Goal: Task Accomplishment & Management: Complete application form

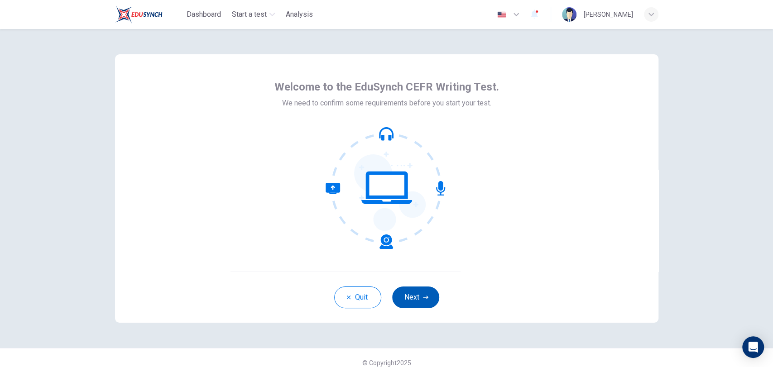
click at [410, 300] on button "Next" at bounding box center [415, 298] width 47 height 22
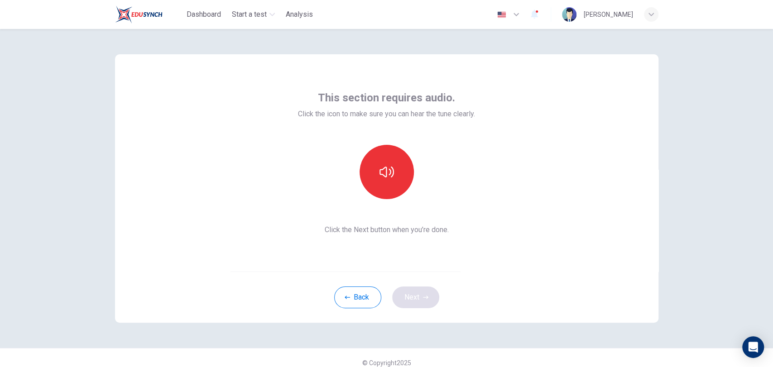
click at [410, 300] on div "Back Next" at bounding box center [387, 297] width 544 height 51
click at [382, 183] on button "button" at bounding box center [387, 172] width 54 height 54
click at [423, 298] on icon "button" at bounding box center [425, 297] width 5 height 5
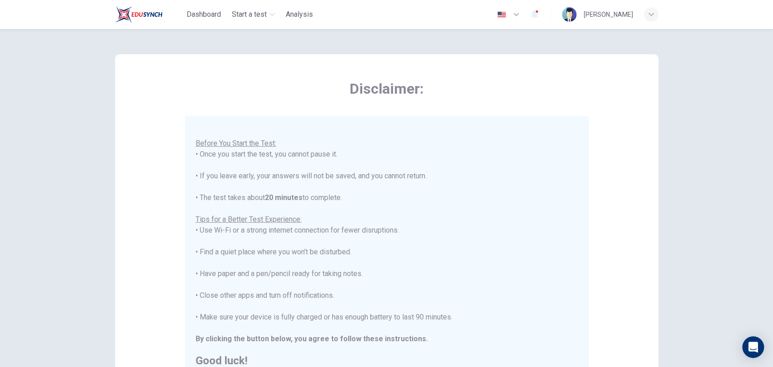
scroll to position [136, 0]
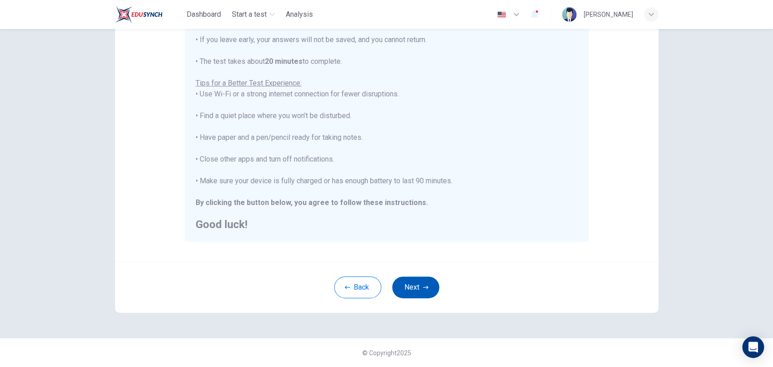
click at [419, 283] on button "Next" at bounding box center [415, 288] width 47 height 22
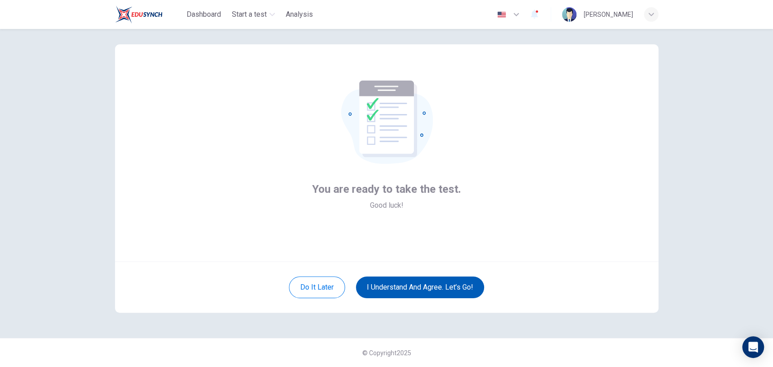
click at [423, 284] on button "I understand and agree. Let’s go!" at bounding box center [420, 288] width 128 height 22
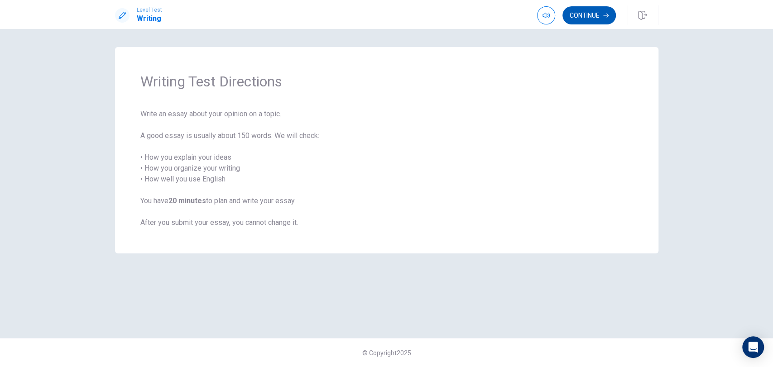
click at [590, 12] on button "Continue" at bounding box center [589, 15] width 53 height 18
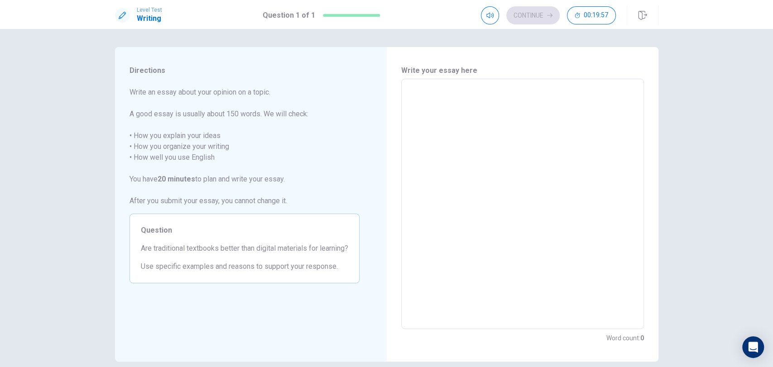
click at [418, 89] on textarea at bounding box center [523, 205] width 230 height 236
click at [409, 100] on textarea at bounding box center [523, 205] width 230 height 236
type textarea "i"
type textarea "x"
type textarea "I"
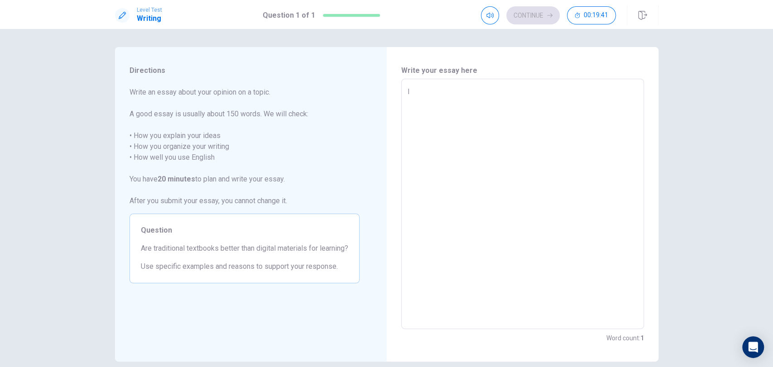
type textarea "x"
type textarea "I"
click at [361, 107] on div "Directions Write an essay about your opinion on a topic. A good essay is usuall…" at bounding box center [244, 204] width 259 height 315
click at [373, 270] on div "Directions Write an essay about your opinion on a topic. A good essay is usuall…" at bounding box center [244, 204] width 259 height 315
click at [435, 143] on textarea "I" at bounding box center [523, 205] width 230 height 236
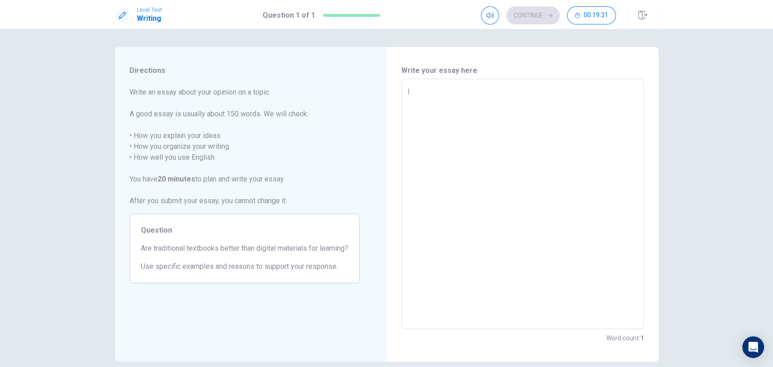
type textarea "x"
type textarea "I"
type textarea "x"
type textarea "I"
type textarea "x"
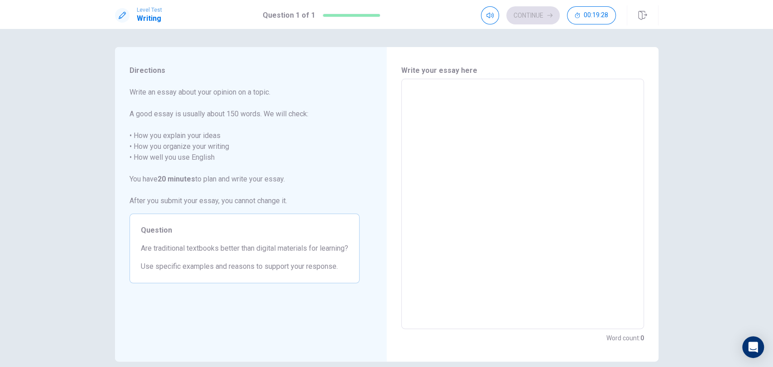
type textarea "i"
type textarea "x"
type textarea "i"
type textarea "x"
type textarea "i"
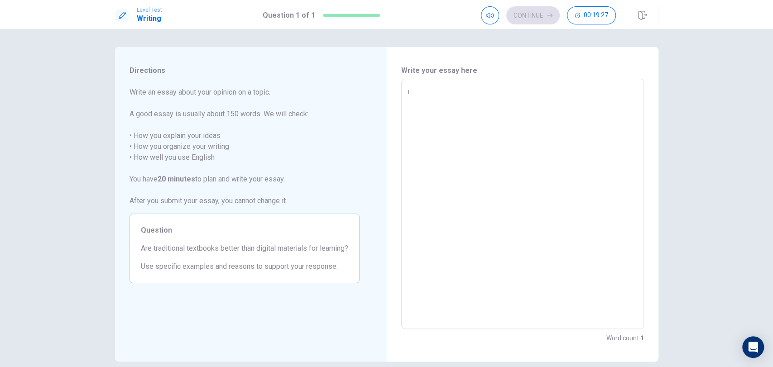
type textarea "x"
type textarea "i"
type textarea "x"
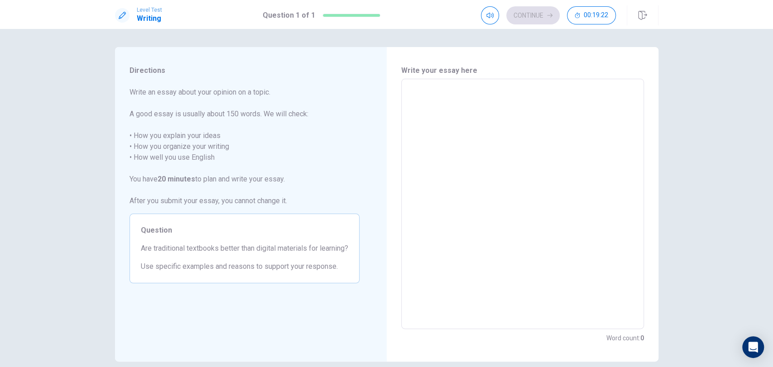
type textarea "x"
type textarea "#"
type textarea "x"
type textarea "#i"
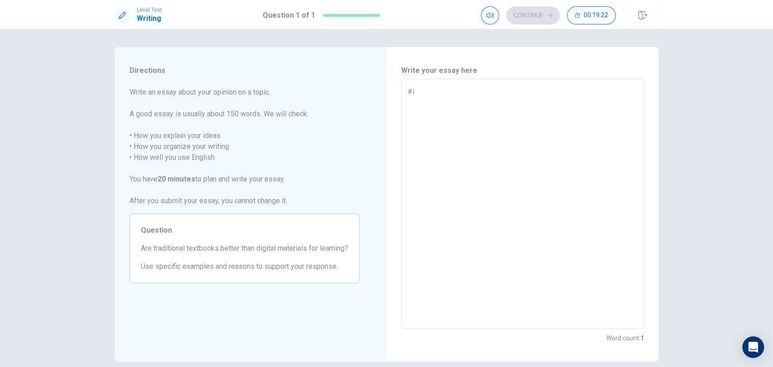
type textarea "x"
type textarea "#"
type textarea "x"
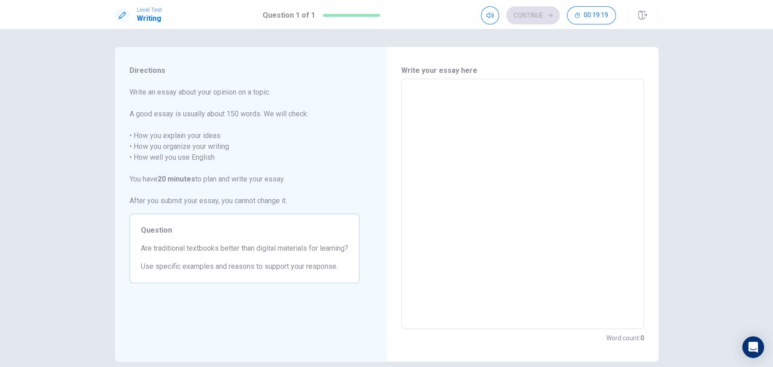
type textarea "x"
type textarea "i"
type textarea "x"
type textarea "I"
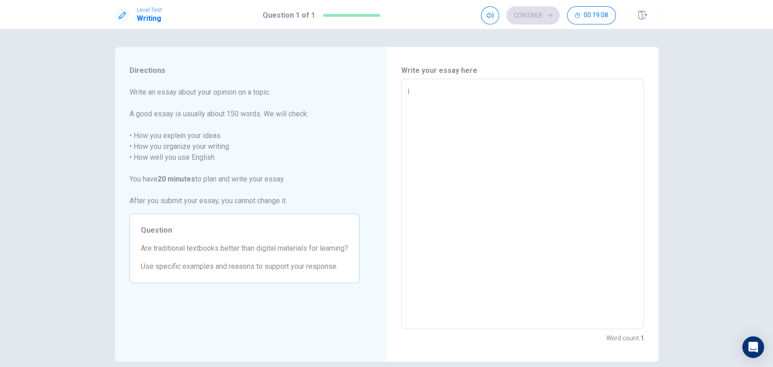
type textarea "x"
type textarea "I"
type textarea "x"
type textarea "I t"
type textarea "x"
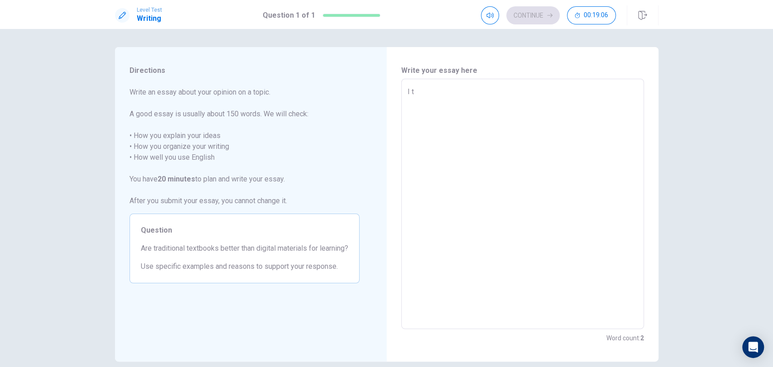
type textarea "I th"
type textarea "x"
type textarea "I thi"
type textarea "x"
type textarea "I thin"
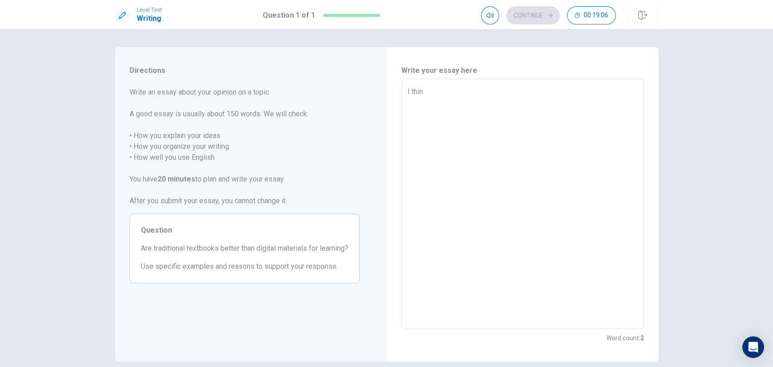
type textarea "x"
type textarea "I think"
type textarea "x"
type textarea "I think"
type textarea "x"
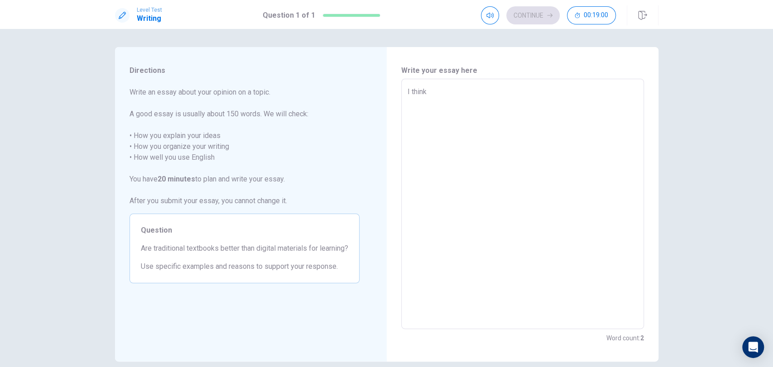
type textarea "I think t"
type textarea "x"
type textarea "I think tr"
type textarea "x"
type textarea "I think tra"
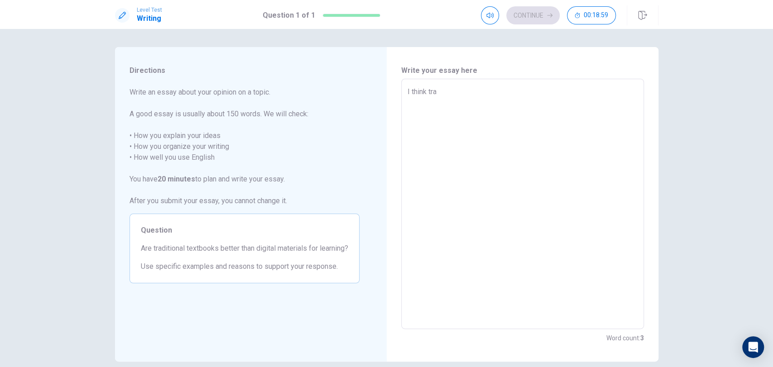
type textarea "x"
type textarea "I think trad"
type textarea "x"
type textarea "I think tradi"
type textarea "x"
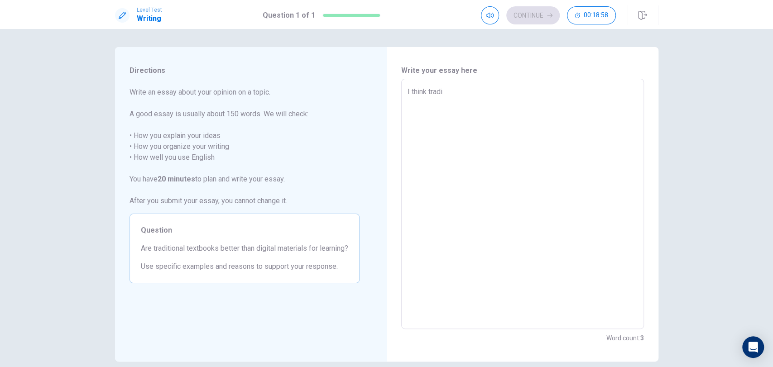
type textarea "I think tradit"
type textarea "x"
type textarea "I think traditt"
type textarea "x"
type textarea "I think tradit"
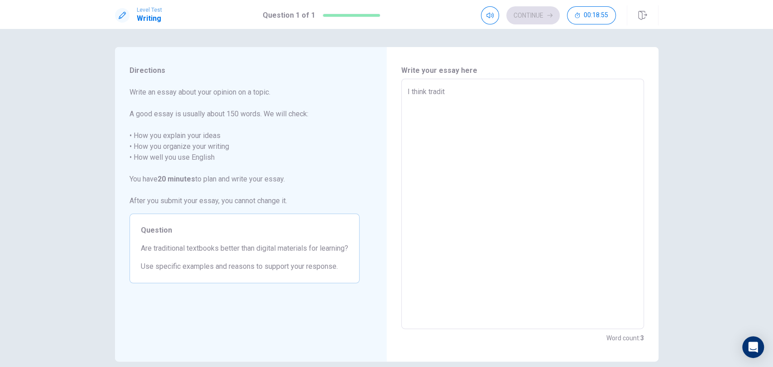
type textarea "x"
type textarea "I think traditi"
type textarea "x"
type textarea "I think traditio"
type textarea "x"
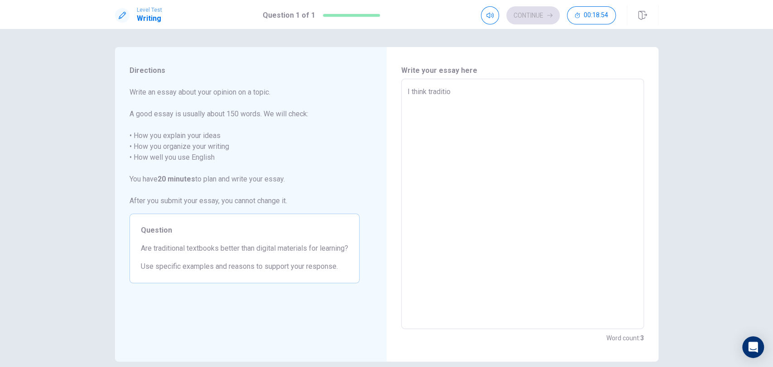
type textarea "I think tradition"
type textarea "x"
type textarea "I think traditiona"
type textarea "x"
type textarea "I think traditional"
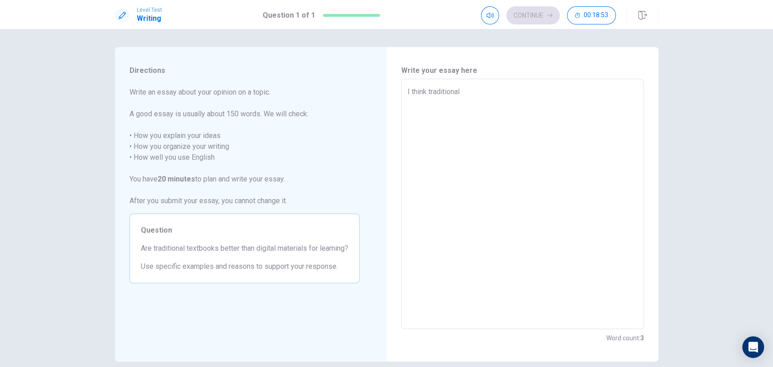
type textarea "x"
type textarea "I think traditional"
type textarea "x"
type textarea "I think traditional b"
type textarea "x"
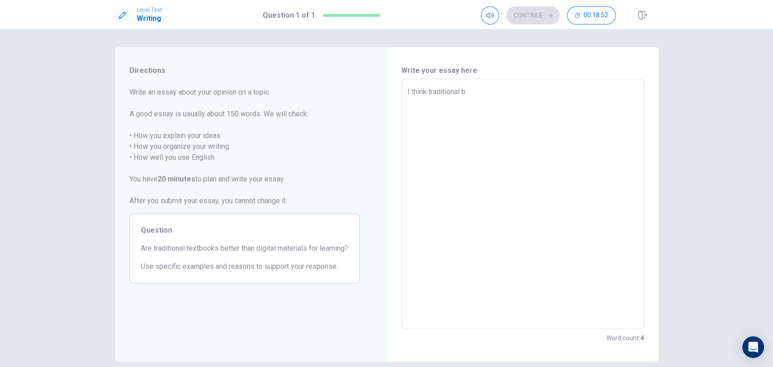
type textarea "I think traditional bo"
type textarea "x"
type textarea "I think traditional boo"
type textarea "x"
type textarea "I think traditional book"
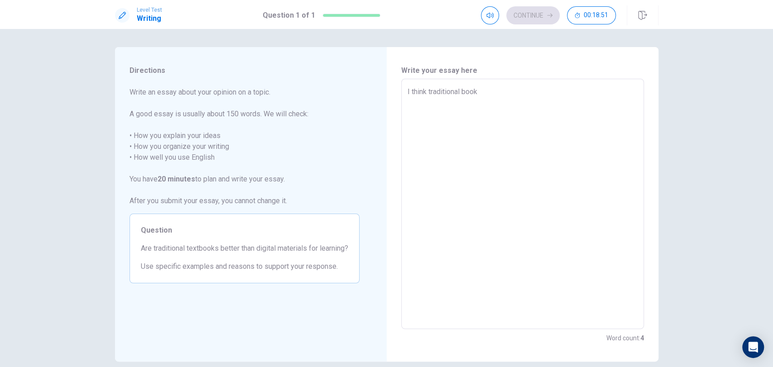
type textarea "x"
type textarea "I think traditional books"
type textarea "x"
type textarea "I think traditional books"
type textarea "x"
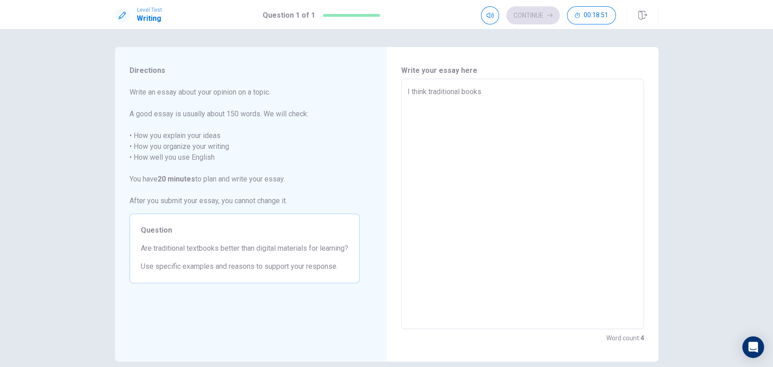
type textarea "I think traditional books z"
type textarea "x"
type textarea "I think traditional books zr"
type textarea "x"
type textarea "I think traditional books zre"
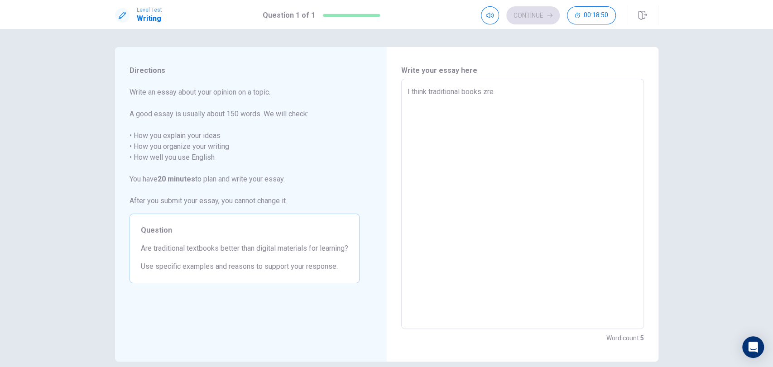
type textarea "x"
type textarea "I think traditional books zre"
type textarea "x"
type textarea "I think traditional books zre"
type textarea "x"
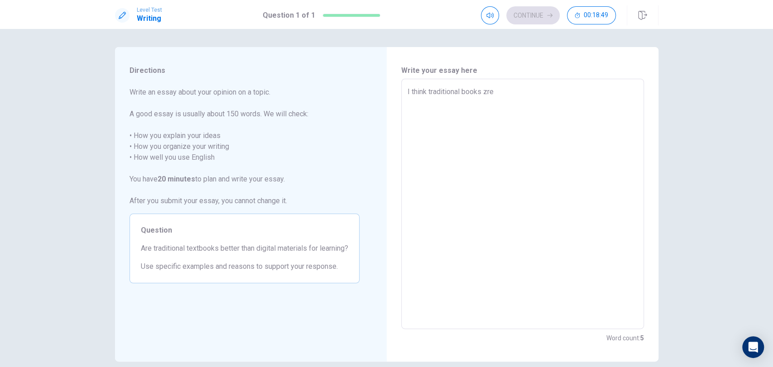
type textarea "I think traditional books zr"
type textarea "x"
type textarea "I think traditional books z"
type textarea "x"
type textarea "I think traditional books"
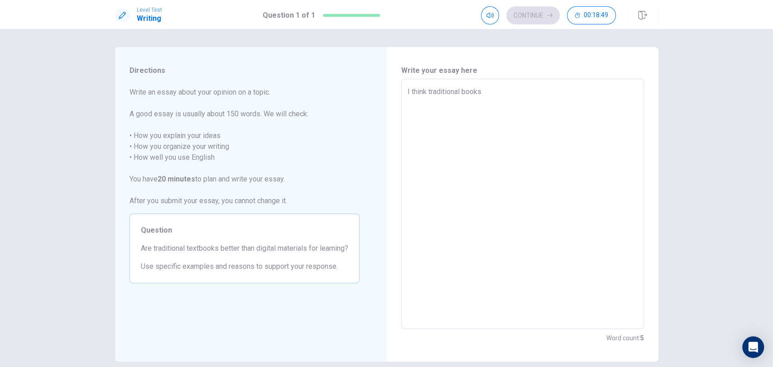
type textarea "x"
type textarea "I think traditional books a"
type textarea "x"
type textarea "I think traditional books ar"
type textarea "x"
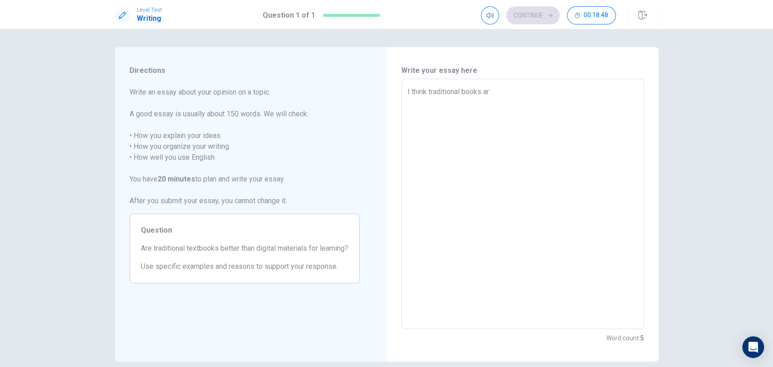
type textarea "I think traditional books are"
type textarea "x"
type textarea "I think traditional books are"
type textarea "x"
type textarea "I think traditional books are b"
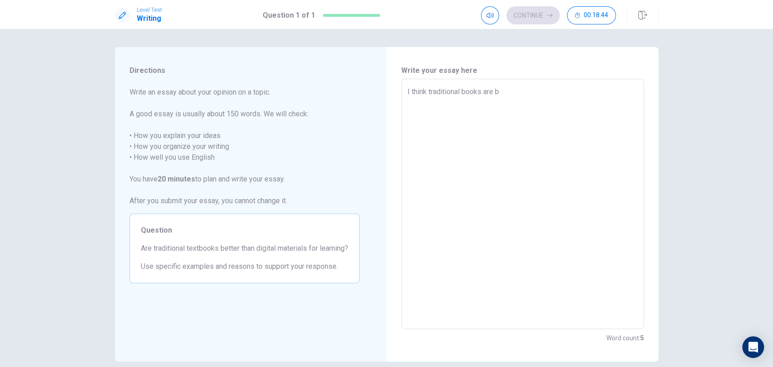
type textarea "x"
type textarea "I think traditional books are be"
type textarea "x"
type textarea "I think traditional books are bet"
type textarea "x"
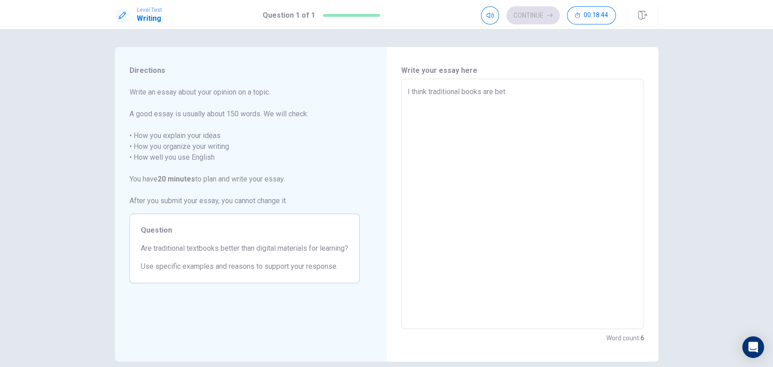
type textarea "I think traditional books are bett"
type textarea "x"
type textarea "I think traditional books are bette"
type textarea "x"
type textarea "I think traditional books are better"
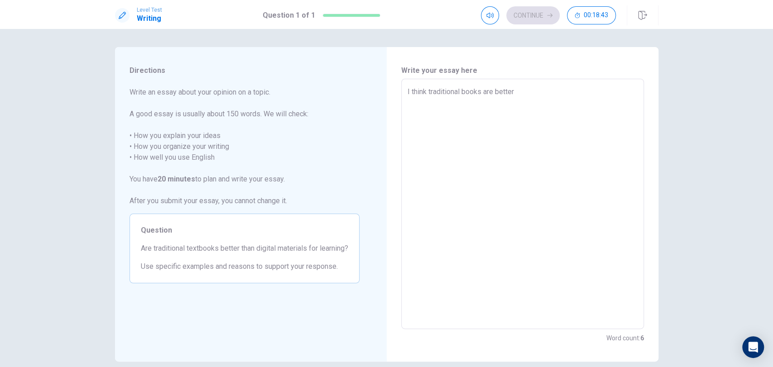
type textarea "x"
type textarea "I think traditional books are better"
type textarea "x"
type textarea "I think traditional books are better y"
type textarea "x"
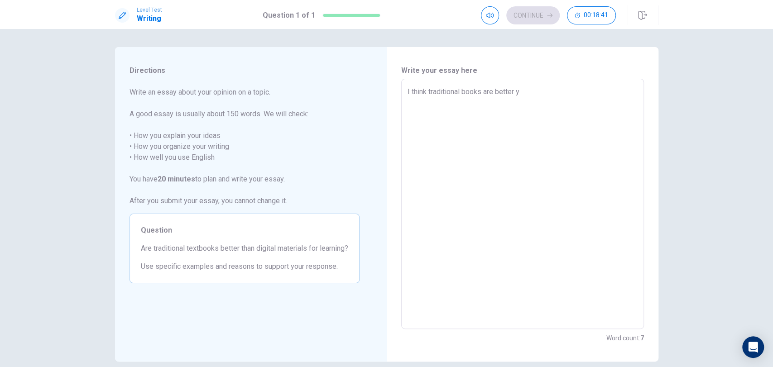
type textarea "I think traditional books are better"
type textarea "x"
type textarea "I think traditional books are better t"
type textarea "x"
type textarea "I think traditional books are better th"
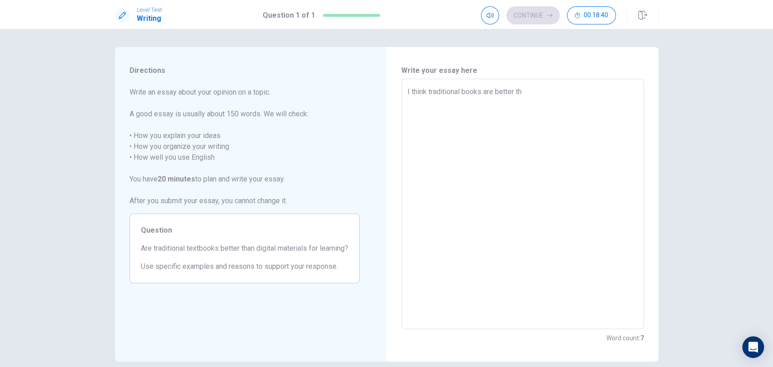
type textarea "x"
type textarea "I think traditional books are better tha"
type textarea "x"
type textarea "I think traditional books are better than"
type textarea "x"
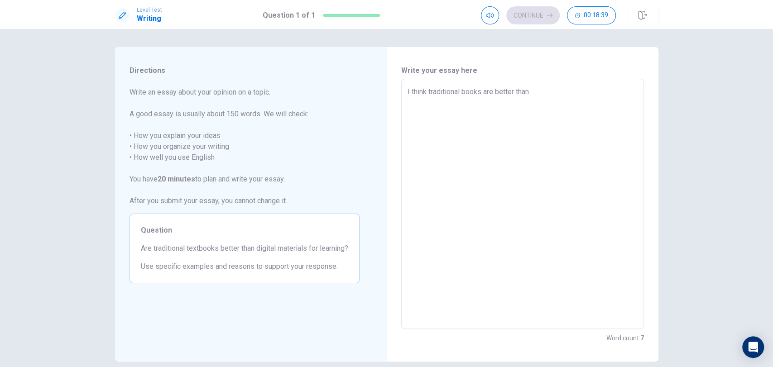
type textarea "I think traditional books are better than"
type textarea "x"
type textarea "I think traditional books are better than t"
type textarea "x"
type textarea "I think traditional books are better than tr"
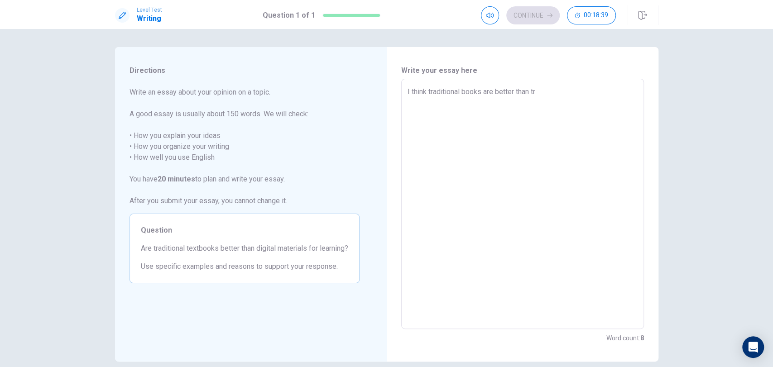
type textarea "x"
type textarea "I think traditional books are better than tra"
type textarea "x"
type textarea "I think traditional books are better than tr"
type textarea "x"
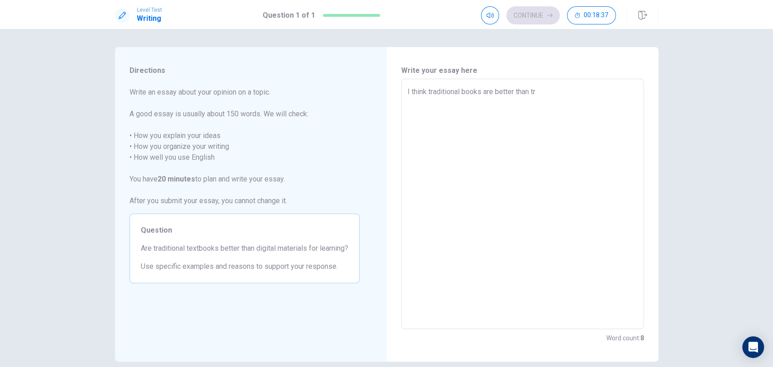
type textarea "I think traditional books are better than t"
type textarea "x"
type textarea "I think traditional books are better than td"
type textarea "x"
type textarea "I think traditional books are better than tdi"
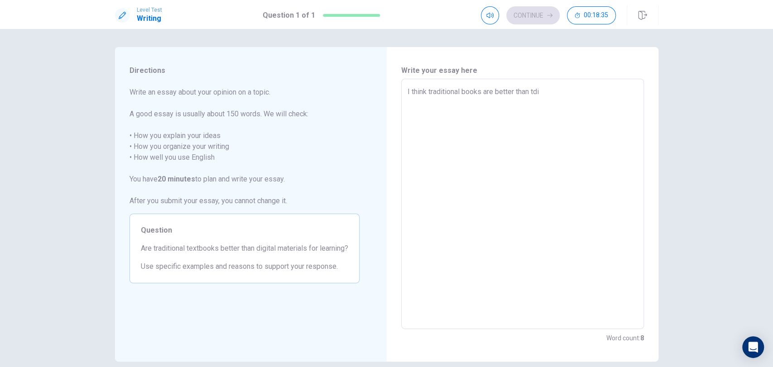
type textarea "x"
type textarea "I think traditional books are better than tdig"
type textarea "x"
type textarea "I think traditional books are better than tdigi"
type textarea "x"
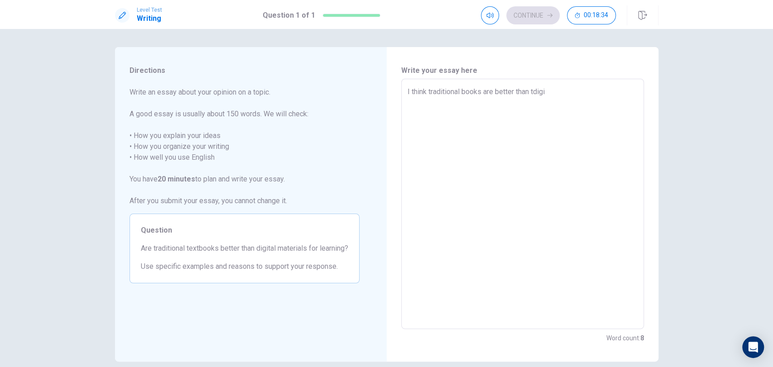
type textarea "I think traditional books are better than tdigit"
type textarea "x"
type textarea "I think traditional books are better than tdigita"
type textarea "x"
type textarea "I think traditional books are better than tdigital"
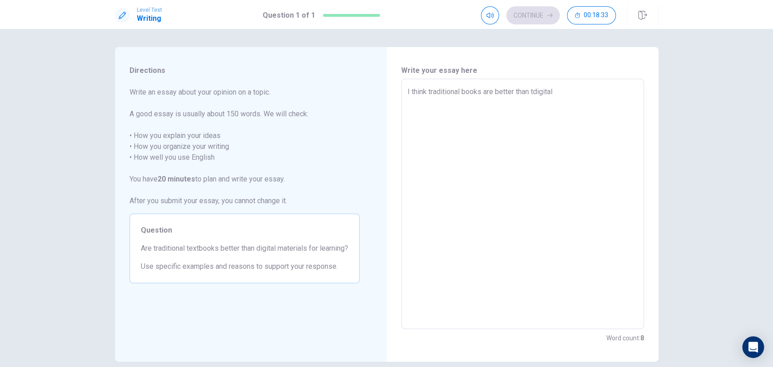
type textarea "x"
type textarea "I think traditional books are better than tdigita"
type textarea "x"
type textarea "I think traditional books are better than tdigit"
type textarea "x"
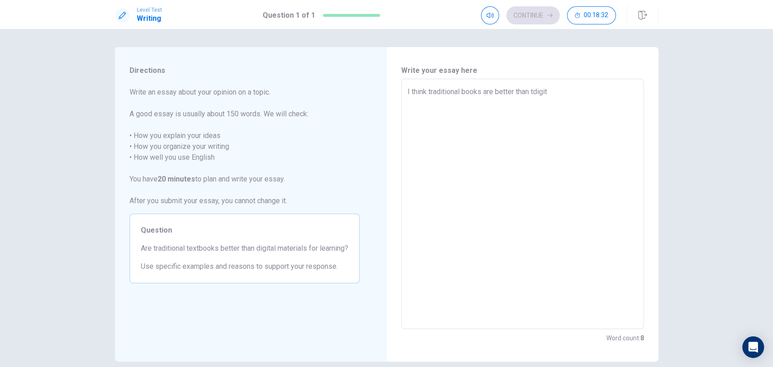
type textarea "I think traditional books are better than tdigi"
type textarea "x"
type textarea "I think traditional books are better than tdig"
type textarea "x"
type textarea "I think traditional books are better than tdi"
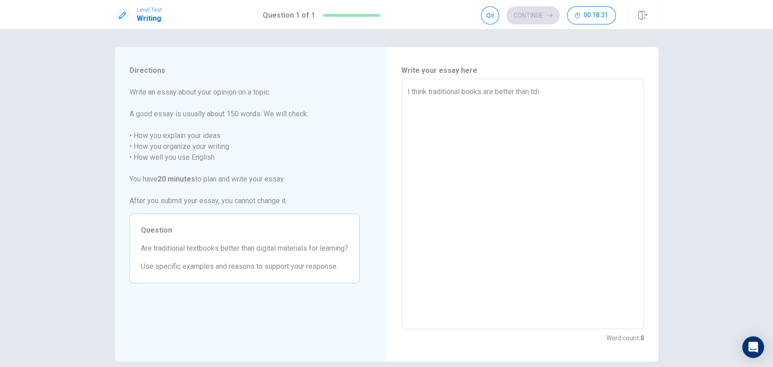
type textarea "x"
type textarea "I think traditional books are better than td"
type textarea "x"
type textarea "I think traditional books are better than t"
type textarea "x"
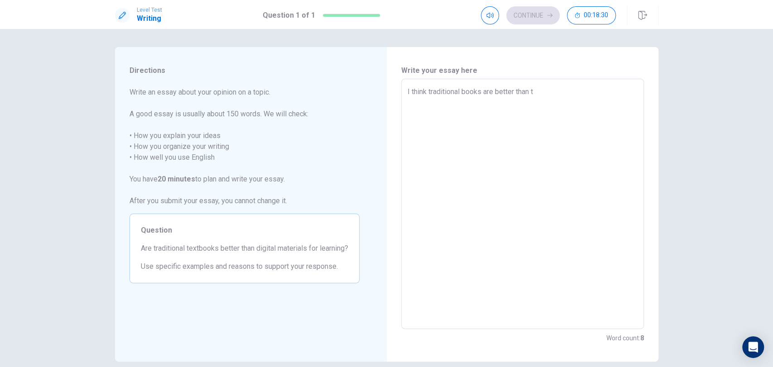
type textarea "I think traditional books are better than ti"
type textarea "x"
type textarea "I think traditional books are better than t"
type textarea "x"
type textarea "I think traditional books are better than"
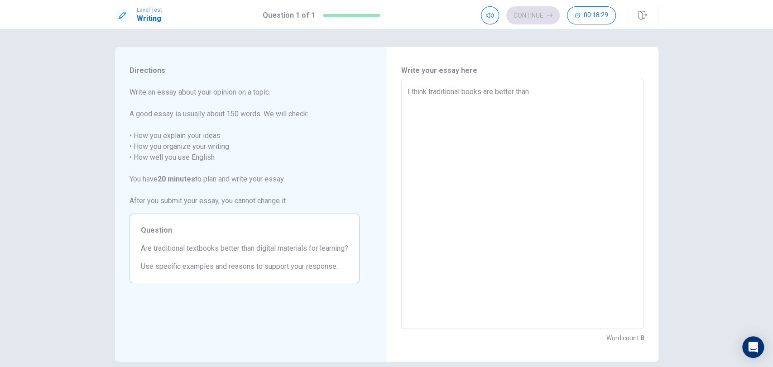
type textarea "x"
type textarea "I think traditional books are better than d"
type textarea "x"
type textarea "I think traditional books are better than di"
type textarea "x"
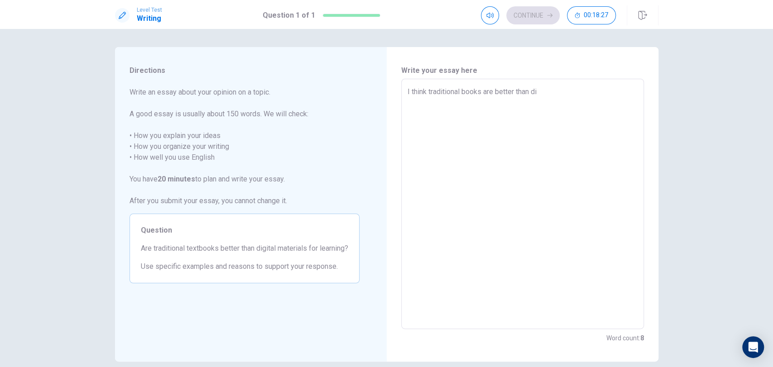
type textarea "I think traditional books are better than dig"
type textarea "x"
click at [457, 90] on textarea "I think traditional books are better than digital materials because" at bounding box center [523, 205] width 230 height 236
click at [561, 92] on textarea "I l books are better than digital materials because" at bounding box center [523, 205] width 230 height 236
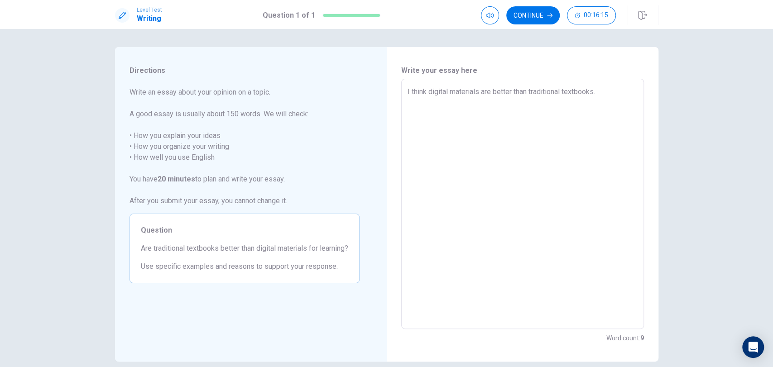
click at [596, 160] on textarea "I think digital materials are better than traditional textbooks." at bounding box center [523, 205] width 230 height 236
click at [649, 226] on div "Write your essay here I think digital materials are better than traditional tex…" at bounding box center [523, 204] width 272 height 315
click at [616, 200] on textarea "I think digital materials are better than traditional textbooks.I think this be…" at bounding box center [523, 205] width 230 height 236
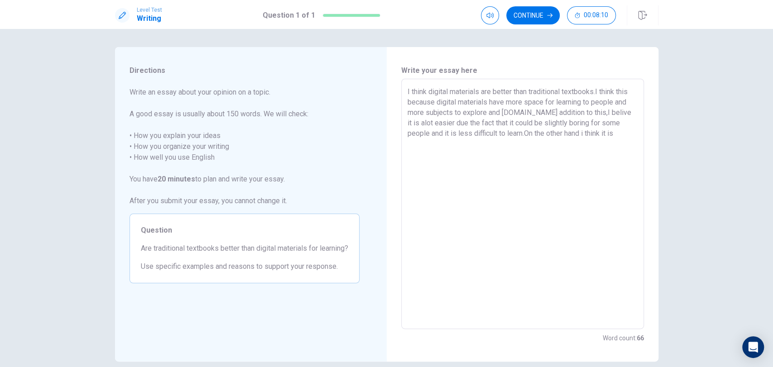
click at [579, 317] on textarea "I think digital materials are better than traditional textbooks.I think this be…" at bounding box center [523, 205] width 230 height 236
click at [545, 224] on textarea "I think digital materials are better than traditional textbooks.I think this be…" at bounding box center [523, 205] width 230 height 236
click at [614, 133] on textarea "I think digital materials are better than traditional textbooks.I think this be…" at bounding box center [523, 205] width 230 height 236
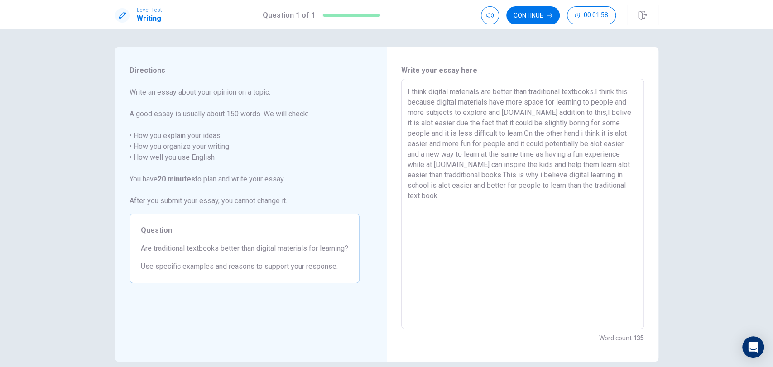
click at [583, 207] on textarea "I think digital materials are better than traditional textbooks.I think this be…" at bounding box center [523, 205] width 230 height 236
click at [411, 87] on textarea "I think digital materials are better than traditional textbooks.I think this be…" at bounding box center [523, 205] width 230 height 236
click at [409, 81] on div "I think digital materials are better than traditional textbooks.I think this be…" at bounding box center [522, 204] width 243 height 250
click at [401, 81] on div "I think digital materials are better than traditional textbooks.I think this be…" at bounding box center [522, 204] width 243 height 250
click at [402, 91] on div "I think digital materials are better than traditional textbooks.I think this be…" at bounding box center [522, 204] width 243 height 250
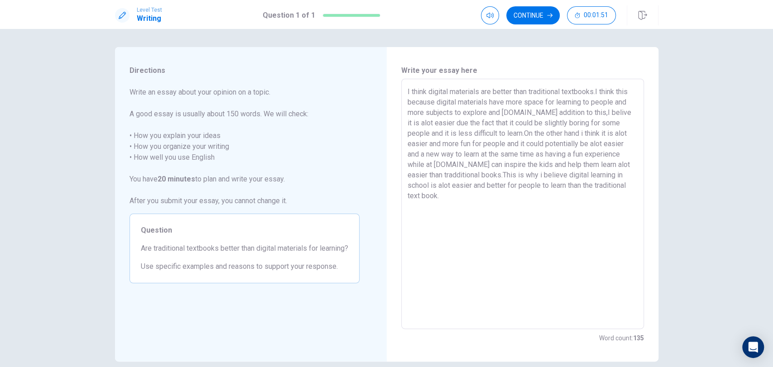
click at [398, 90] on div "Write your essay here I think digital materials are better than traditional tex…" at bounding box center [523, 204] width 272 height 315
click at [404, 85] on div "I think digital materials are better than traditional textbooks.I think this be…" at bounding box center [522, 204] width 243 height 250
click at [498, 205] on textarea "IThis essay will be about the difference between traditional text books and dig…" at bounding box center [523, 205] width 230 height 236
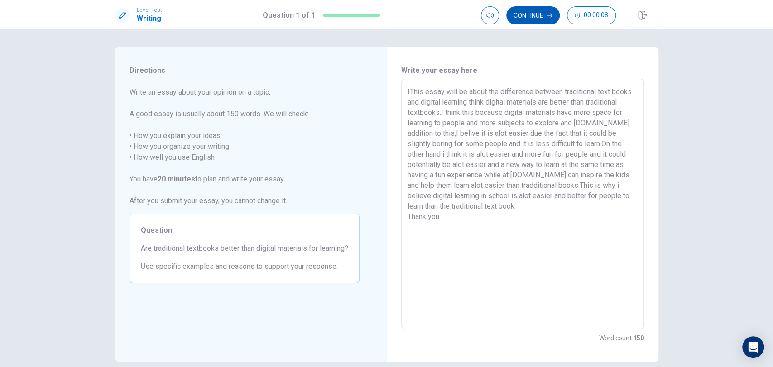
click at [544, 9] on button "Continue" at bounding box center [532, 15] width 53 height 18
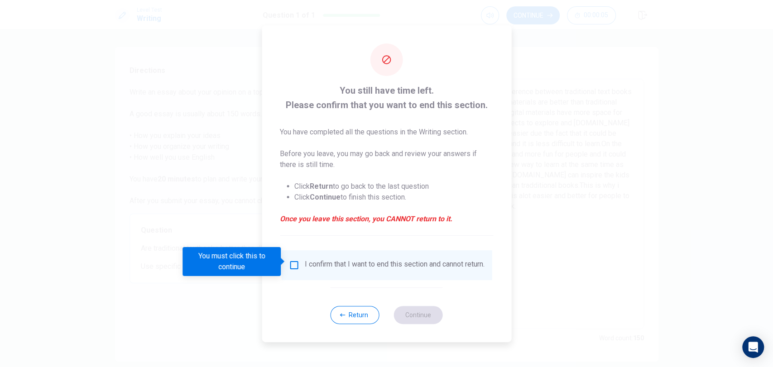
click at [352, 260] on div "I confirm that I want to end this section and cannot return." at bounding box center [395, 265] width 180 height 11
click at [319, 262] on div "I confirm that I want to end this section and cannot return." at bounding box center [395, 265] width 180 height 11
click at [299, 269] on div "I confirm that I want to end this section and cannot return." at bounding box center [387, 265] width 196 height 11
click at [294, 260] on input "You must click this to continue" at bounding box center [294, 265] width 11 height 11
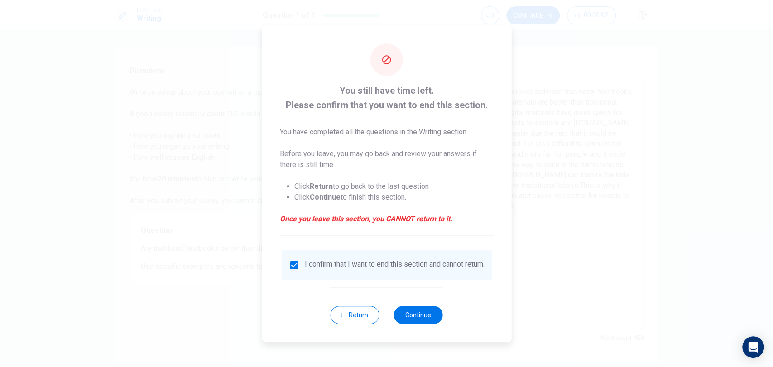
drag, startPoint x: 294, startPoint y: 260, endPoint x: 435, endPoint y: 356, distance: 171.0
click at [435, 356] on div "You still have time left. Please confirm that you want to end this section. You…" at bounding box center [386, 183] width 773 height 367
click at [426, 315] on button "Continue" at bounding box center [418, 315] width 49 height 18
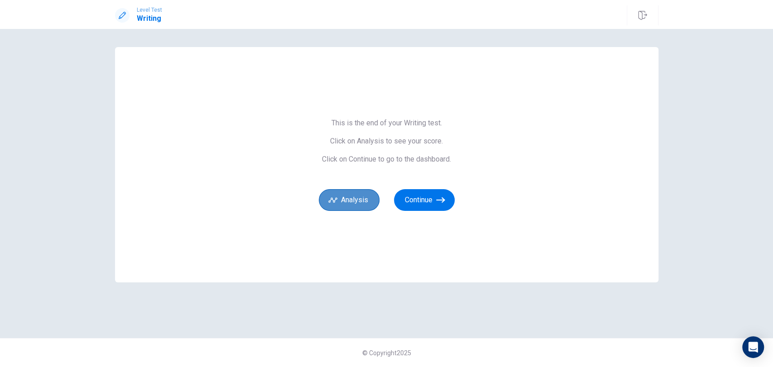
click at [367, 198] on button "Analysis" at bounding box center [349, 200] width 61 height 22
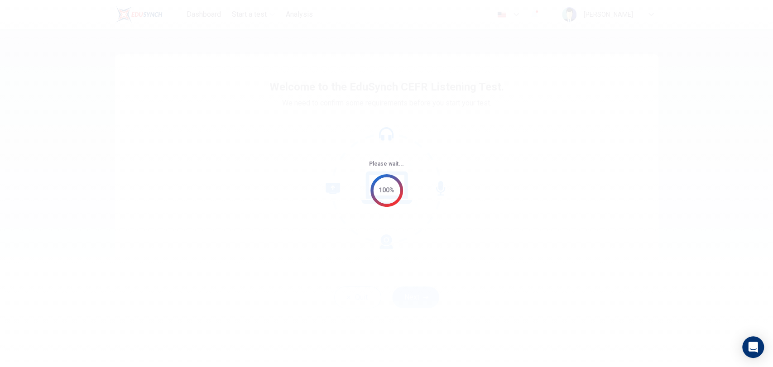
click at [282, 99] on div "Please wait... 100%" at bounding box center [386, 183] width 773 height 367
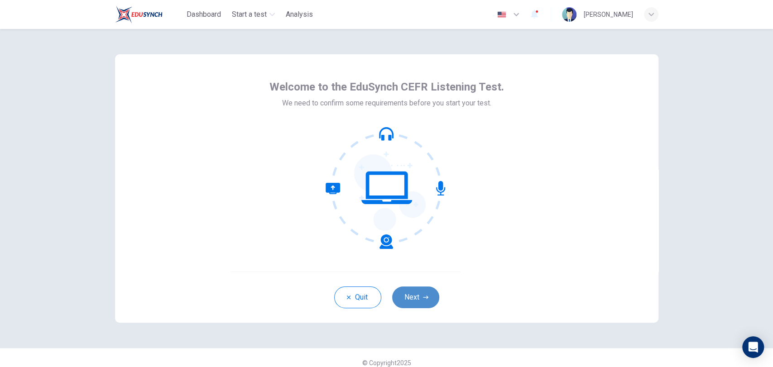
click at [416, 292] on button "Next" at bounding box center [415, 298] width 47 height 22
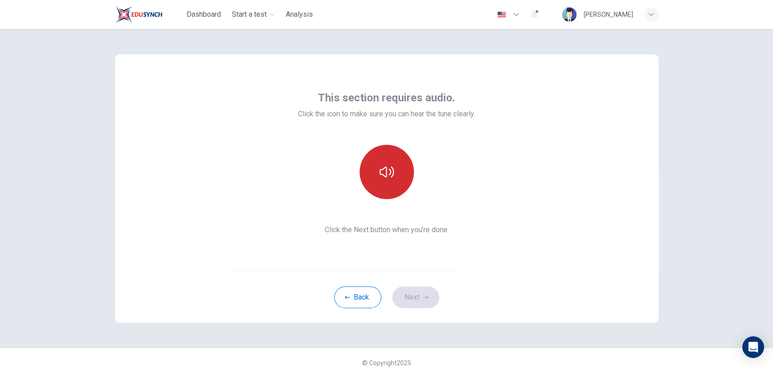
click at [368, 180] on button "button" at bounding box center [387, 172] width 54 height 54
click at [422, 302] on button "Next" at bounding box center [415, 298] width 47 height 22
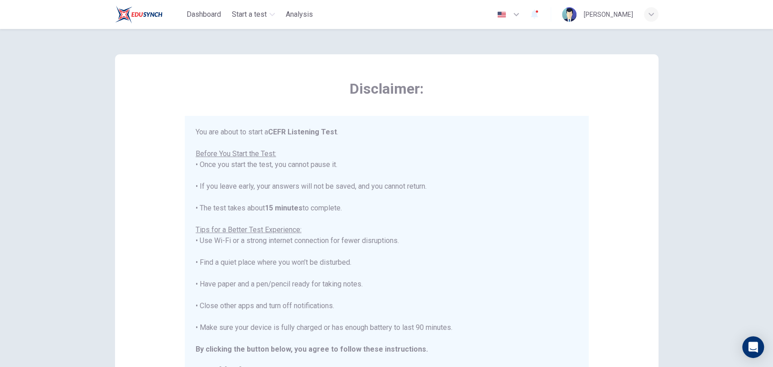
click at [431, 222] on div "You are about to start a CEFR Listening Test . Before You Start the Test: • Onc…" at bounding box center [387, 252] width 382 height 250
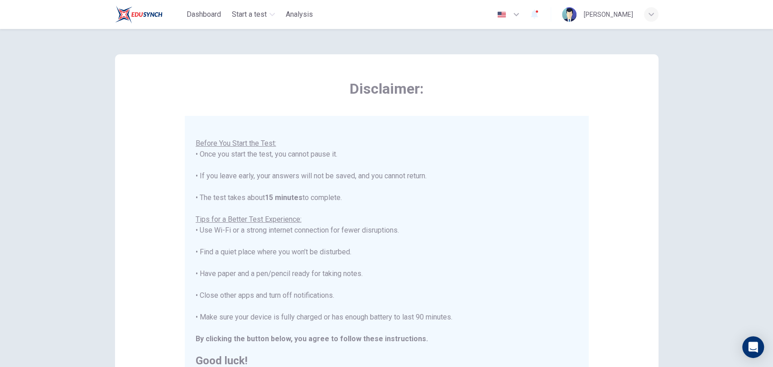
click at [453, 259] on div "You are about to start a CEFR Listening Test . Before You Start the Test: • Onc…" at bounding box center [387, 241] width 382 height 250
drag, startPoint x: 569, startPoint y: 167, endPoint x: 568, endPoint y: 181, distance: 14.1
click at [568, 181] on div "You are about to start a CEFR Listening Test . Before You Start the Test: • Onc…" at bounding box center [387, 241] width 382 height 250
click at [484, 190] on div "You are about to start a CEFR Listening Test . Before You Start the Test: • Onc…" at bounding box center [387, 241] width 382 height 250
click at [520, 239] on div "You are about to start a CEFR Listening Test . Before You Start the Test: • Onc…" at bounding box center [387, 241] width 382 height 250
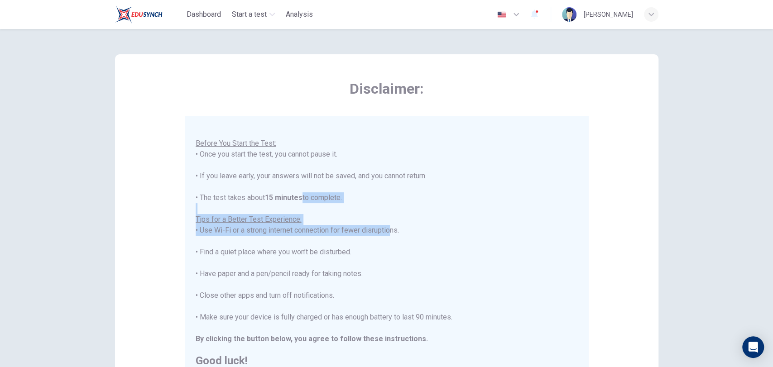
drag, startPoint x: 385, startPoint y: 225, endPoint x: 382, endPoint y: 208, distance: 17.1
click at [382, 208] on div "You are about to start a CEFR Listening Test . Before You Start the Test: • Onc…" at bounding box center [387, 241] width 382 height 250
click at [426, 209] on div "You are about to start a CEFR Listening Test . Before You Start the Test: • Onc…" at bounding box center [387, 241] width 382 height 250
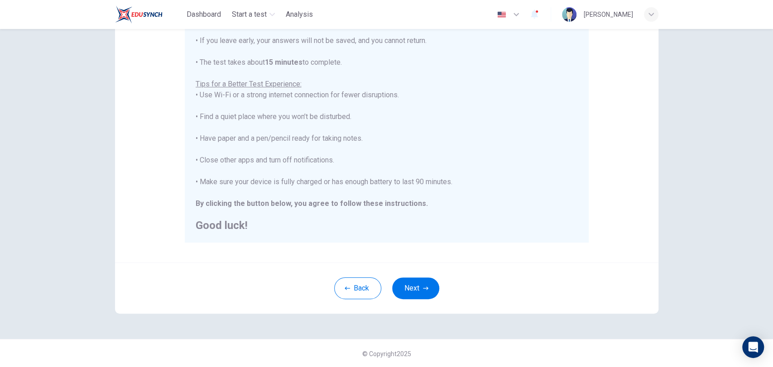
scroll to position [136, 0]
click at [414, 271] on div "Back Next" at bounding box center [387, 287] width 544 height 51
click at [416, 277] on button "Next" at bounding box center [415, 288] width 47 height 22
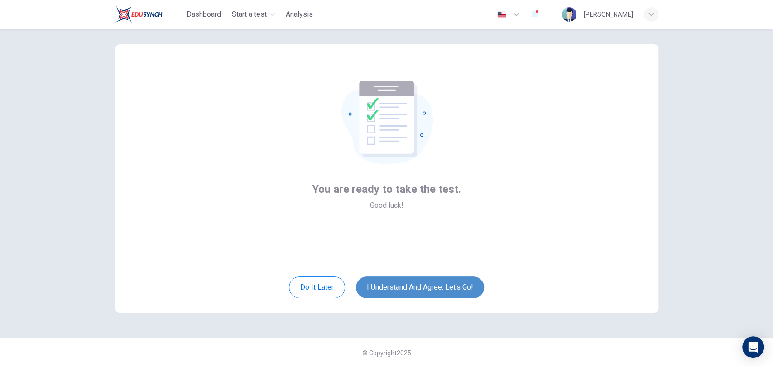
click at [418, 285] on button "I understand and agree. Let’s go!" at bounding box center [420, 288] width 128 height 22
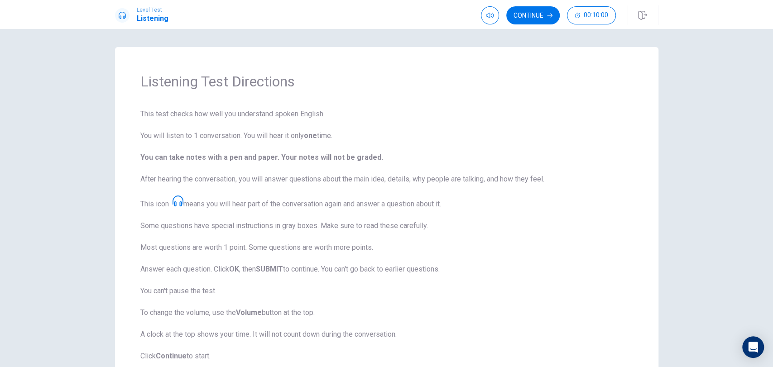
click at [418, 285] on span "This test checks how well you understand spoken English. You will listen to 1 c…" at bounding box center [386, 235] width 493 height 253
drag, startPoint x: 497, startPoint y: 216, endPoint x: 232, endPoint y: 211, distance: 265.0
click at [232, 211] on span "This test checks how well you understand spoken English. You will listen to 1 c…" at bounding box center [386, 235] width 493 height 253
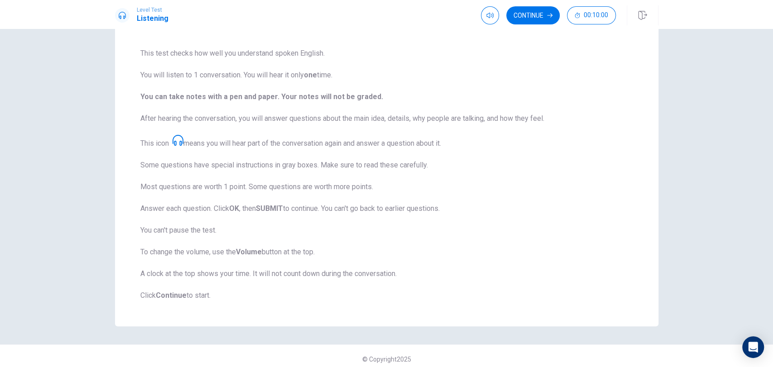
scroll to position [67, 0]
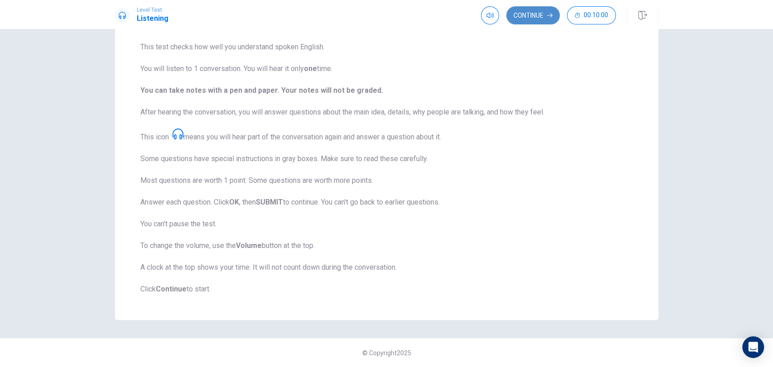
click at [525, 15] on button "Continue" at bounding box center [532, 15] width 53 height 18
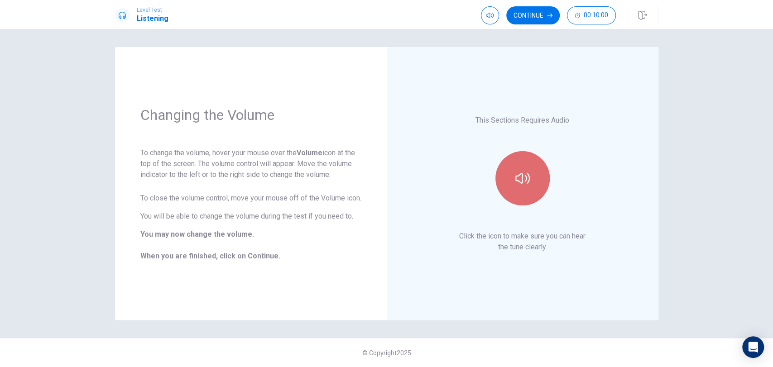
click at [519, 174] on icon "button" at bounding box center [522, 178] width 14 height 11
click at [529, 180] on icon "button" at bounding box center [522, 178] width 14 height 14
click at [529, 180] on icon "button" at bounding box center [522, 178] width 14 height 11
click at [543, 215] on div "This Sections Requires Audio Click the icon to make sure you can hear the tune …" at bounding box center [522, 183] width 221 height 222
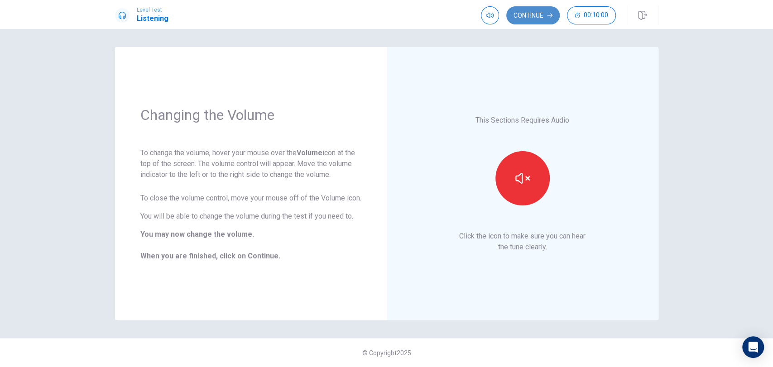
click at [527, 11] on button "Continue" at bounding box center [532, 15] width 53 height 18
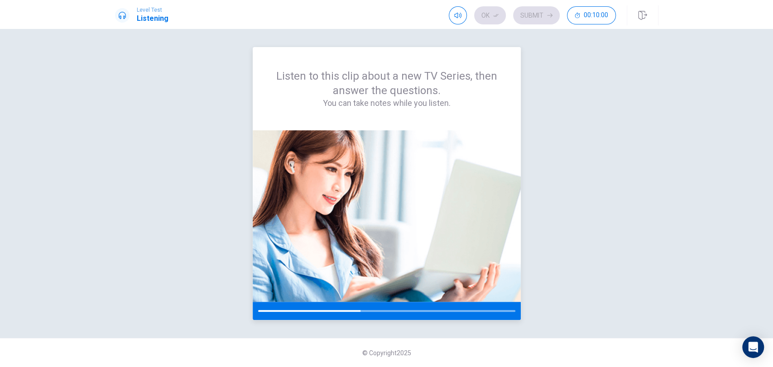
click at [439, 138] on img at bounding box center [387, 216] width 268 height 172
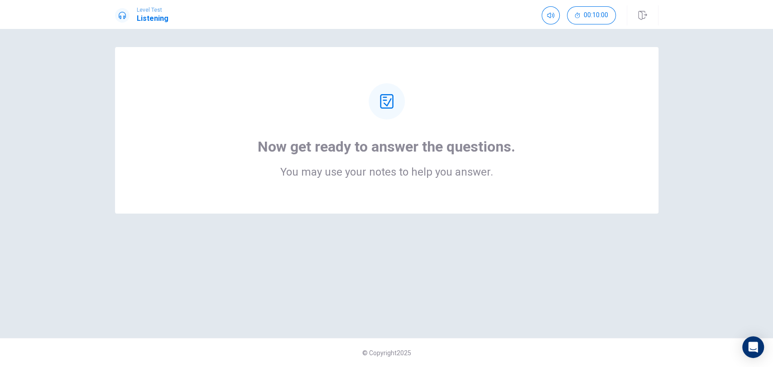
click at [507, 185] on div "Now get ready to answer the questions. You may use your notes to help you answe…" at bounding box center [387, 130] width 544 height 167
click at [488, 149] on h1 "Now get ready to answer the questions." at bounding box center [387, 147] width 258 height 18
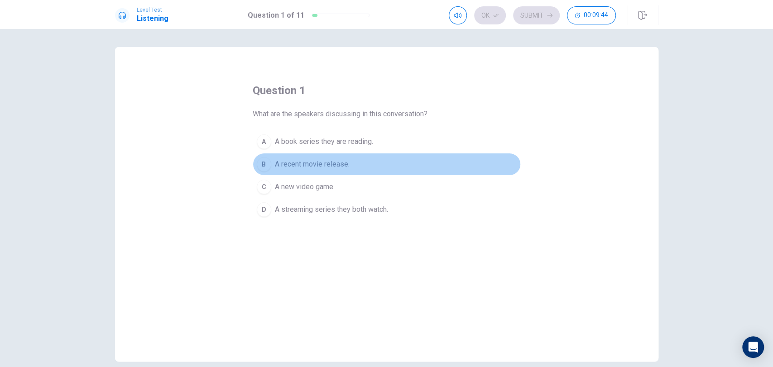
click at [264, 158] on div "B" at bounding box center [264, 164] width 14 height 14
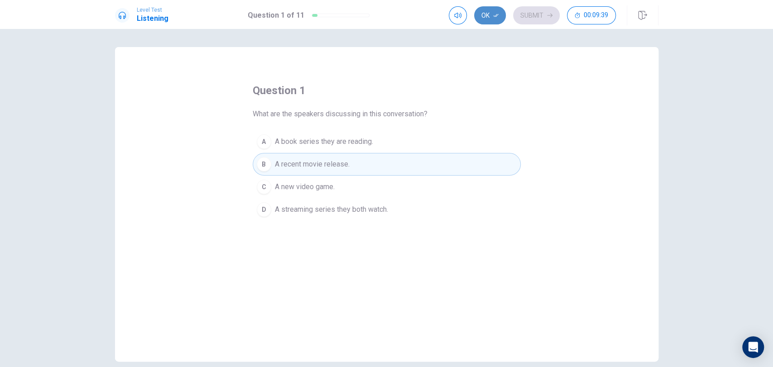
click at [486, 13] on button "Ok" at bounding box center [490, 15] width 32 height 18
click at [520, 14] on button "Submit" at bounding box center [536, 15] width 47 height 18
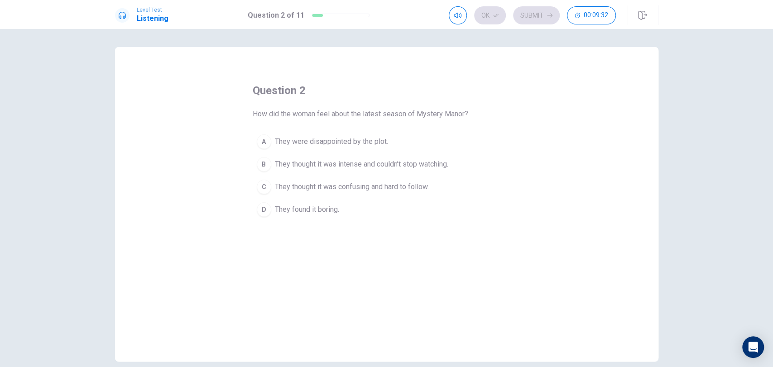
click at [341, 160] on span "They thought it was intense and couldn’t stop watching." at bounding box center [361, 164] width 173 height 11
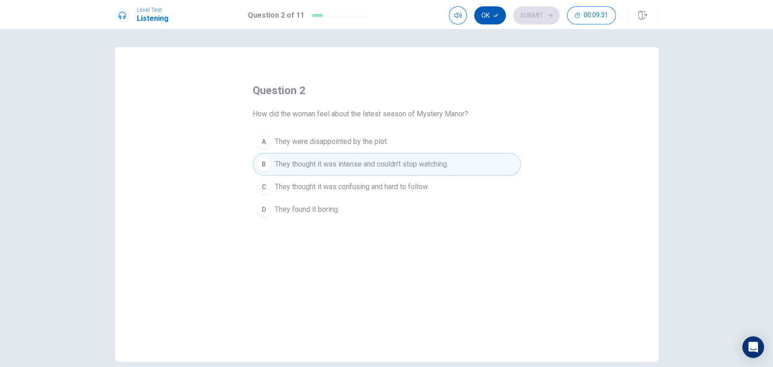
click at [481, 14] on button "Ok" at bounding box center [490, 15] width 32 height 18
click at [529, 17] on button "Submit" at bounding box center [536, 15] width 47 height 18
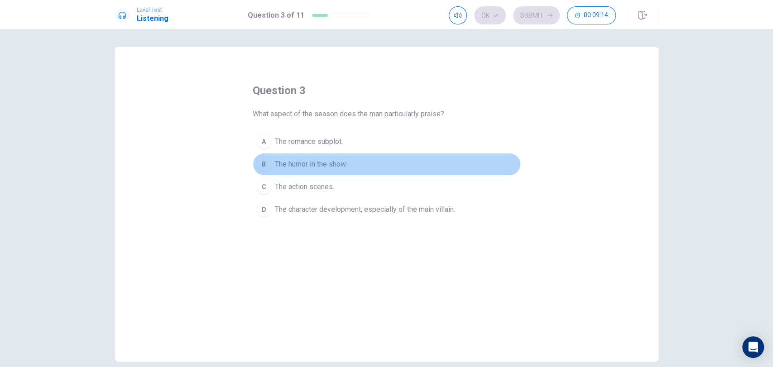
click at [305, 155] on button "B The humor in the show." at bounding box center [387, 164] width 268 height 23
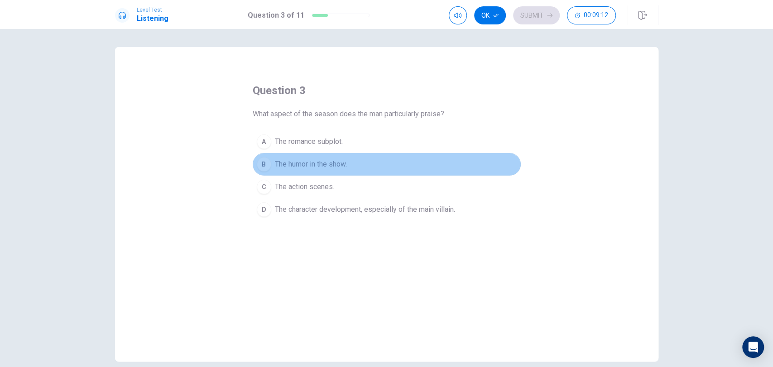
click at [305, 155] on button "B The humor in the show." at bounding box center [387, 164] width 268 height 23
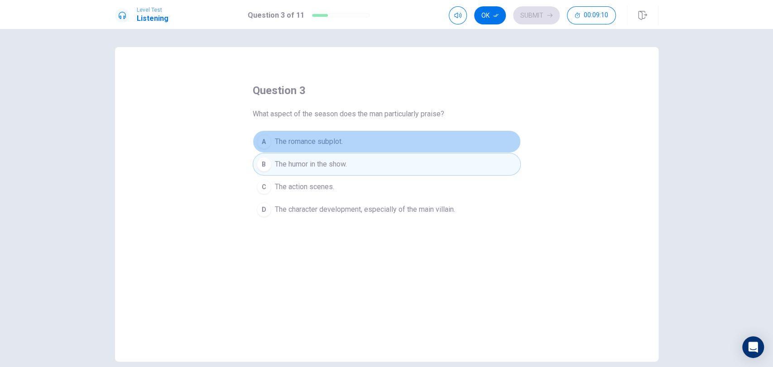
click at [312, 139] on span "The romance subplot." at bounding box center [309, 141] width 68 height 11
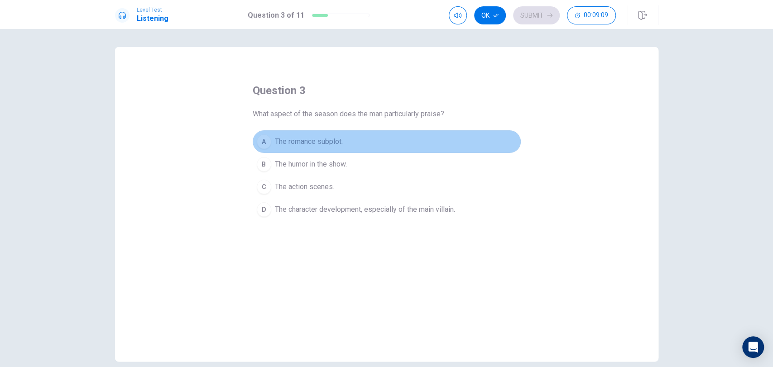
click at [314, 135] on button "A The romance subplot." at bounding box center [387, 141] width 268 height 23
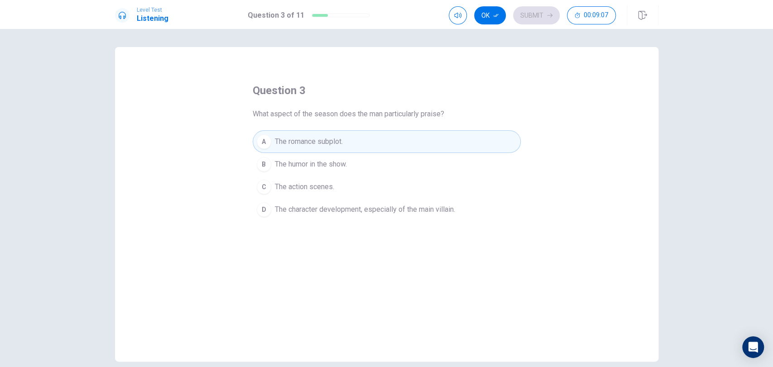
click at [305, 186] on span "The action scenes." at bounding box center [304, 187] width 59 height 11
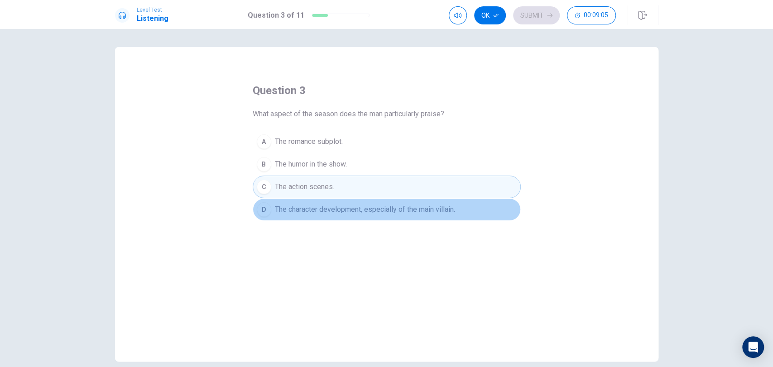
click at [401, 214] on span "The character development, especially of the main villain." at bounding box center [365, 209] width 180 height 11
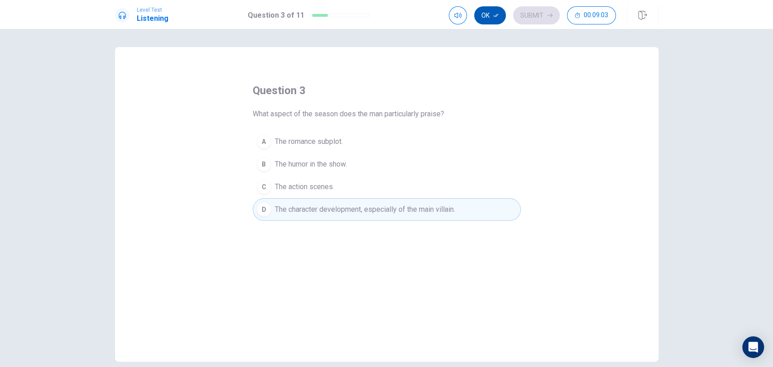
click at [486, 12] on button "Ok" at bounding box center [490, 15] width 32 height 18
click at [548, 13] on icon "button" at bounding box center [549, 15] width 5 height 5
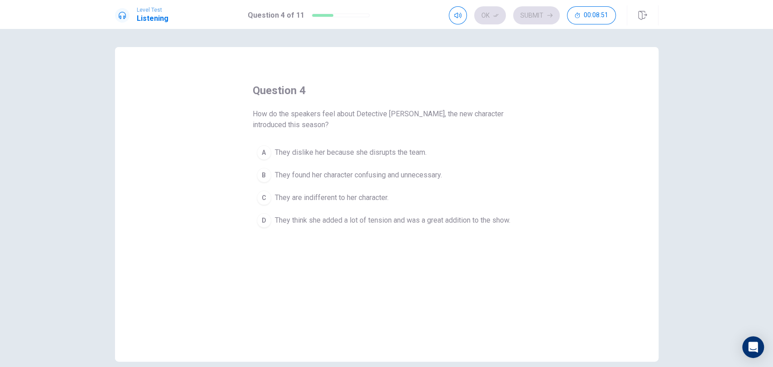
click at [359, 225] on span "They think she added a lot of tension and was a great addition to the show." at bounding box center [393, 220] width 236 height 11
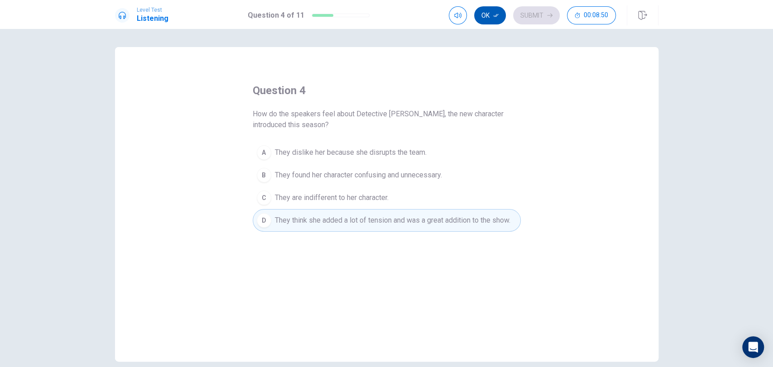
click at [497, 12] on button "Ok" at bounding box center [490, 15] width 32 height 18
click at [535, 11] on button "Submit" at bounding box center [536, 15] width 47 height 18
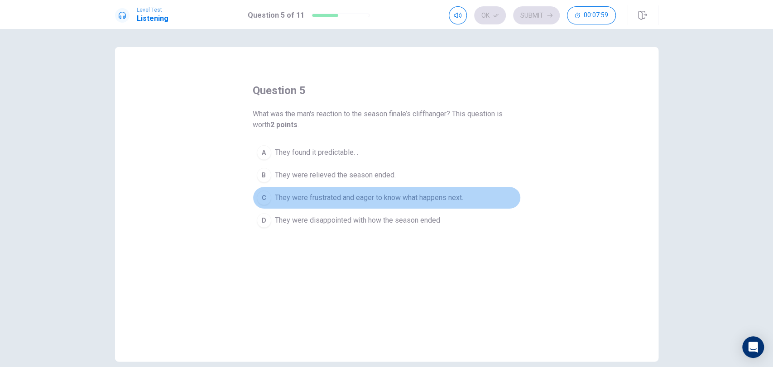
click at [395, 193] on span "They were frustrated and eager to know what happens next." at bounding box center [369, 198] width 188 height 11
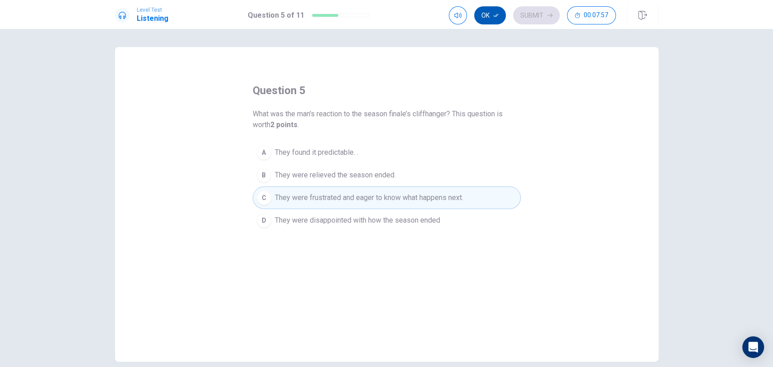
click at [488, 9] on button "Ok" at bounding box center [490, 15] width 32 height 18
click at [526, 20] on button "Submit" at bounding box center [536, 15] width 47 height 18
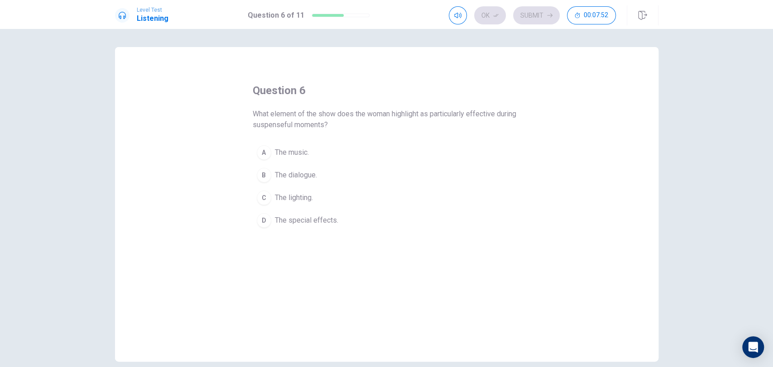
click at [322, 117] on span "What element of the show does the woman highlight as particularly effective dur…" at bounding box center [387, 120] width 268 height 22
click at [308, 191] on button "C The lighting." at bounding box center [387, 198] width 268 height 23
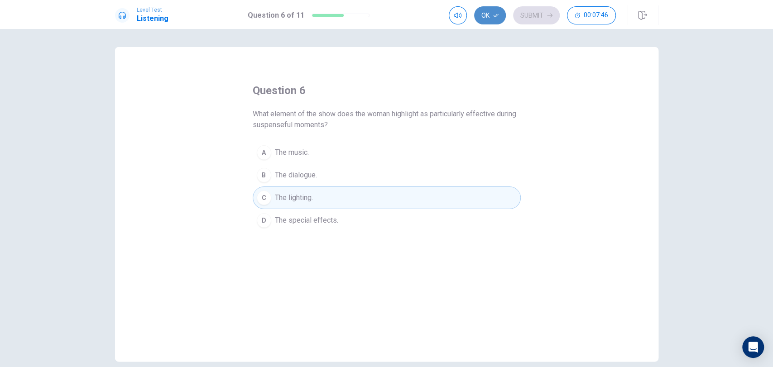
click at [489, 14] on button "Ok" at bounding box center [490, 15] width 32 height 18
click at [522, 13] on button "Submit" at bounding box center [536, 15] width 47 height 18
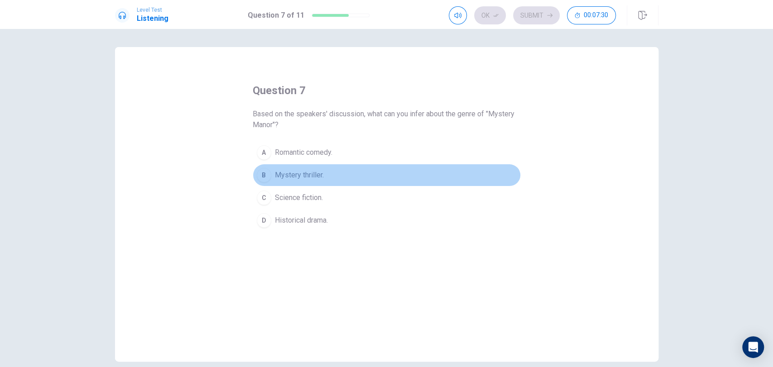
click at [308, 177] on span "Mystery thriller." at bounding box center [299, 175] width 49 height 11
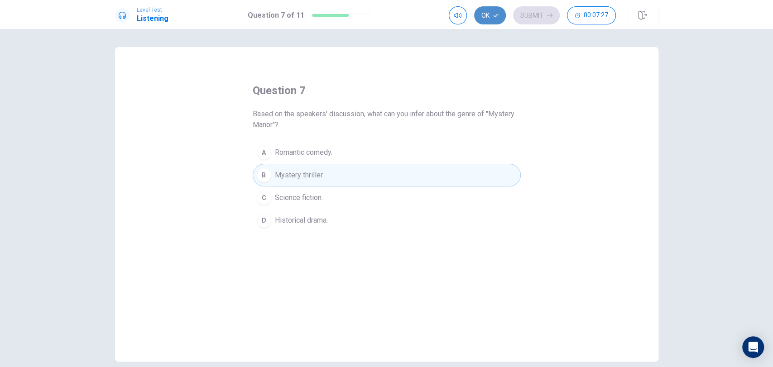
click at [476, 13] on button "Ok" at bounding box center [490, 15] width 32 height 18
click at [536, 16] on button "Submit" at bounding box center [536, 15] width 47 height 18
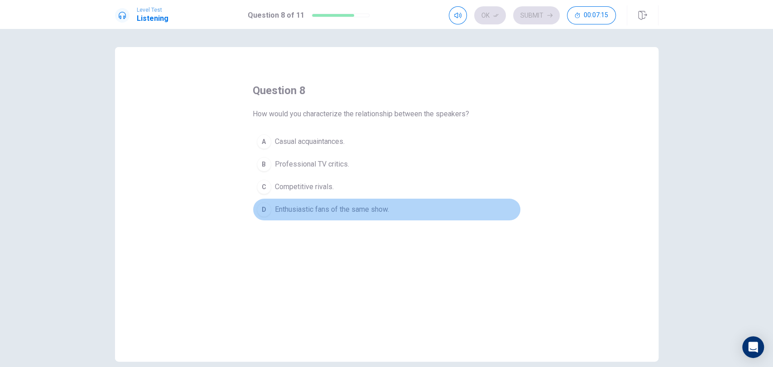
click at [351, 204] on span "Enthusiastic fans of the same show." at bounding box center [332, 209] width 114 height 11
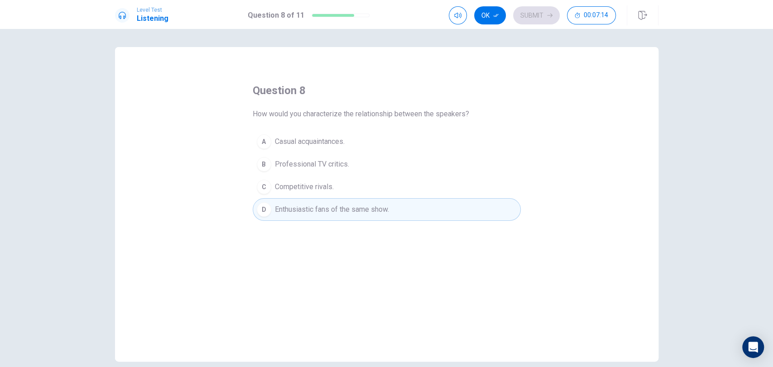
click at [371, 141] on button "A Casual acquaintances." at bounding box center [387, 141] width 268 height 23
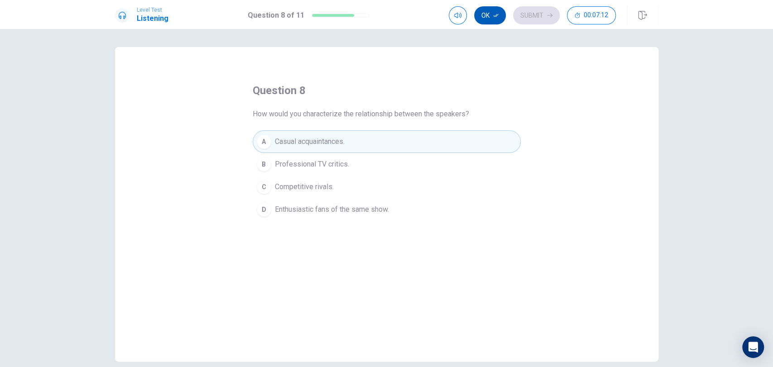
click at [495, 12] on button "Ok" at bounding box center [490, 15] width 32 height 18
click at [507, 14] on div "Ok Submit 00:07:12" at bounding box center [532, 15] width 167 height 18
click at [525, 8] on button "Submit" at bounding box center [536, 15] width 47 height 18
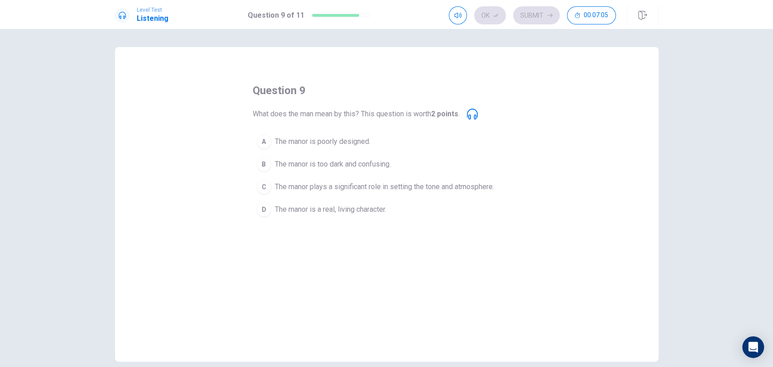
click at [424, 179] on button "C The manor plays a significant role in setting the tone and atmosphere." at bounding box center [387, 187] width 268 height 23
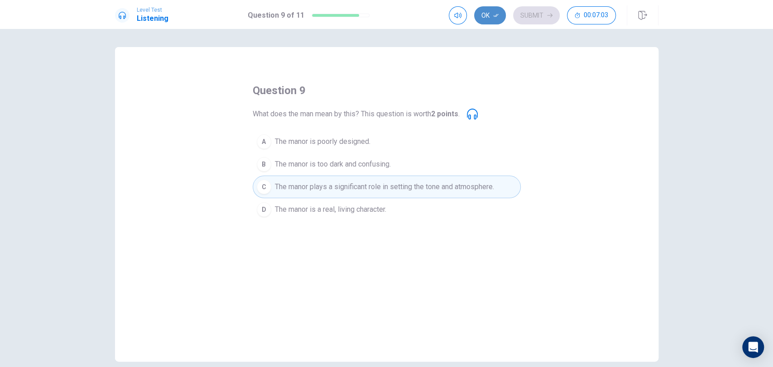
click at [499, 15] on icon "button" at bounding box center [495, 15] width 5 height 5
click at [525, 13] on button "Submit" at bounding box center [536, 15] width 47 height 18
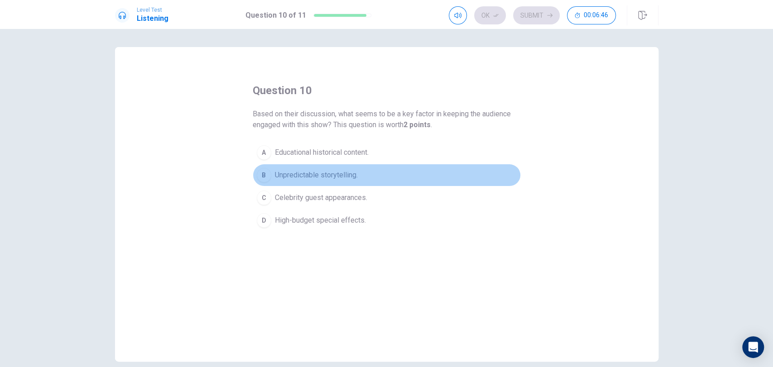
click at [360, 171] on button "B Unpredictable storytelling." at bounding box center [387, 175] width 268 height 23
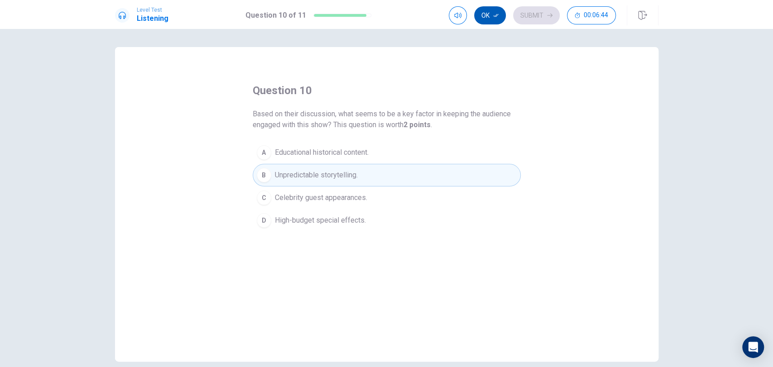
click at [494, 8] on button "Ok" at bounding box center [490, 15] width 32 height 18
click at [515, 10] on button "Submit" at bounding box center [536, 15] width 47 height 18
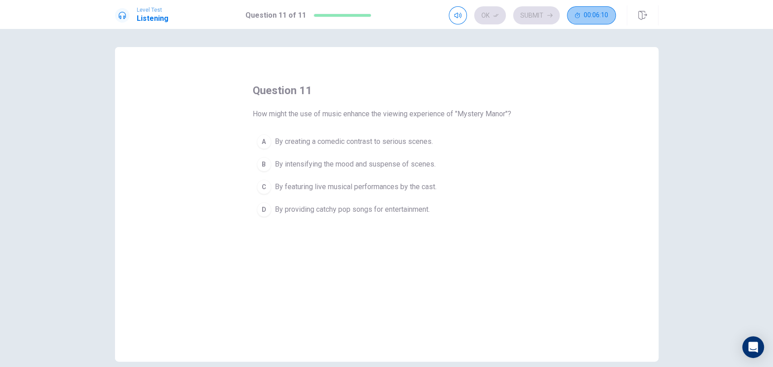
click at [595, 9] on button "00:06:10" at bounding box center [591, 15] width 49 height 18
click at [609, 16] on icon "button" at bounding box center [606, 15] width 7 height 7
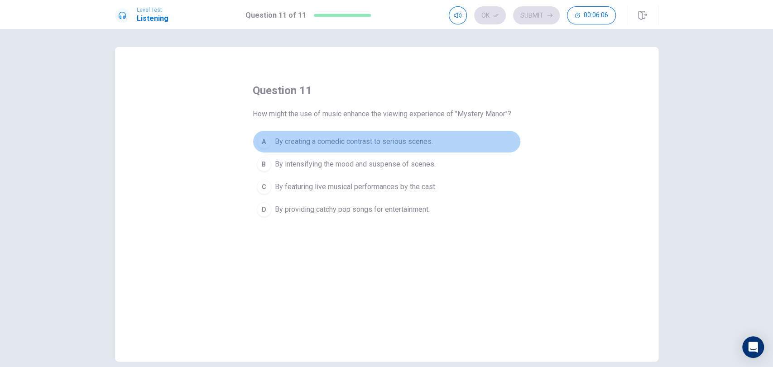
drag, startPoint x: 470, startPoint y: 138, endPoint x: 466, endPoint y: 135, distance: 4.7
click at [466, 135] on button "A By creating a comedic contrast to serious scenes." at bounding box center [387, 141] width 268 height 23
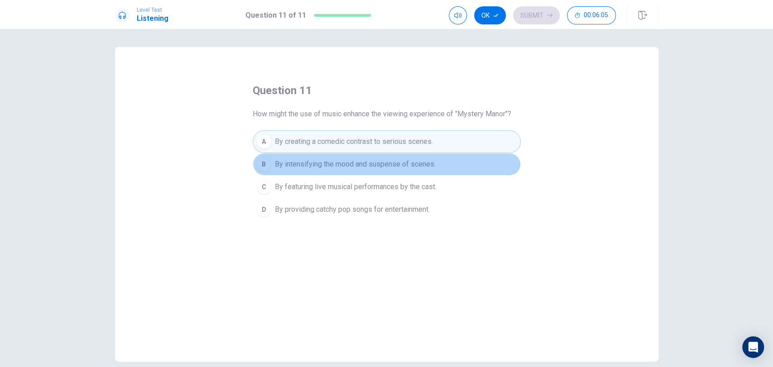
click at [403, 166] on span "By intensifying the mood and suspense of scenes." at bounding box center [355, 164] width 161 height 11
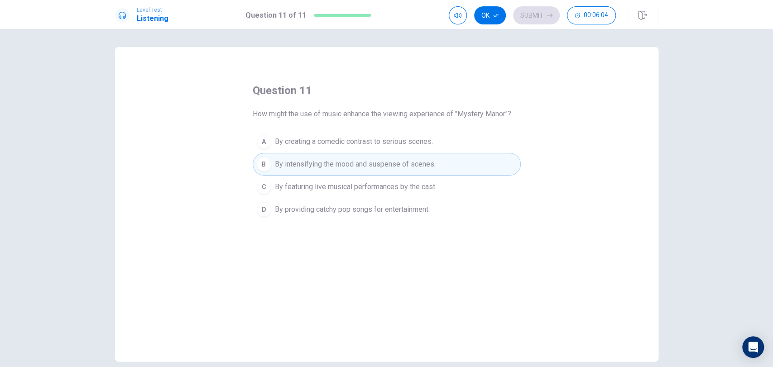
click at [385, 222] on div "question 11 How might the use of music enhance the viewing experience of "Myste…" at bounding box center [387, 204] width 544 height 315
click at [493, 14] on icon "button" at bounding box center [495, 15] width 5 height 5
click at [511, 11] on div "Ok Submit 00:05:59" at bounding box center [532, 15] width 167 height 18
click at [527, 13] on button "Submit" at bounding box center [536, 15] width 47 height 18
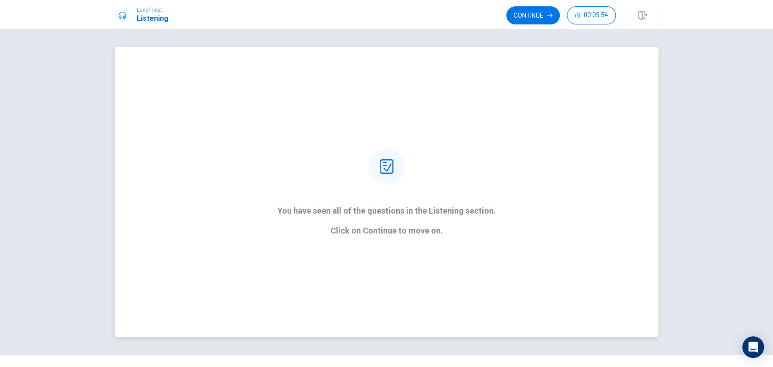
click at [383, 244] on div "You have seen all of the questions in the Listening section. Click on Continue …" at bounding box center [387, 192] width 544 height 290
click at [395, 229] on p "Click on Continue to move on." at bounding box center [387, 230] width 218 height 9
click at [547, 11] on button "Continue" at bounding box center [532, 15] width 53 height 18
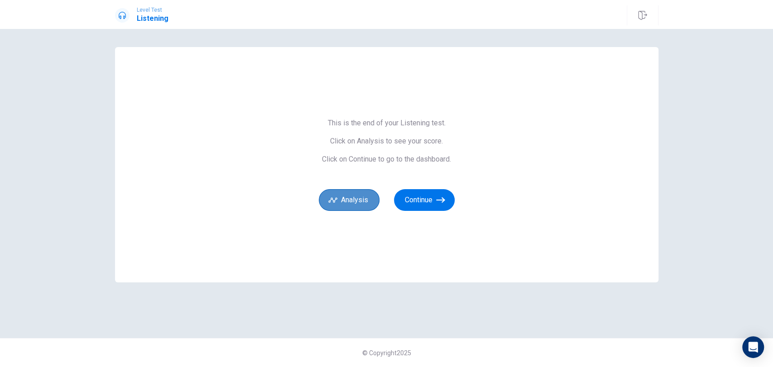
click at [359, 200] on button "Analysis" at bounding box center [349, 200] width 61 height 22
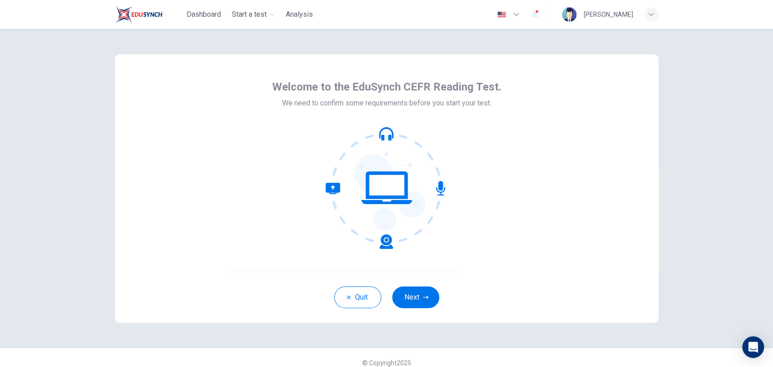
click at [414, 286] on div "Quit Next" at bounding box center [387, 297] width 544 height 51
click at [415, 287] on button "Next" at bounding box center [415, 298] width 47 height 22
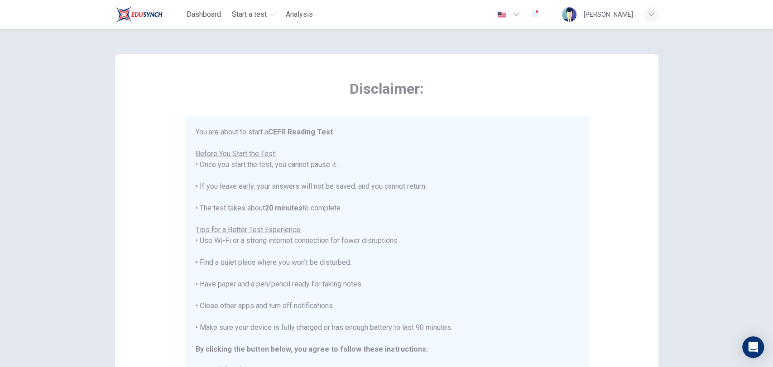
click at [357, 210] on div "You are about to start a CEFR Reading Test . Before You Start the Test: • Once …" at bounding box center [387, 252] width 382 height 250
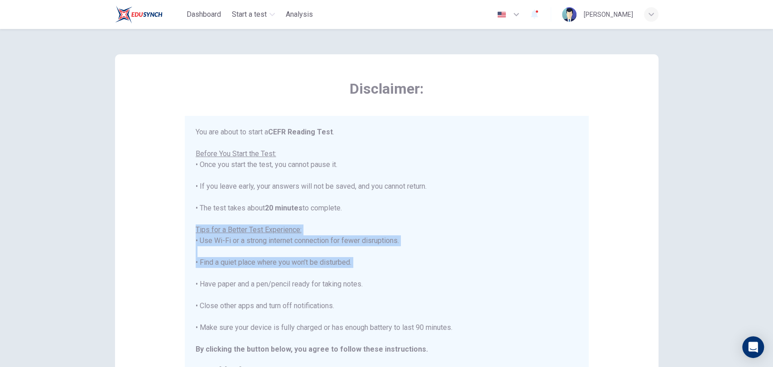
drag, startPoint x: 585, startPoint y: 225, endPoint x: 550, endPoint y: 335, distance: 115.0
click at [550, 335] on div "You are about to start a CEFR Reading Test . Before You Start the Test: • Once …" at bounding box center [387, 247] width 404 height 262
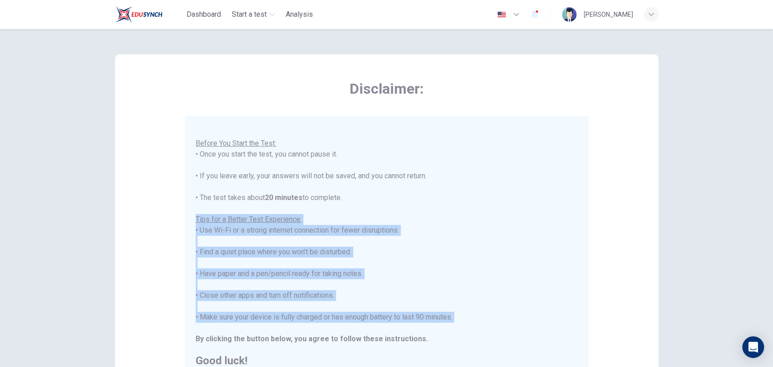
scroll to position [136, 0]
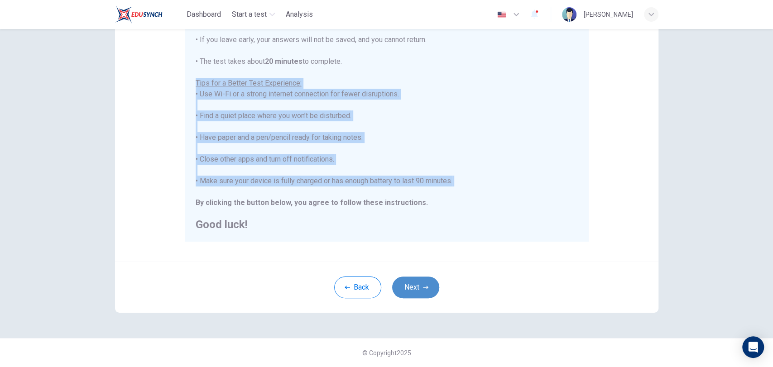
click at [409, 285] on button "Next" at bounding box center [415, 288] width 47 height 22
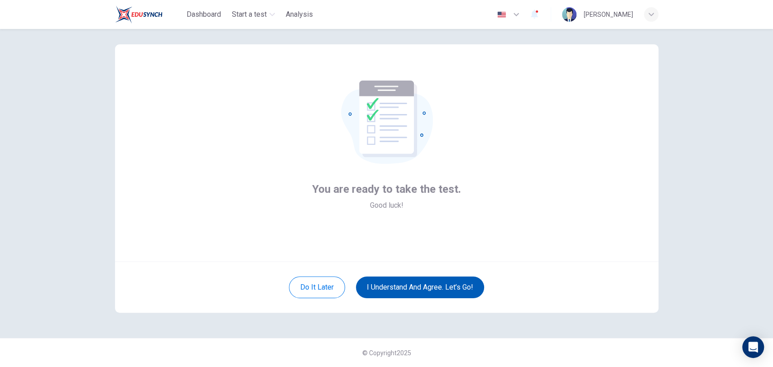
click at [409, 285] on button "I understand and agree. Let’s go!" at bounding box center [420, 288] width 128 height 22
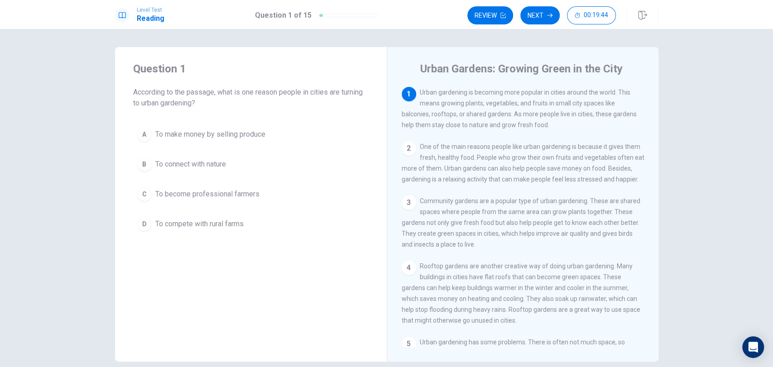
click at [254, 166] on button "B To connect with nature" at bounding box center [251, 164] width 236 height 23
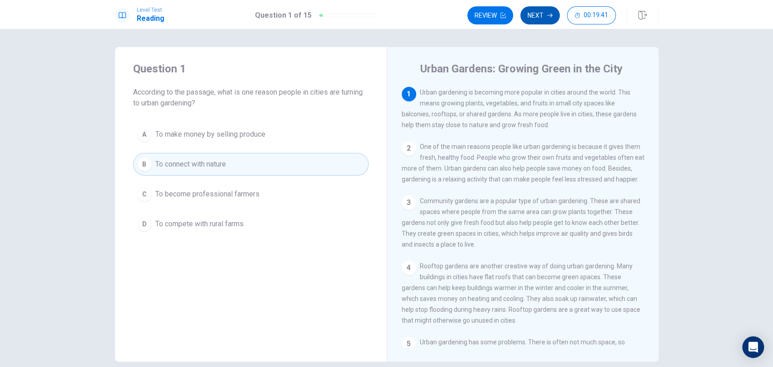
click at [535, 13] on button "Next" at bounding box center [539, 15] width 39 height 18
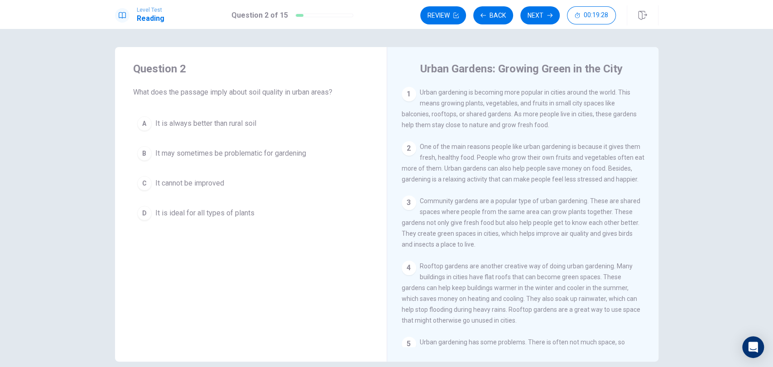
scroll to position [1, 0]
click at [243, 87] on span "What does the passage imply about soil quality in urban areas?" at bounding box center [251, 92] width 236 height 11
drag, startPoint x: 259, startPoint y: 94, endPoint x: 274, endPoint y: 94, distance: 15.9
click at [274, 94] on span "What does the passage imply about soil quality in urban areas?" at bounding box center [251, 92] width 236 height 11
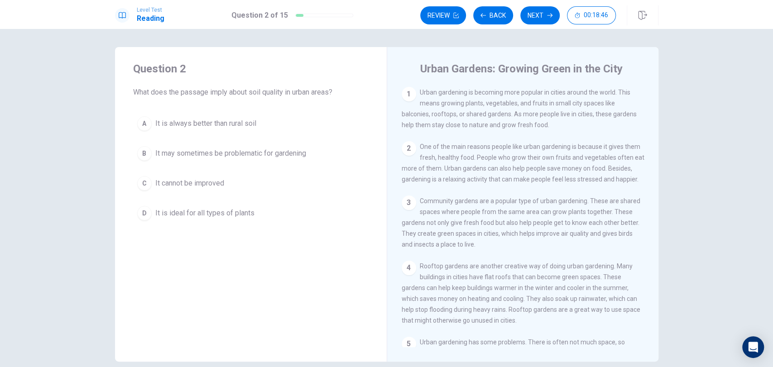
click at [438, 323] on span "Rooftop gardens are another creative way of doing urban gardening. Many buildin…" at bounding box center [521, 294] width 239 height 62
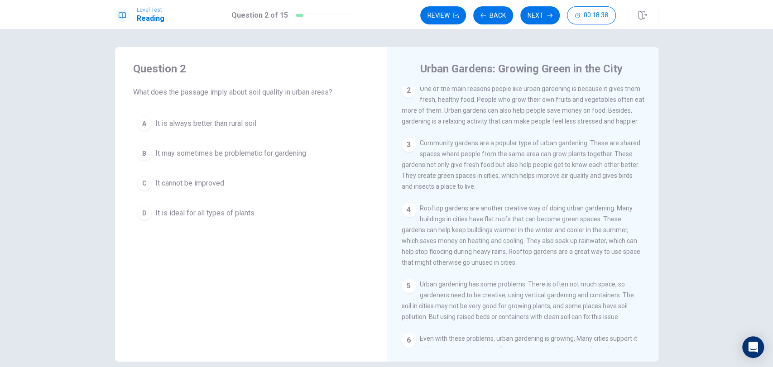
scroll to position [38, 0]
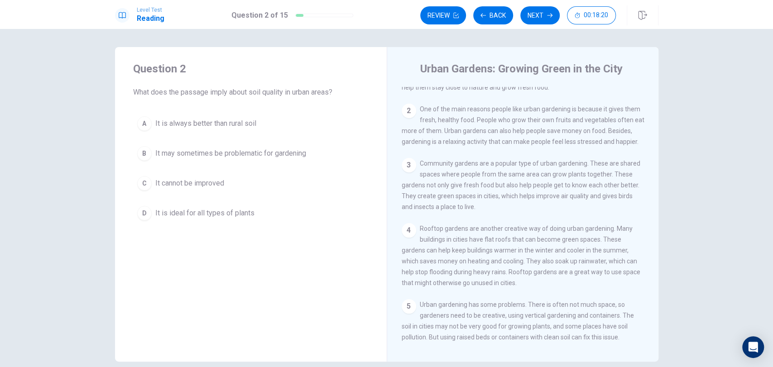
click at [647, 330] on div "1 Urban gardening is becoming more popular in cities around the world. This mea…" at bounding box center [529, 217] width 255 height 260
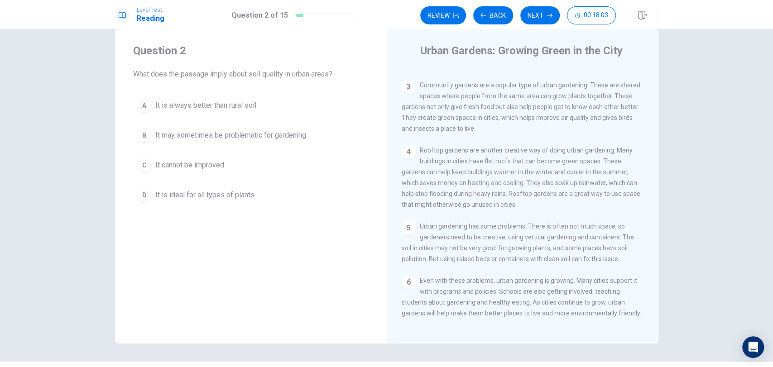
scroll to position [21, 0]
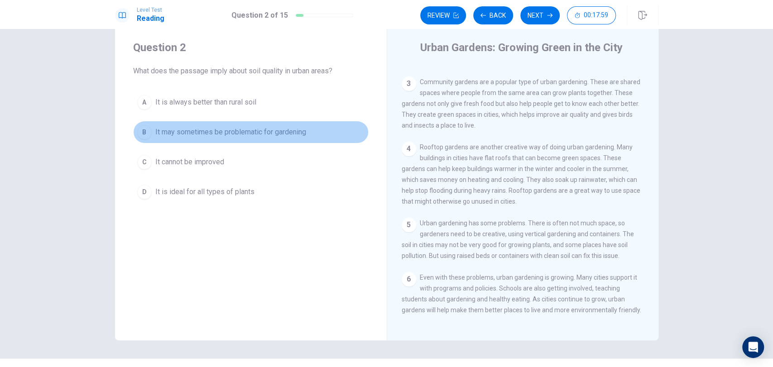
click at [239, 130] on span "It may sometimes be problematic for gardening" at bounding box center [230, 132] width 151 height 11
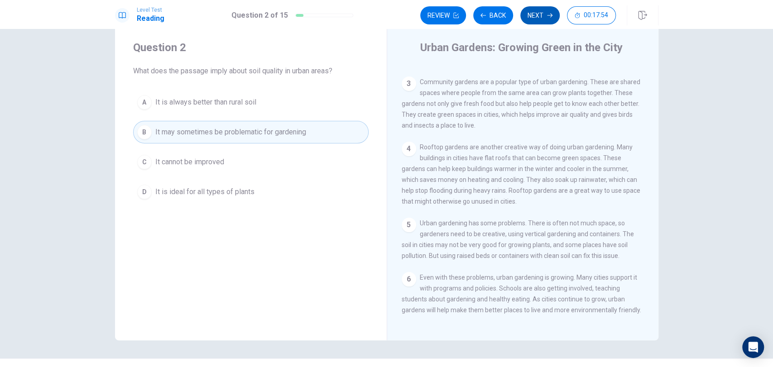
click at [534, 15] on button "Next" at bounding box center [539, 15] width 39 height 18
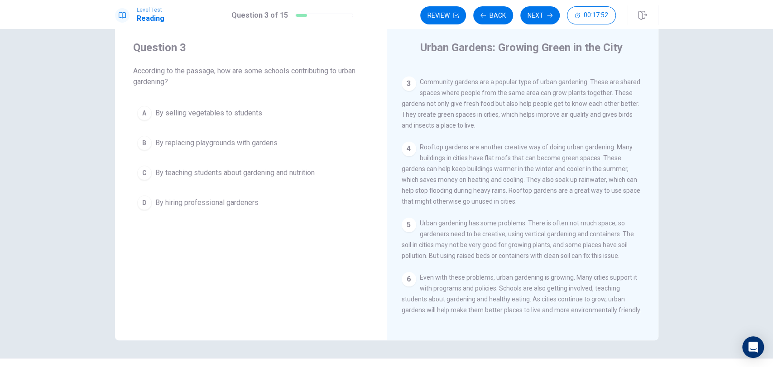
click at [408, 45] on div "Urban Gardens: Growing Green in the City" at bounding box center [529, 47] width 255 height 14
click at [658, 331] on div "Question 3 According to the passage, how are some schools contributing to urban…" at bounding box center [387, 183] width 573 height 315
click at [647, 321] on div "1 Urban gardening is becoming more popular in cities around the world. This mea…" at bounding box center [529, 196] width 255 height 260
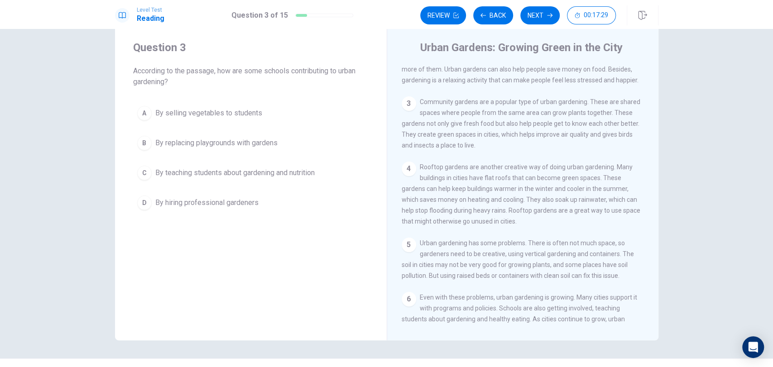
scroll to position [98, 0]
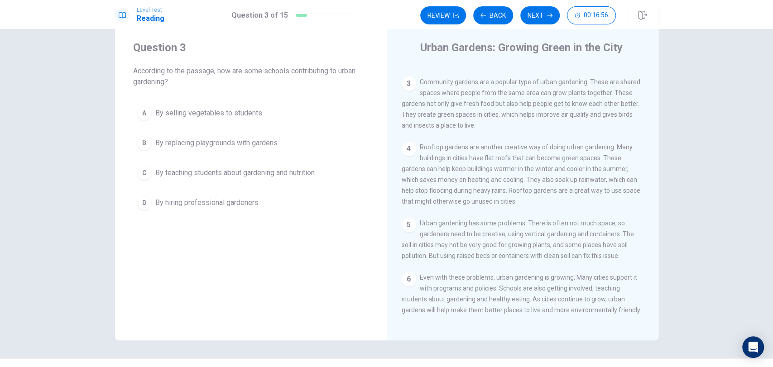
click at [649, 64] on div "Urban Gardens: Growing Green in the City 1 Urban gardening is becoming more pop…" at bounding box center [523, 183] width 272 height 315
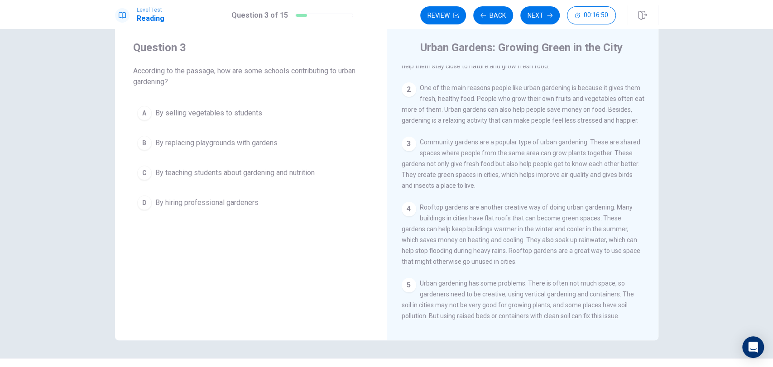
scroll to position [18, 0]
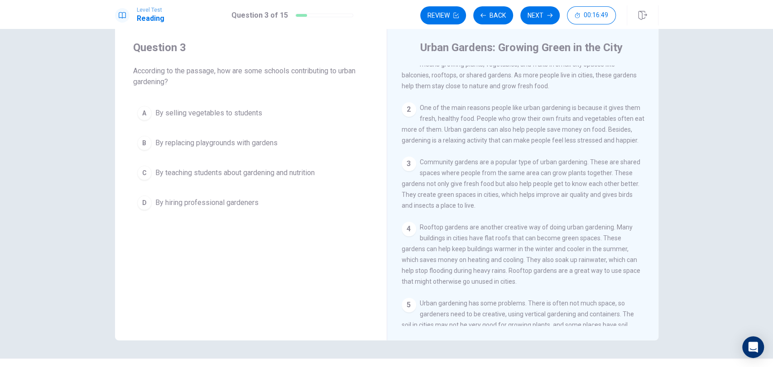
click at [655, 63] on div "Urban Gardens: Growing Green in the City 1 Urban gardening is becoming more pop…" at bounding box center [523, 183] width 272 height 315
click at [654, 63] on div "Urban Gardens: Growing Green in the City 1 Urban gardening is becoming more pop…" at bounding box center [523, 183] width 272 height 315
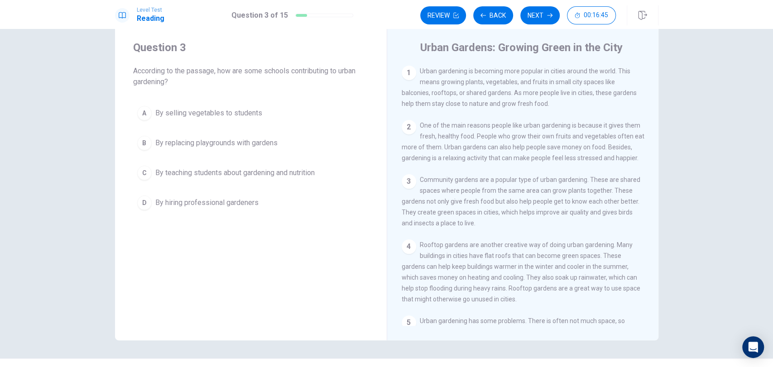
click at [649, 61] on div "Urban Gardens: Growing Green in the City 1 Urban gardening is becoming more pop…" at bounding box center [523, 183] width 272 height 315
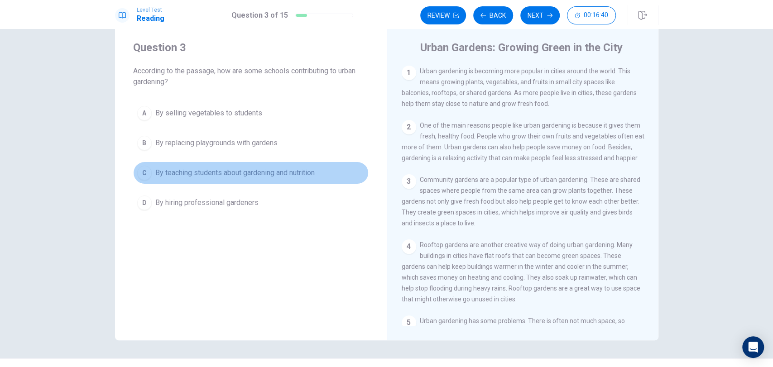
click at [297, 175] on span "By teaching students about gardening and nutrition" at bounding box center [234, 173] width 159 height 11
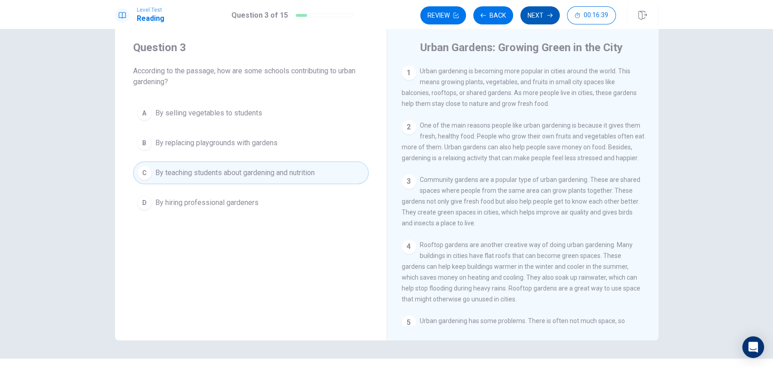
click at [543, 16] on button "Next" at bounding box center [539, 15] width 39 height 18
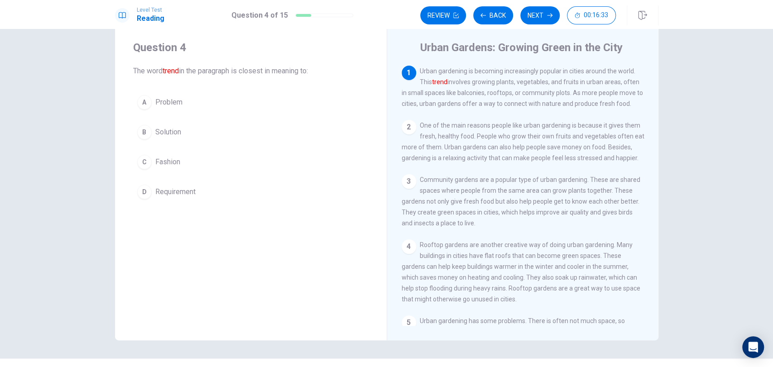
click at [418, 70] on span "Urban gardening is becoming increasingly popular in cities around the world. Th…" at bounding box center [522, 87] width 241 height 40
click at [439, 101] on span "Urban gardening is becoming increasingly popular in cities around the world. Th…" at bounding box center [522, 87] width 241 height 40
click at [207, 151] on button "C Fashion" at bounding box center [251, 162] width 236 height 23
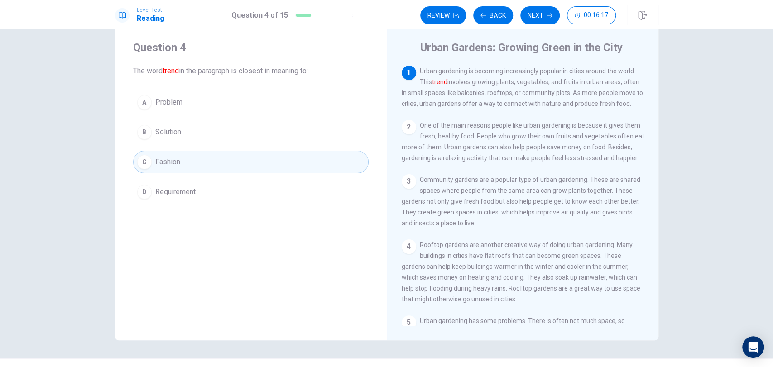
click at [209, 149] on div "A Problem B Solution C Fashion D Requirement" at bounding box center [251, 147] width 236 height 112
click at [236, 187] on button "D Requirement" at bounding box center [251, 192] width 236 height 23
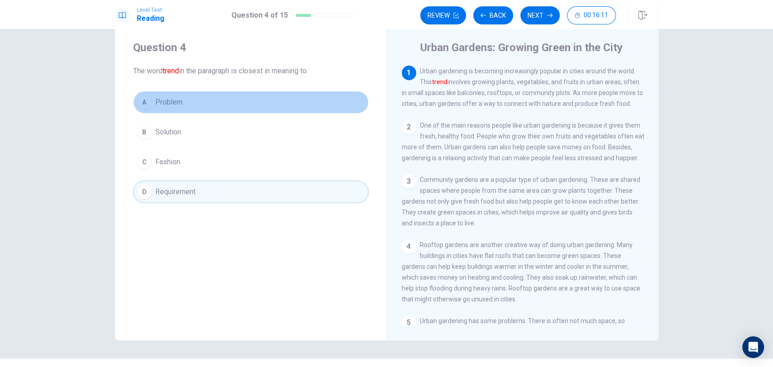
click at [321, 101] on button "A Problem" at bounding box center [251, 102] width 236 height 23
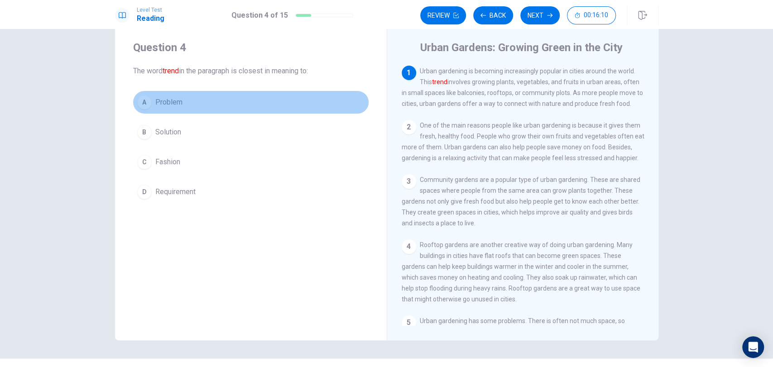
click at [321, 101] on button "A Problem" at bounding box center [251, 102] width 236 height 23
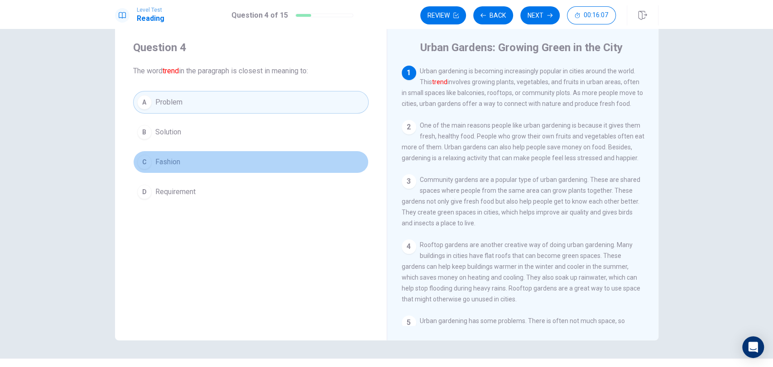
click at [313, 165] on button "C Fashion" at bounding box center [251, 162] width 236 height 23
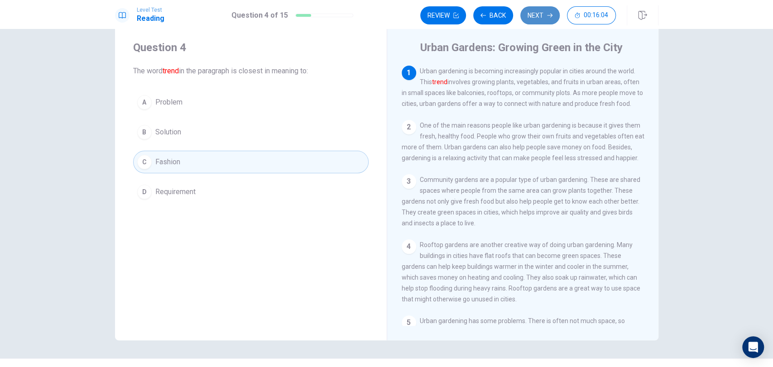
click at [541, 12] on button "Next" at bounding box center [539, 15] width 39 height 18
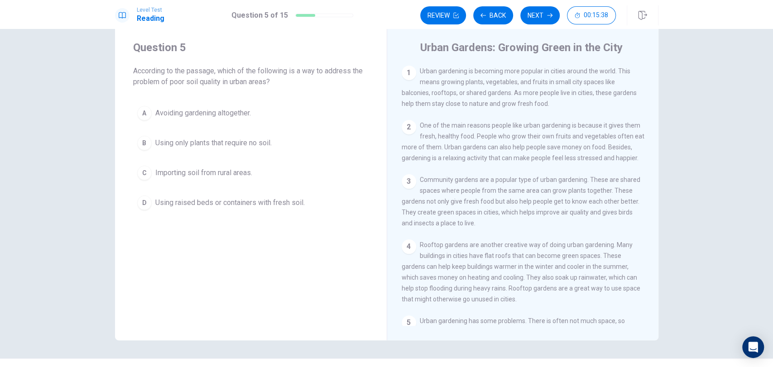
click at [161, 96] on div "Question 5 According to the passage, which of the following is a way to address…" at bounding box center [251, 127] width 272 height 203
click at [443, 16] on button "Review" at bounding box center [443, 15] width 46 height 18
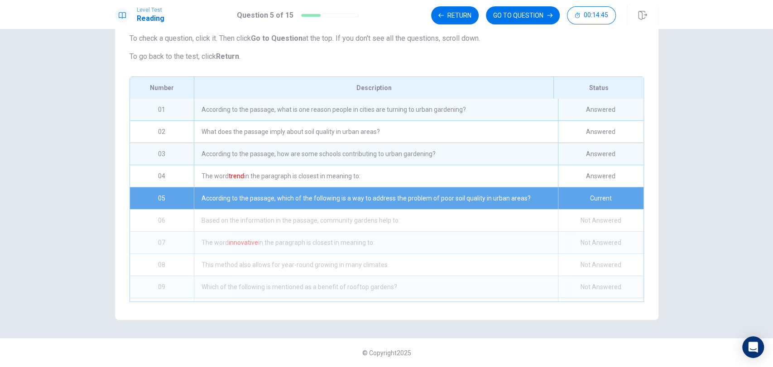
click at [394, 41] on p "To check a question, click it. Then click Go to Question at the top. If you don…" at bounding box center [387, 38] width 515 height 11
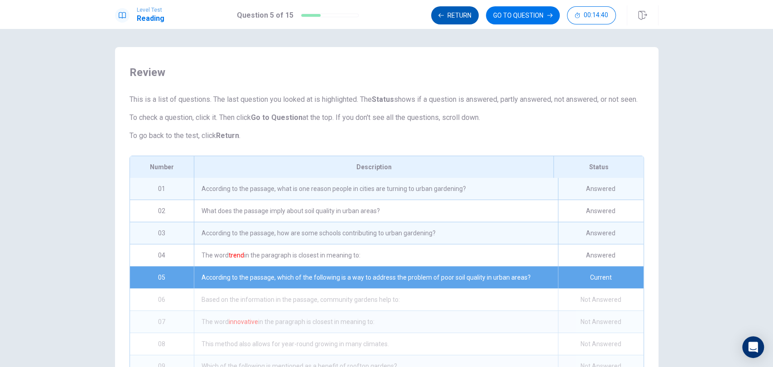
click at [443, 13] on icon "button" at bounding box center [440, 15] width 5 height 5
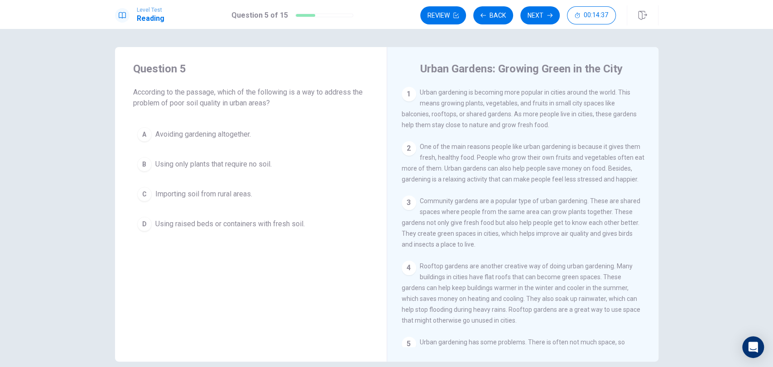
scroll to position [1, 0]
drag, startPoint x: 250, startPoint y: 110, endPoint x: 215, endPoint y: 128, distance: 39.7
click at [215, 128] on div "Question 5 According to the passage, which of the following is a way to address…" at bounding box center [251, 147] width 272 height 203
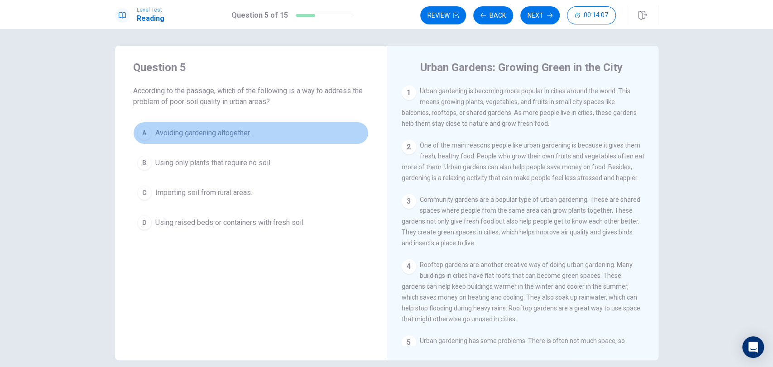
click at [145, 131] on div "A" at bounding box center [144, 133] width 14 height 14
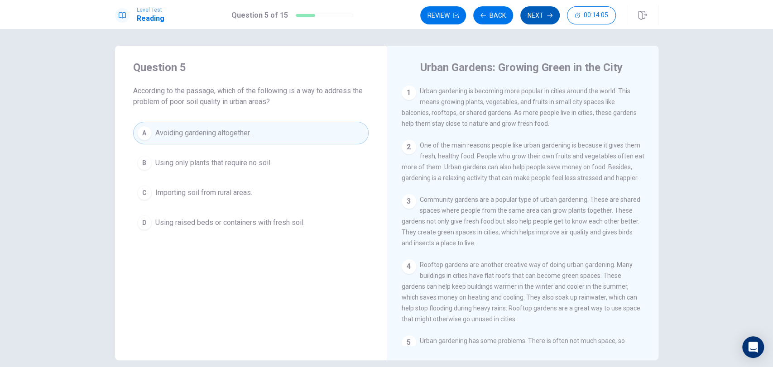
click at [539, 14] on button "Next" at bounding box center [539, 15] width 39 height 18
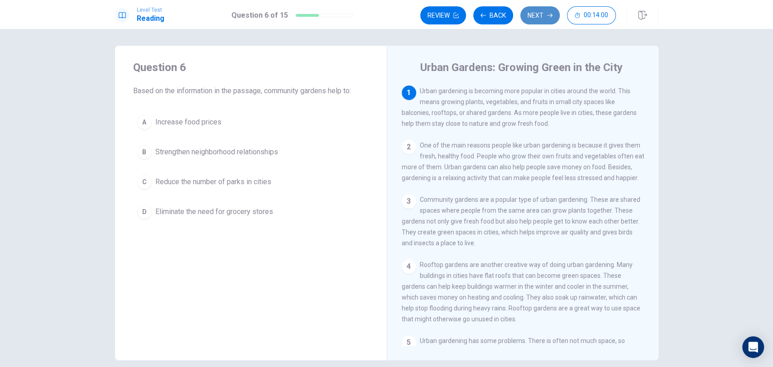
click at [539, 14] on button "Next" at bounding box center [539, 15] width 39 height 18
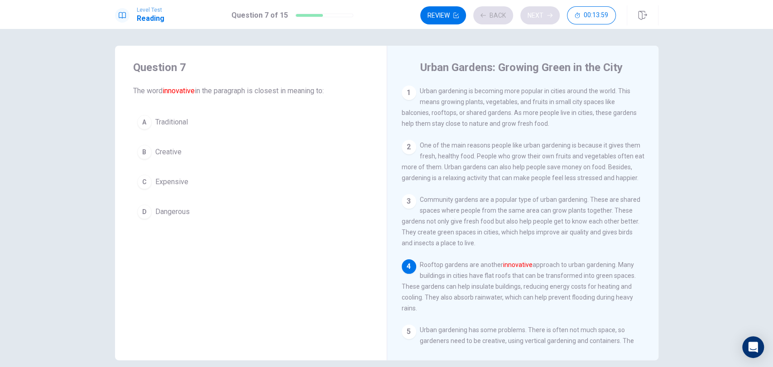
scroll to position [58, 0]
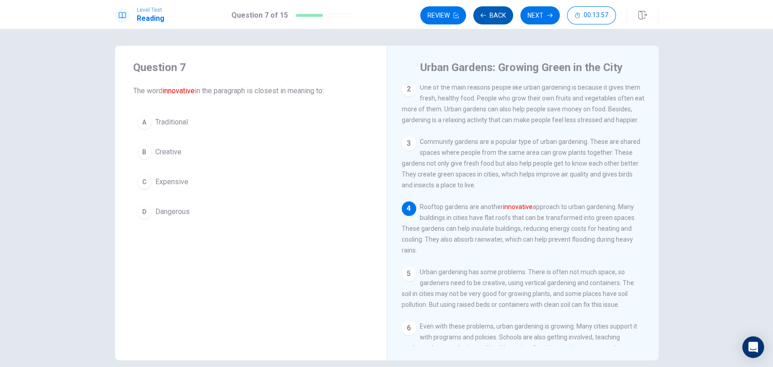
click at [496, 10] on button "Back" at bounding box center [493, 15] width 40 height 18
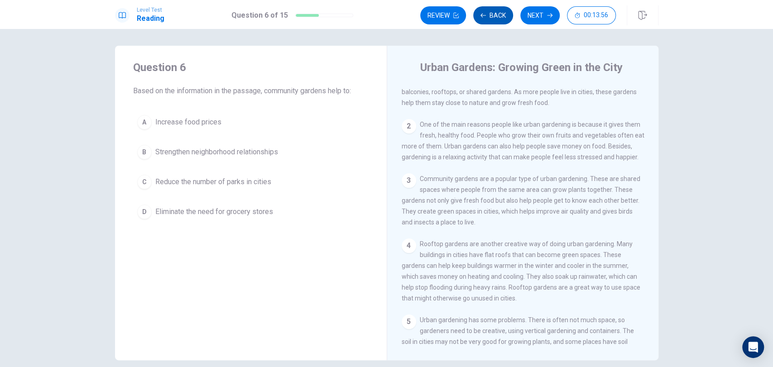
scroll to position [0, 0]
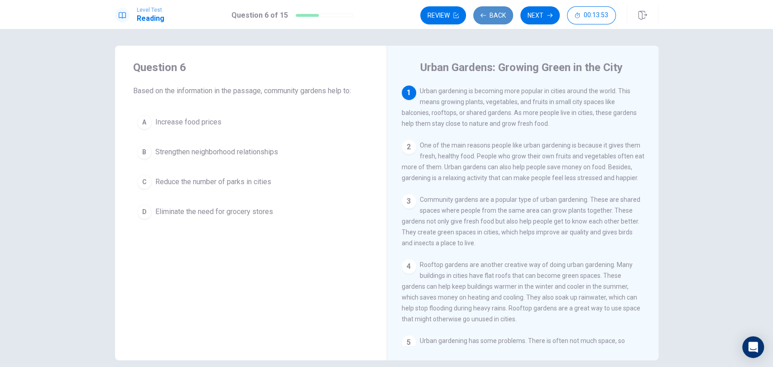
click at [485, 9] on button "Back" at bounding box center [493, 15] width 40 height 18
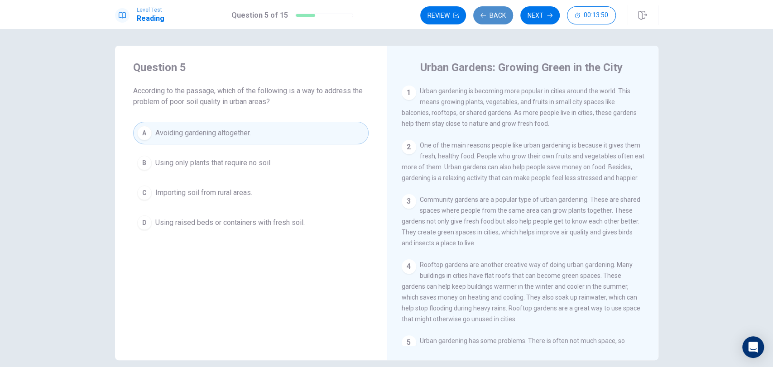
click at [485, 9] on button "Back" at bounding box center [493, 15] width 40 height 18
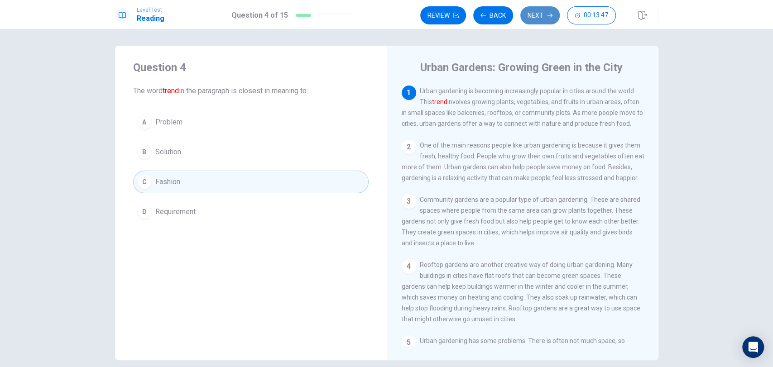
click at [538, 10] on button "Next" at bounding box center [539, 15] width 39 height 18
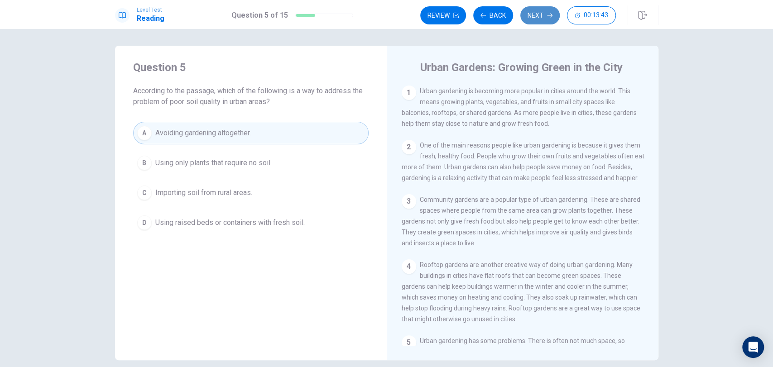
click at [542, 10] on button "Next" at bounding box center [539, 15] width 39 height 18
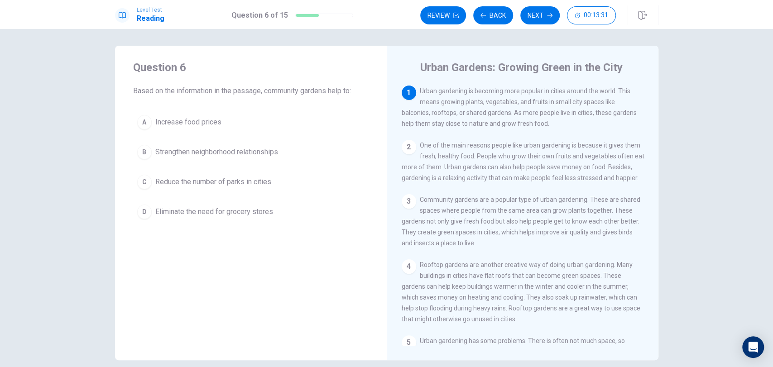
click at [402, 147] on div "2" at bounding box center [409, 147] width 14 height 14
click at [374, 59] on div "Question 6 Based on the information in the passage, community gardens help to: …" at bounding box center [251, 142] width 272 height 192
drag, startPoint x: 429, startPoint y: 120, endPoint x: 538, endPoint y: 130, distance: 109.6
click at [538, 130] on div "1 Urban gardening is becoming more popular in cities around the world. This mea…" at bounding box center [529, 216] width 255 height 260
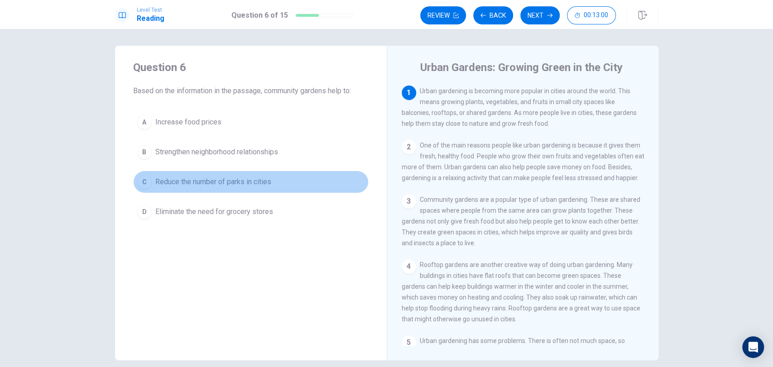
click at [295, 190] on button "C Reduce the number of parks in cities" at bounding box center [251, 182] width 236 height 23
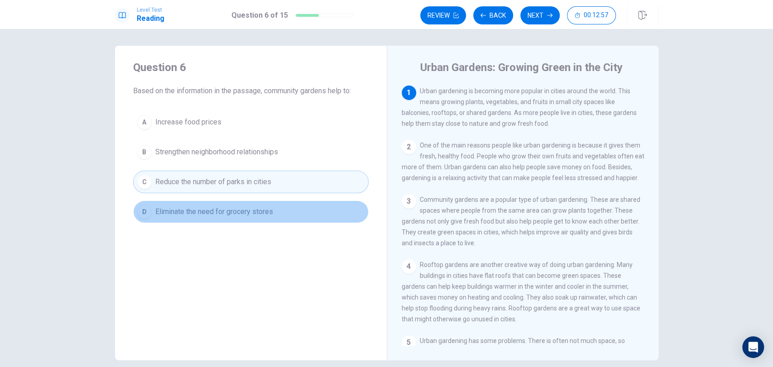
click at [293, 210] on button "D Eliminate the need for grocery stores" at bounding box center [251, 212] width 236 height 23
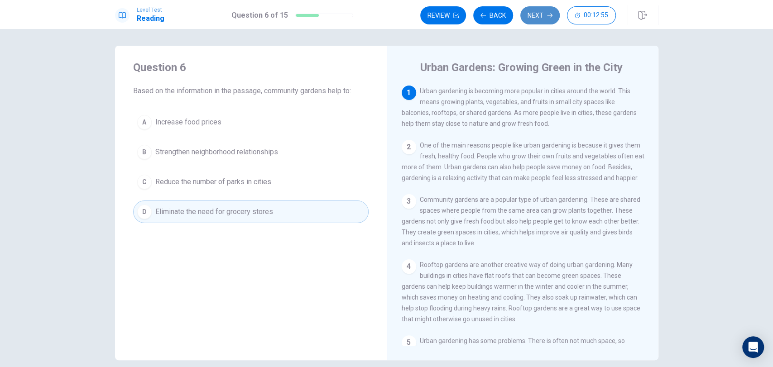
click at [544, 14] on button "Next" at bounding box center [539, 15] width 39 height 18
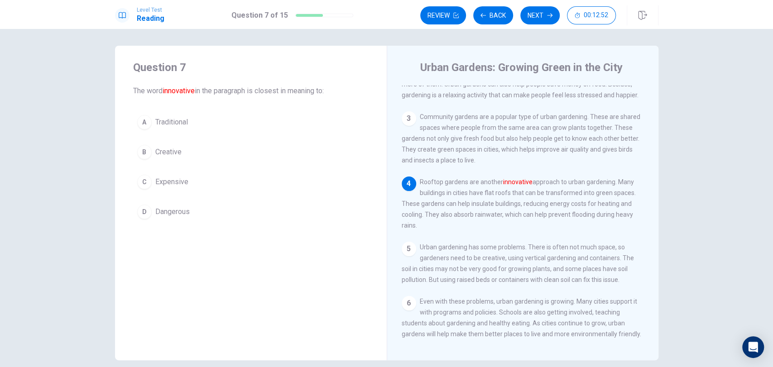
scroll to position [87, 0]
click at [269, 157] on button "B Creative" at bounding box center [251, 152] width 236 height 23
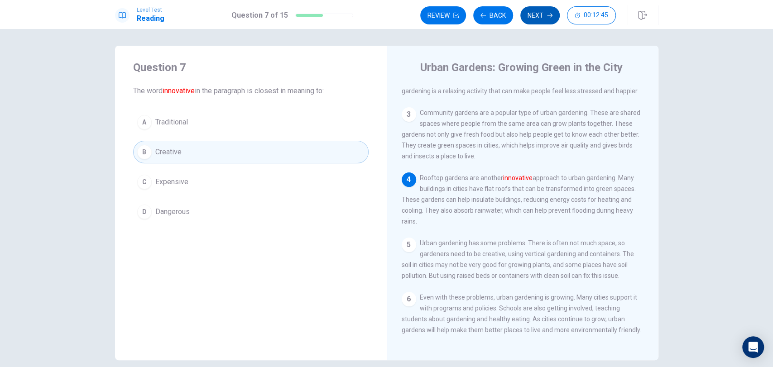
click at [531, 10] on button "Next" at bounding box center [539, 15] width 39 height 18
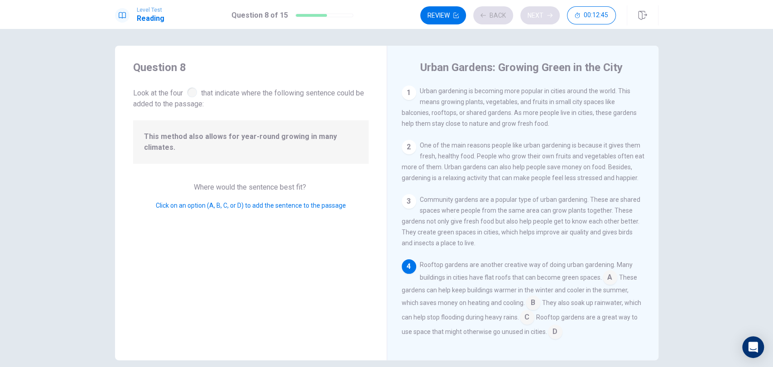
scroll to position [83, 0]
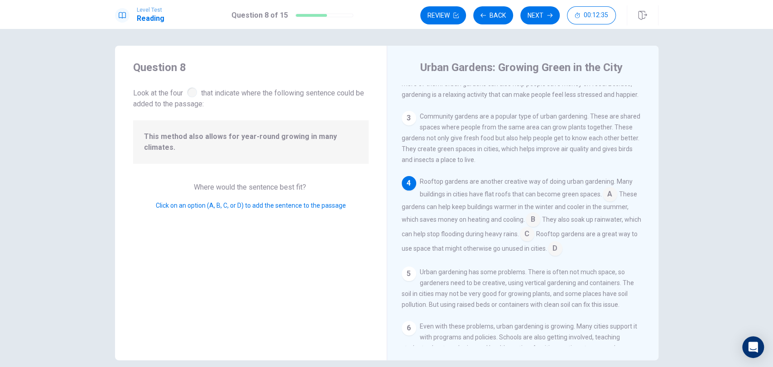
click at [433, 201] on div "Rooftop gardens are another creative way of doing urban gardening. Many buildin…" at bounding box center [523, 216] width 243 height 80
click at [605, 193] on input at bounding box center [610, 195] width 14 height 14
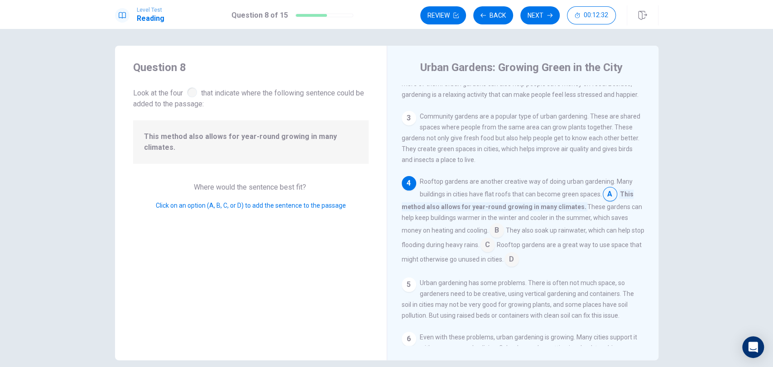
click at [605, 192] on input at bounding box center [610, 195] width 14 height 14
click at [496, 228] on input at bounding box center [497, 231] width 14 height 14
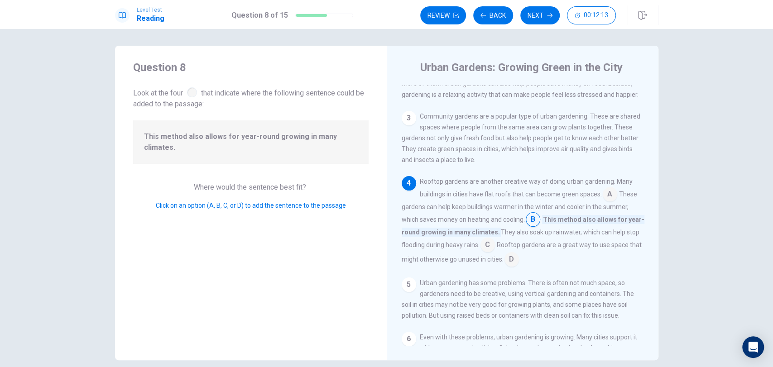
click at [496, 229] on span "They also soak up rainwater, which can help stop flooding during heavy rains." at bounding box center [521, 239] width 238 height 20
click at [424, 179] on span "Rooftop gardens are another creative way of doing urban gardening. Many buildin…" at bounding box center [526, 188] width 213 height 20
click at [393, 290] on div "Urban Gardens: Growing Green in the City 1 Urban gardening is becoming more pop…" at bounding box center [523, 203] width 272 height 315
click at [406, 282] on div "5" at bounding box center [409, 285] width 14 height 14
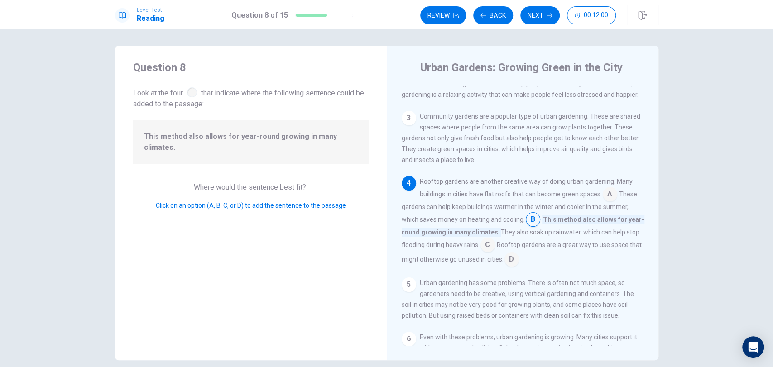
click at [488, 208] on span "These gardens can help keep buildings warmer in the winter and cooler in the su…" at bounding box center [520, 207] width 236 height 33
click at [607, 191] on input at bounding box center [610, 195] width 14 height 14
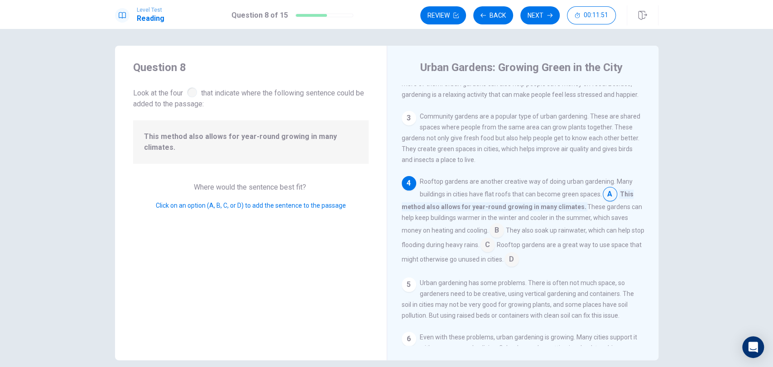
click at [606, 189] on input at bounding box center [610, 195] width 14 height 14
click at [606, 188] on input at bounding box center [610, 195] width 14 height 14
click at [493, 230] on input at bounding box center [497, 231] width 14 height 14
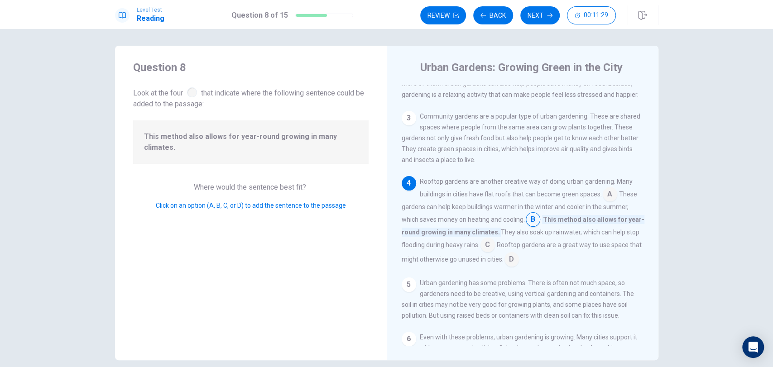
click at [415, 226] on div "Rooftop gardens are another creative way of doing urban gardening. Many buildin…" at bounding box center [523, 221] width 243 height 91
click at [519, 260] on input at bounding box center [512, 260] width 14 height 14
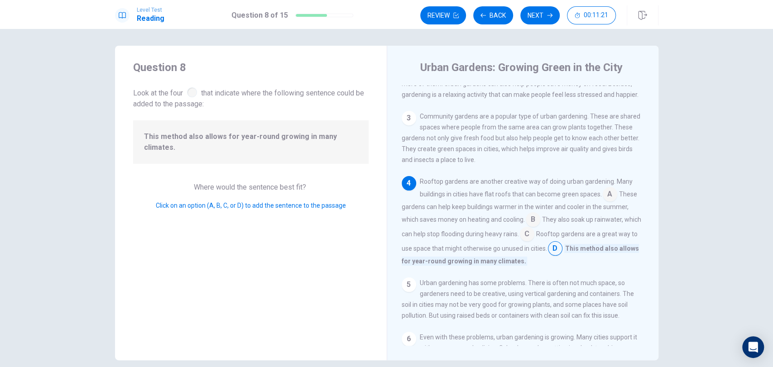
click at [530, 214] on input at bounding box center [533, 220] width 14 height 14
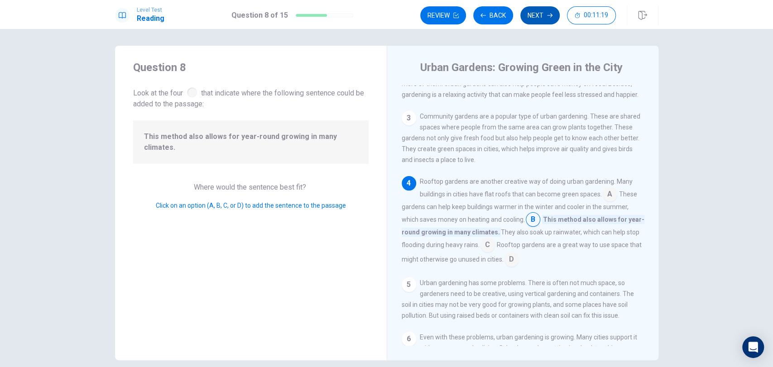
click at [544, 9] on button "Next" at bounding box center [539, 15] width 39 height 18
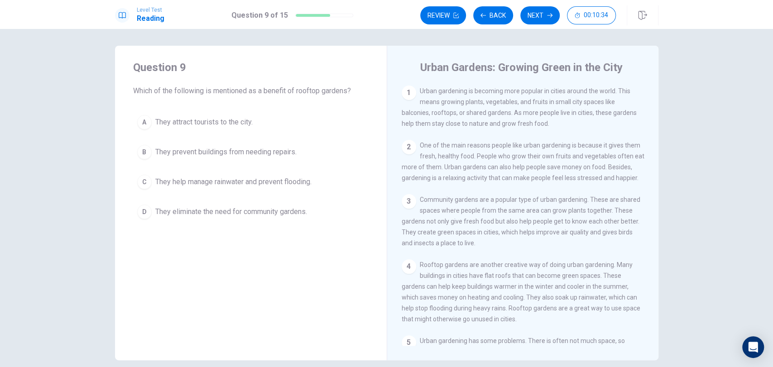
click at [359, 80] on div "Question 9 Which of the following is mentioned as a benefit of rooftop gardens?" at bounding box center [251, 78] width 236 height 36
click at [309, 90] on span "Which of the following is mentioned as a benefit of rooftop gardens?" at bounding box center [251, 91] width 236 height 11
drag, startPoint x: 137, startPoint y: 88, endPoint x: 159, endPoint y: 97, distance: 24.0
click at [159, 97] on div "Question 9 Which of the following is mentioned as a benefit of rooftop gardens?…" at bounding box center [251, 142] width 272 height 192
click at [451, 150] on div "2 One of the main reasons people like urban gardening is because it gives them …" at bounding box center [523, 161] width 243 height 43
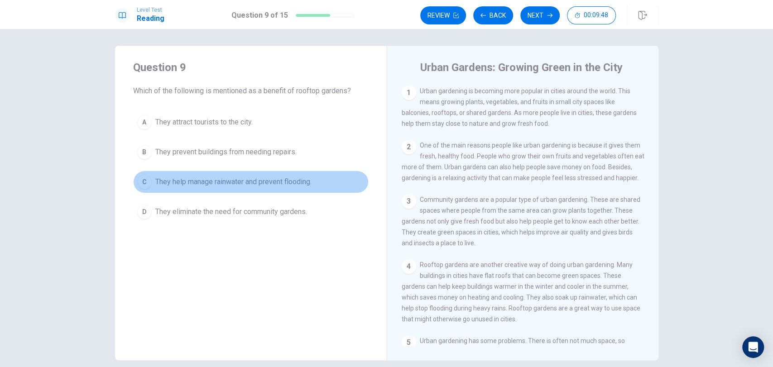
click at [279, 182] on span "They help manage rainwater and prevent flooding." at bounding box center [233, 182] width 156 height 11
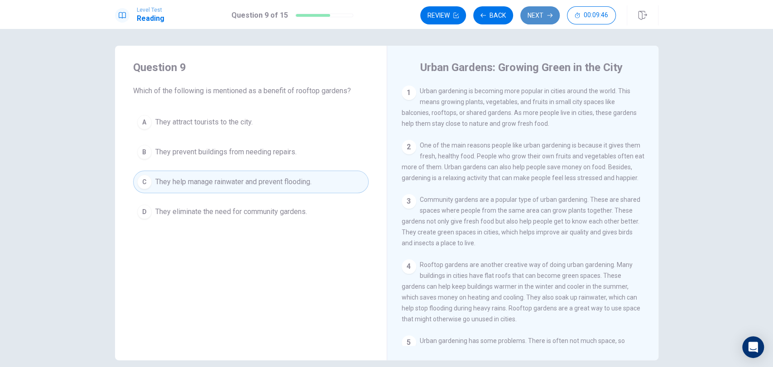
click at [528, 15] on button "Next" at bounding box center [539, 15] width 39 height 18
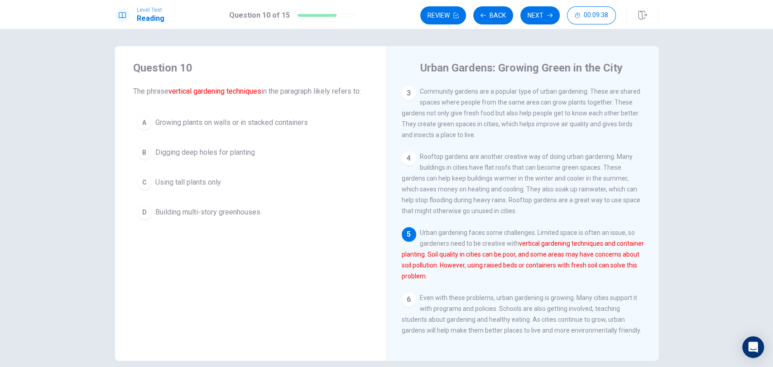
scroll to position [1, 0]
click at [253, 207] on span "Building multi-story greenhouses" at bounding box center [207, 212] width 105 height 11
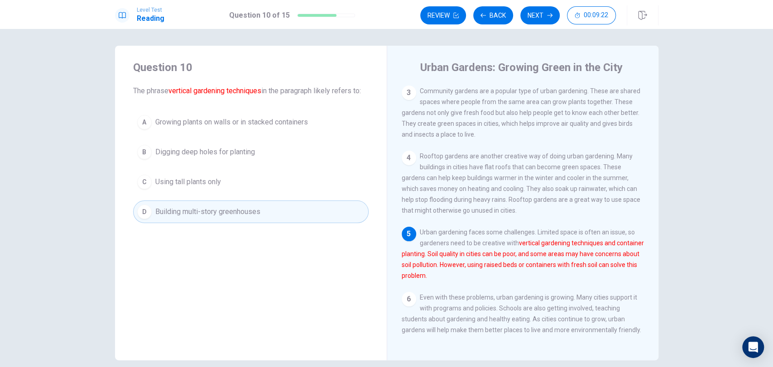
click at [243, 185] on button "C Using tall plants only" at bounding box center [251, 182] width 236 height 23
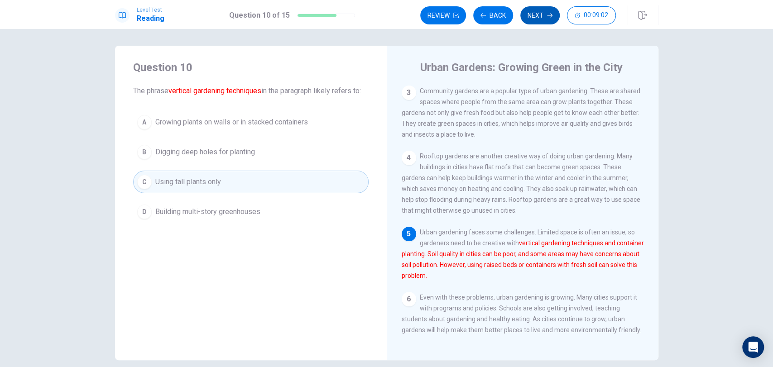
click at [545, 10] on button "Next" at bounding box center [539, 15] width 39 height 18
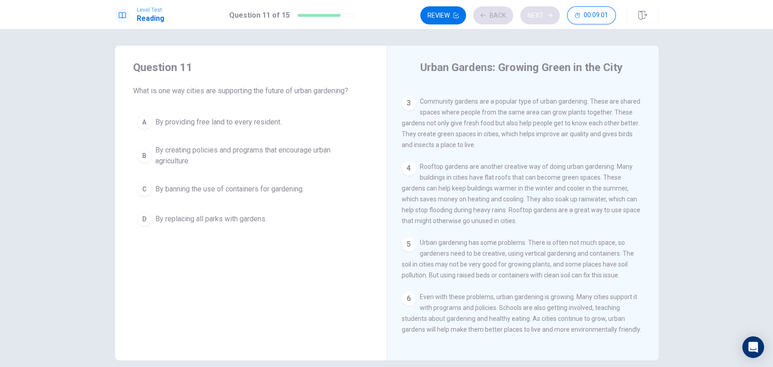
scroll to position [98, 0]
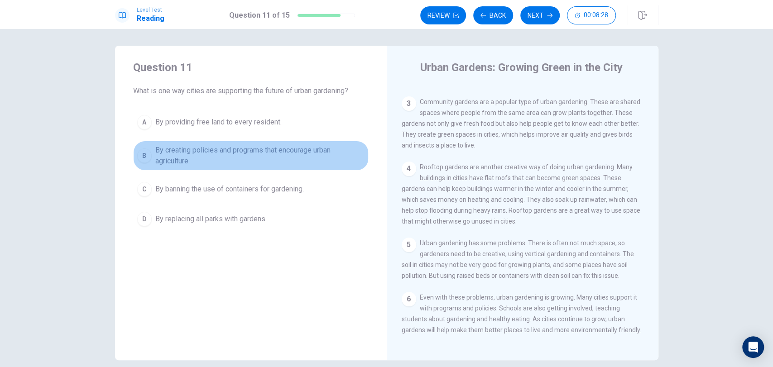
click at [217, 146] on span "By creating policies and programs that encourage urban agriculture." at bounding box center [259, 156] width 209 height 22
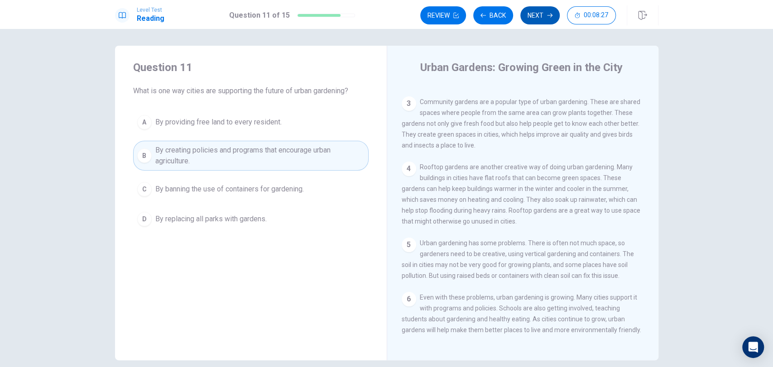
click at [538, 9] on button "Next" at bounding box center [539, 15] width 39 height 18
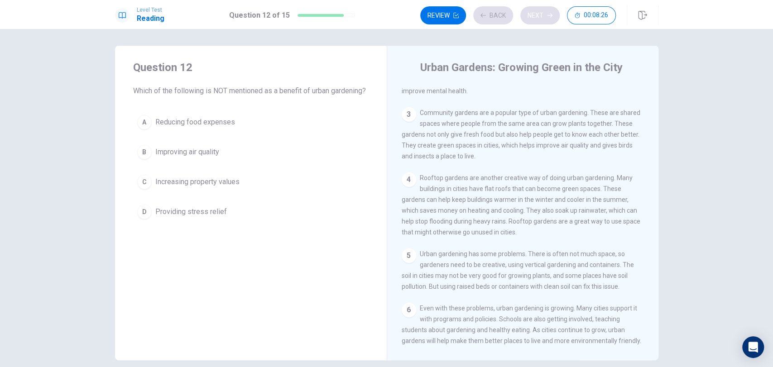
scroll to position [54, 0]
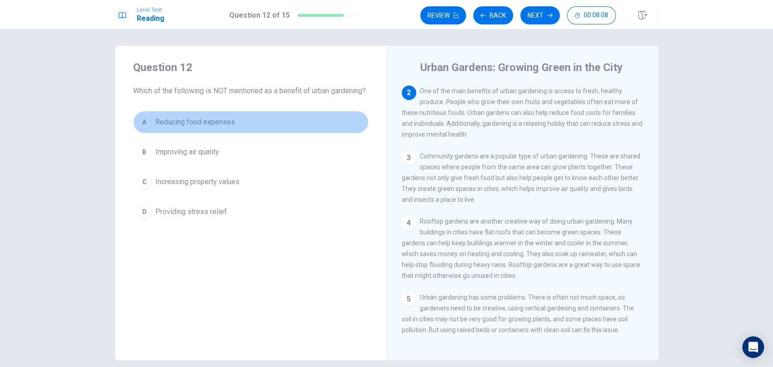
click at [231, 128] on span "Reducing food expenses" at bounding box center [195, 122] width 80 height 11
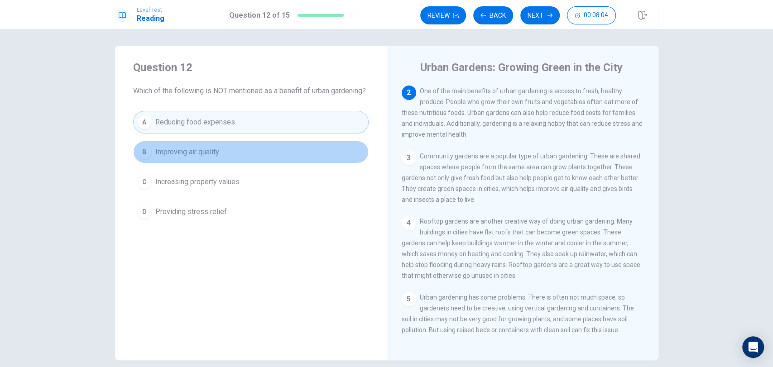
click at [203, 164] on button "B Improving air quality" at bounding box center [251, 152] width 236 height 23
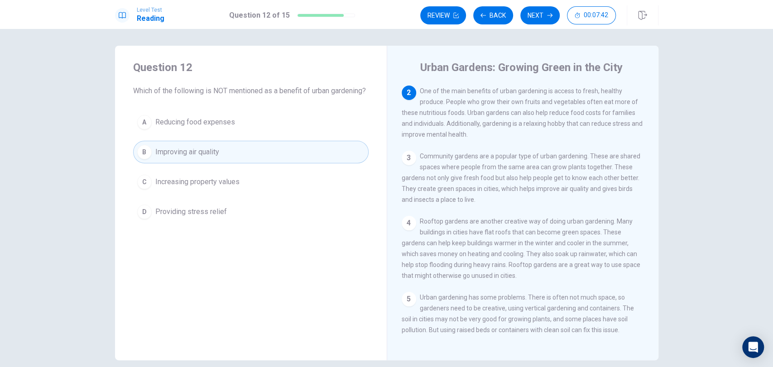
drag, startPoint x: 244, startPoint y: 149, endPoint x: 248, endPoint y: 146, distance: 5.2
click at [248, 146] on div "A Reducing food expenses B Improving air quality C Increasing property values D…" at bounding box center [251, 167] width 236 height 112
click at [541, 12] on button "Next" at bounding box center [539, 15] width 39 height 18
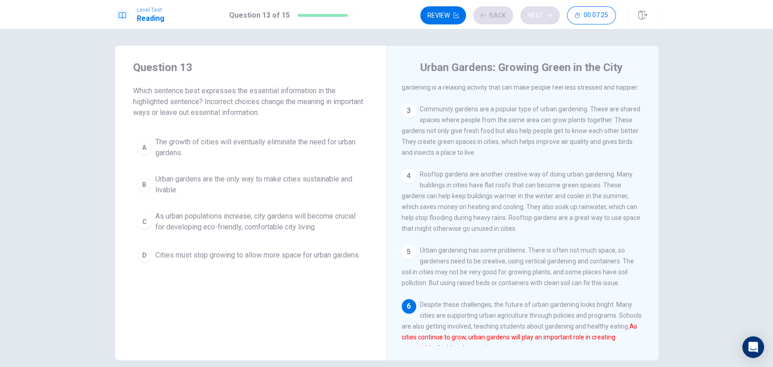
scroll to position [109, 0]
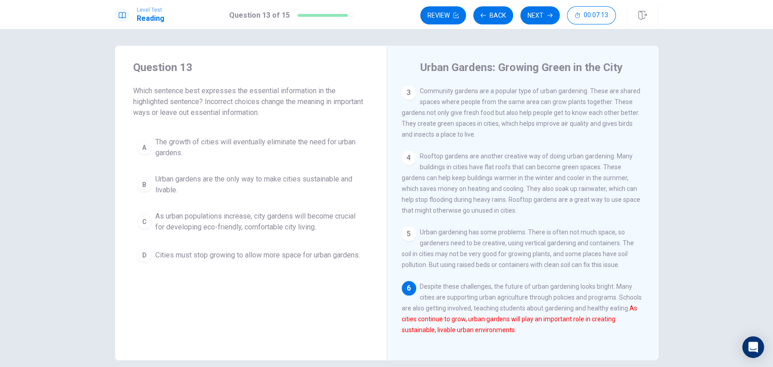
click at [442, 110] on span "Community gardens are a popular type of urban gardening. These are shared space…" at bounding box center [521, 112] width 239 height 51
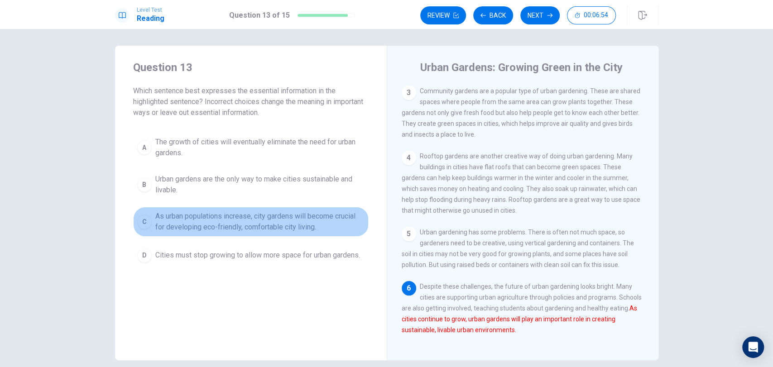
click at [278, 225] on span "As urban populations increase, city gardens will become crucial for developing …" at bounding box center [259, 222] width 209 height 22
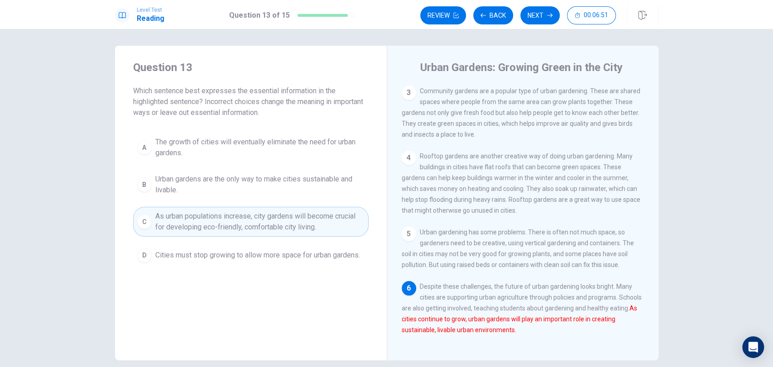
click at [363, 107] on span "Which sentence best expresses the essential information in the highlighted sent…" at bounding box center [251, 102] width 236 height 33
click at [540, 12] on button "Next" at bounding box center [539, 15] width 39 height 18
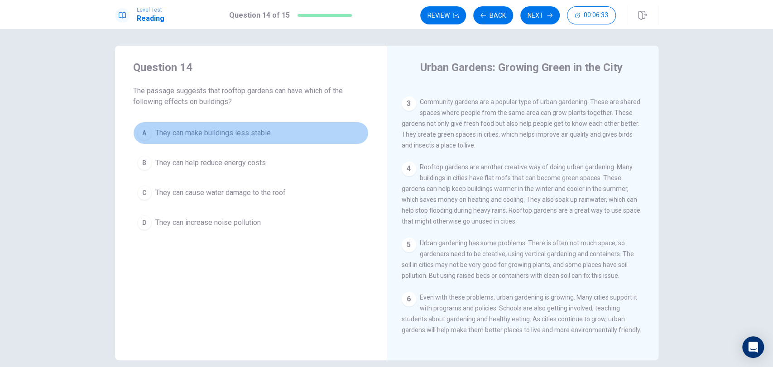
click at [239, 128] on span "They can make buildings less stable" at bounding box center [213, 133] width 116 height 11
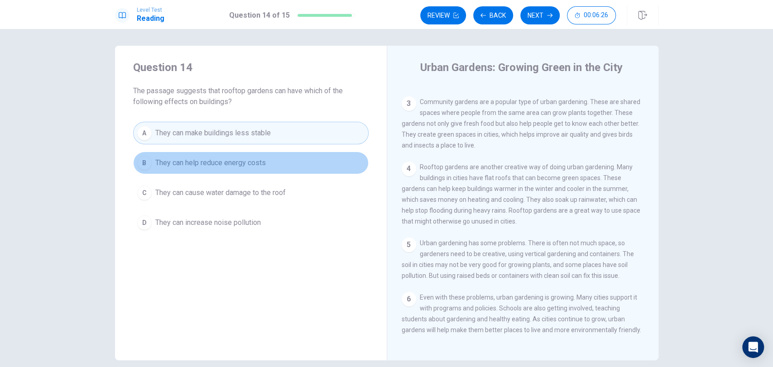
click at [276, 160] on button "B They can help reduce energy costs" at bounding box center [251, 163] width 236 height 23
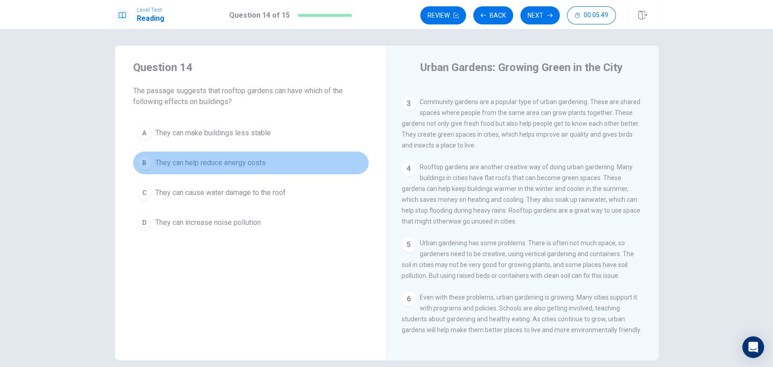
click at [328, 152] on button "B They can help reduce energy costs" at bounding box center [251, 163] width 236 height 23
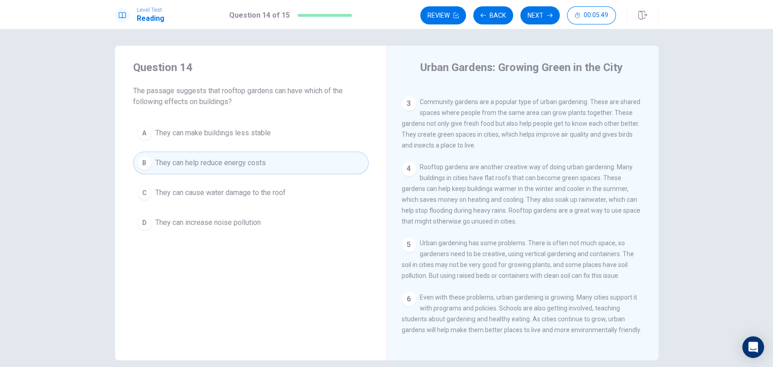
click at [328, 141] on button "A They can make buildings less stable" at bounding box center [251, 133] width 236 height 23
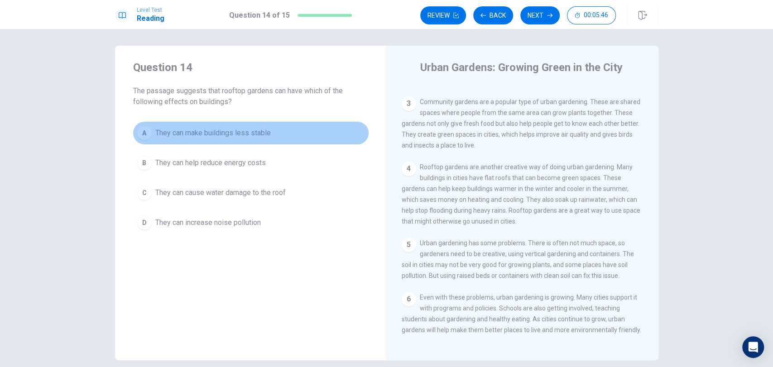
click at [240, 139] on button "A They can make buildings less stable" at bounding box center [251, 133] width 236 height 23
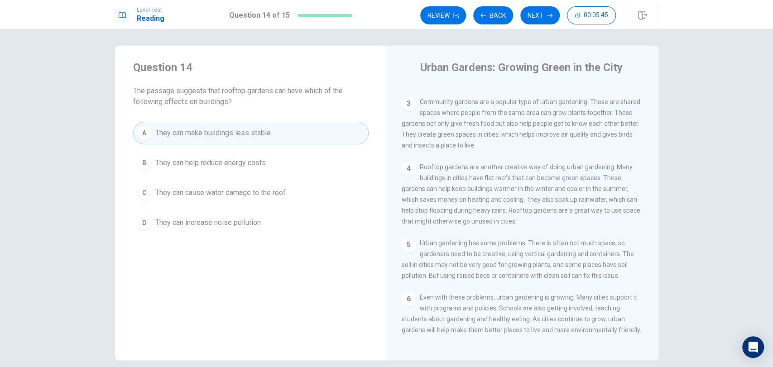
click at [249, 159] on span "They can help reduce energy costs" at bounding box center [210, 163] width 111 height 11
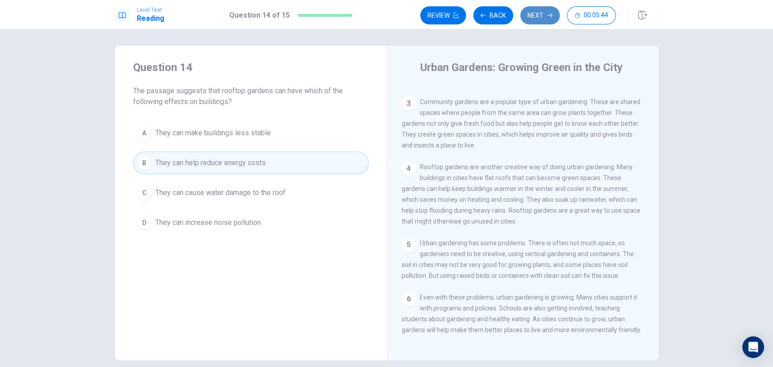
click at [540, 16] on button "Next" at bounding box center [539, 15] width 39 height 18
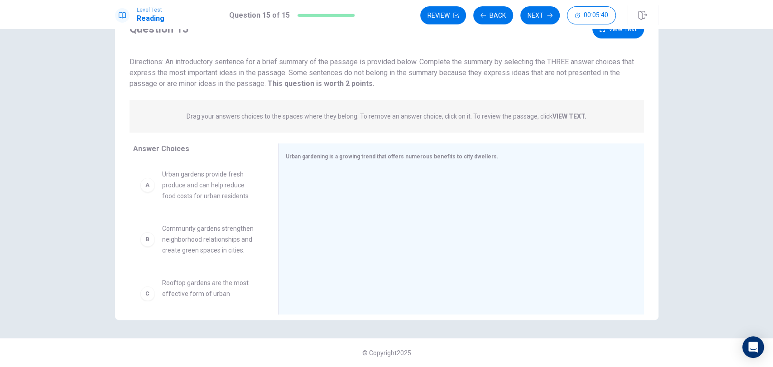
scroll to position [41, 0]
click at [184, 233] on span "Community gardens strengthen neighborhood relationships and create green spaces…" at bounding box center [209, 240] width 94 height 33
click at [185, 192] on span "Urban gardens provide fresh produce and can help reduce food costs for urban re…" at bounding box center [209, 185] width 94 height 33
click at [202, 193] on div "A Urban gardens provide fresh produce and can help reduce food costs for urban …" at bounding box center [198, 232] width 130 height 140
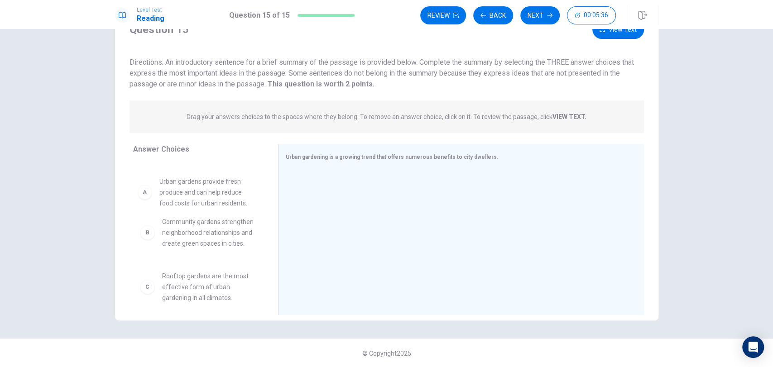
click at [250, 221] on div "B Community gardens strengthen neighborhood relationships and create green spac…" at bounding box center [198, 232] width 130 height 47
click at [130, 240] on div "Answer Choices B Community gardens strengthen neighborhood relationships and cr…" at bounding box center [196, 232] width 163 height 176
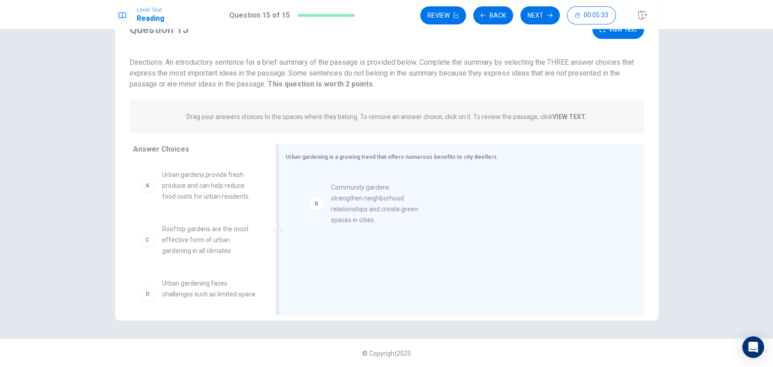
drag, startPoint x: 147, startPoint y: 240, endPoint x: 324, endPoint y: 206, distance: 180.4
click at [324, 206] on div "B Community gardens strengthen neighborhood relationships and create green spac…" at bounding box center [458, 230] width 344 height 121
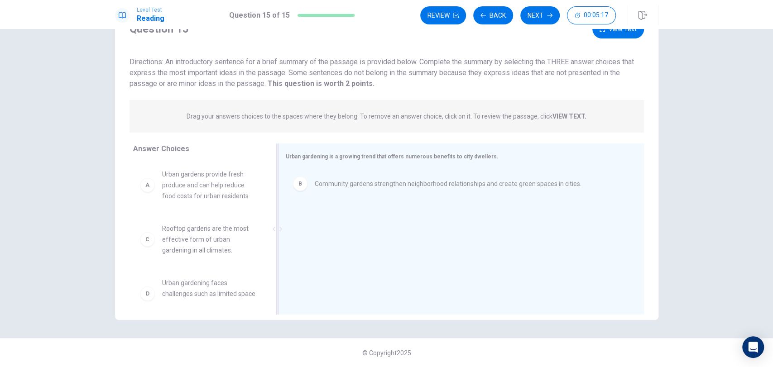
click at [408, 179] on span "Community gardens strengthen neighborhood relationships and create green spaces…" at bounding box center [448, 183] width 267 height 11
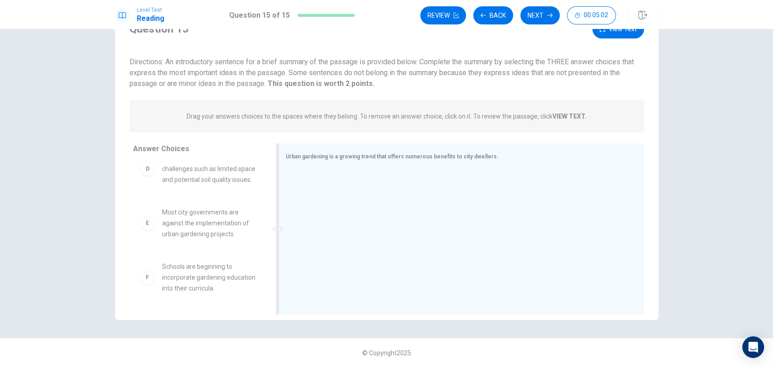
scroll to position [199, 0]
click at [168, 282] on span "Schools are beginning to incorporate gardening education into their curricula." at bounding box center [209, 277] width 94 height 33
drag, startPoint x: 169, startPoint y: 282, endPoint x: 527, endPoint y: 162, distance: 377.4
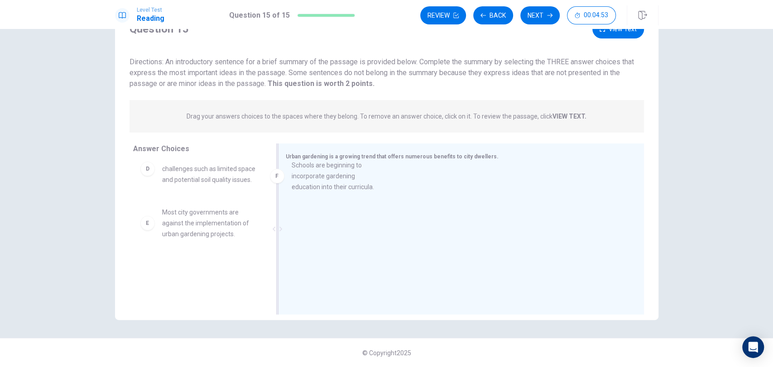
drag, startPoint x: 196, startPoint y: 284, endPoint x: 329, endPoint y: 178, distance: 169.6
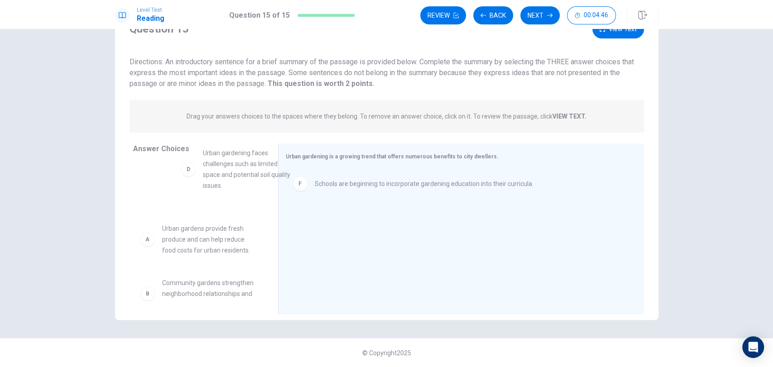
scroll to position [0, 0]
drag, startPoint x: 227, startPoint y: 226, endPoint x: 243, endPoint y: 218, distance: 18.2
click at [220, 190] on span "Urban gardens provide fresh produce and can help reduce food costs for urban re…" at bounding box center [209, 185] width 94 height 33
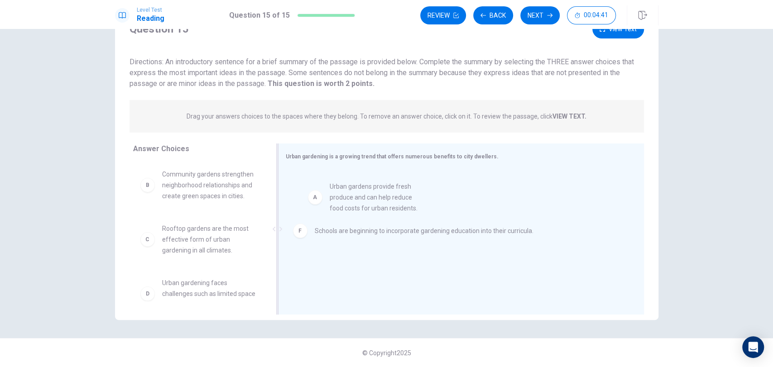
drag, startPoint x: 220, startPoint y: 190, endPoint x: 384, endPoint y: 183, distance: 164.6
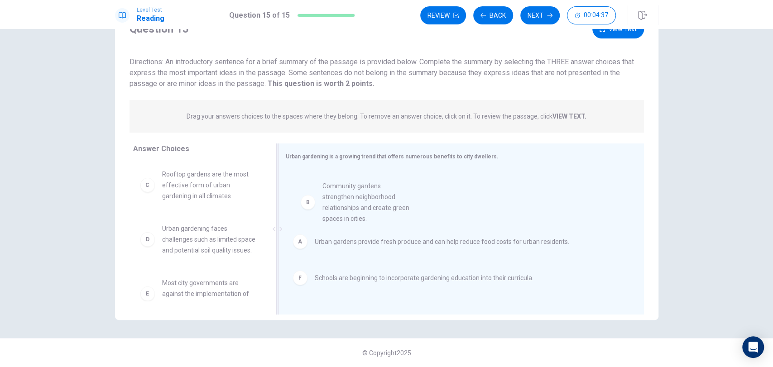
drag, startPoint x: 225, startPoint y: 189, endPoint x: 389, endPoint y: 201, distance: 164.8
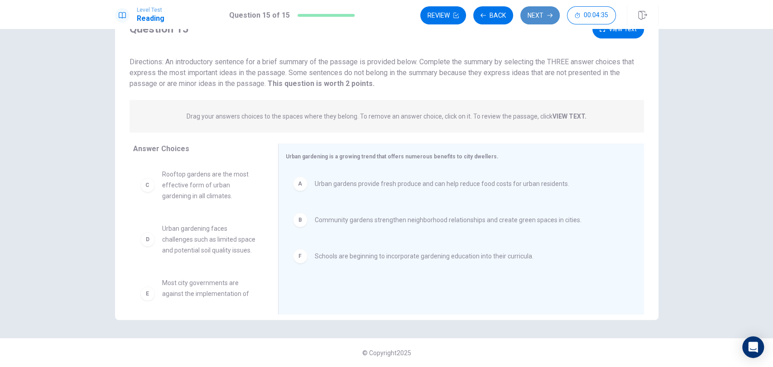
click at [545, 18] on button "Next" at bounding box center [539, 15] width 39 height 18
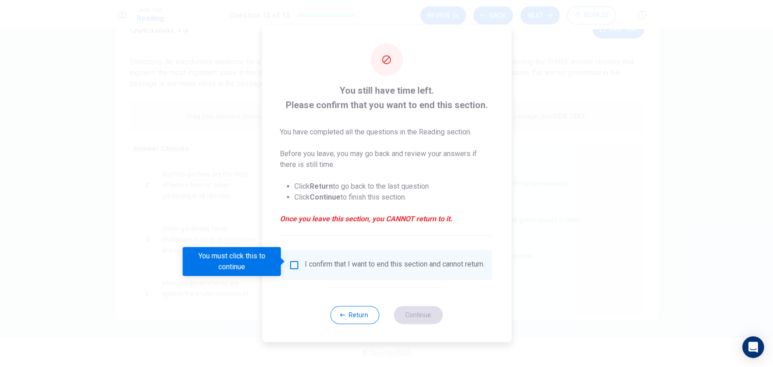
click at [301, 262] on div "I confirm that I want to end this section and cannot return." at bounding box center [387, 265] width 196 height 11
click at [295, 260] on input "You must click this to continue" at bounding box center [294, 265] width 11 height 11
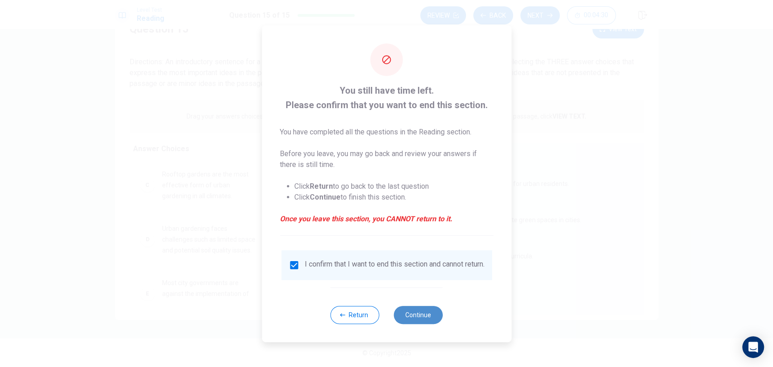
click at [410, 313] on button "Continue" at bounding box center [418, 315] width 49 height 18
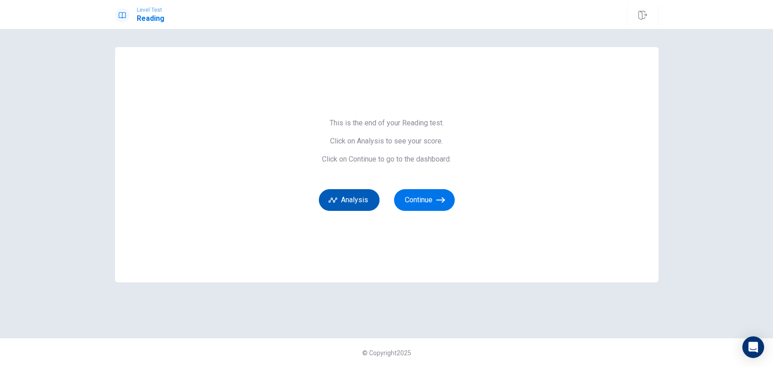
click at [356, 194] on button "Analysis" at bounding box center [349, 200] width 61 height 22
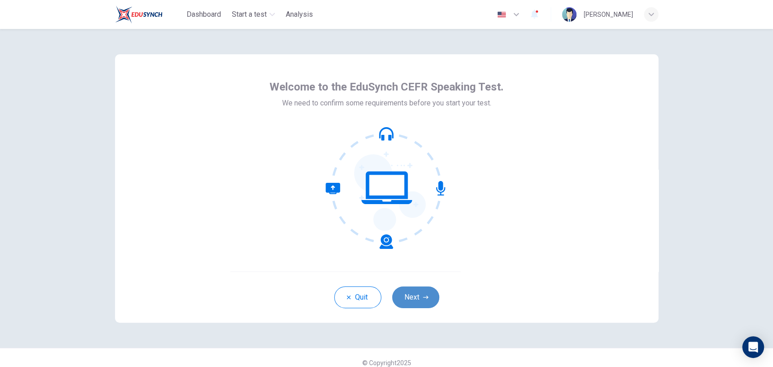
click at [410, 298] on button "Next" at bounding box center [415, 298] width 47 height 22
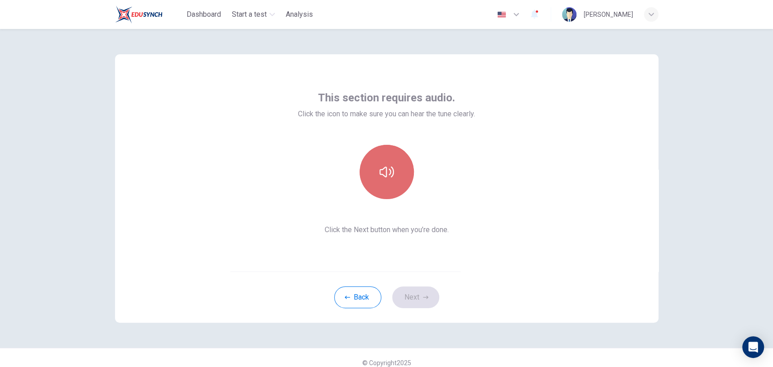
click at [390, 160] on button "button" at bounding box center [387, 172] width 54 height 54
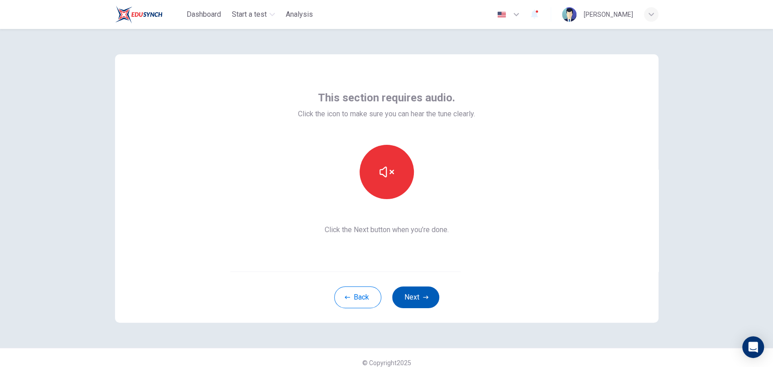
click at [402, 296] on button "Next" at bounding box center [415, 298] width 47 height 22
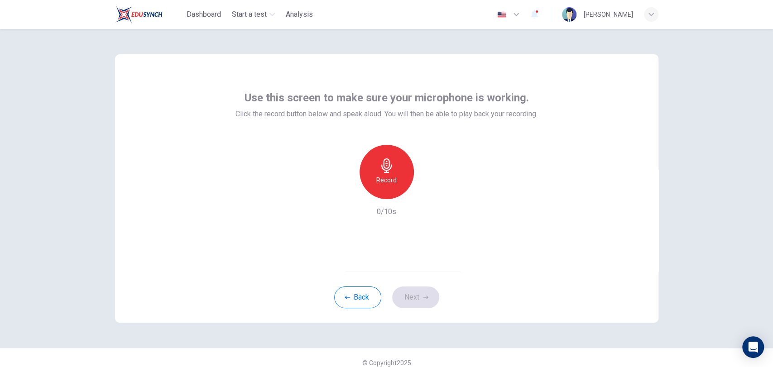
click at [386, 166] on icon "button" at bounding box center [386, 166] width 10 height 14
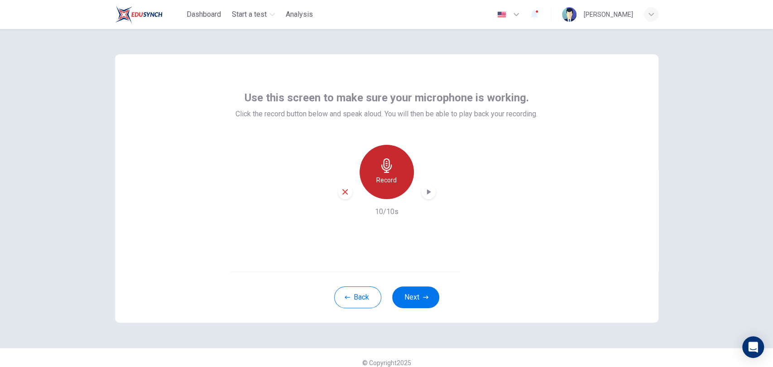
drag, startPoint x: 386, startPoint y: 166, endPoint x: 386, endPoint y: 171, distance: 5.5
drag, startPoint x: 386, startPoint y: 171, endPoint x: 365, endPoint y: 241, distance: 72.5
click at [365, 241] on div "Use this screen to make sure your microphone is working. Click the record butto…" at bounding box center [387, 162] width 544 height 217
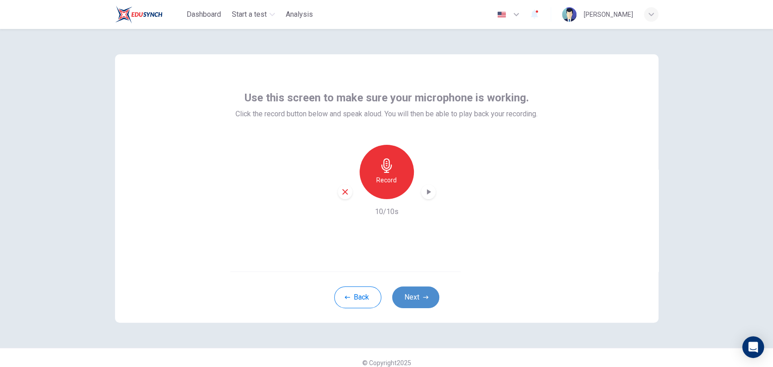
click at [399, 295] on button "Next" at bounding box center [415, 298] width 47 height 22
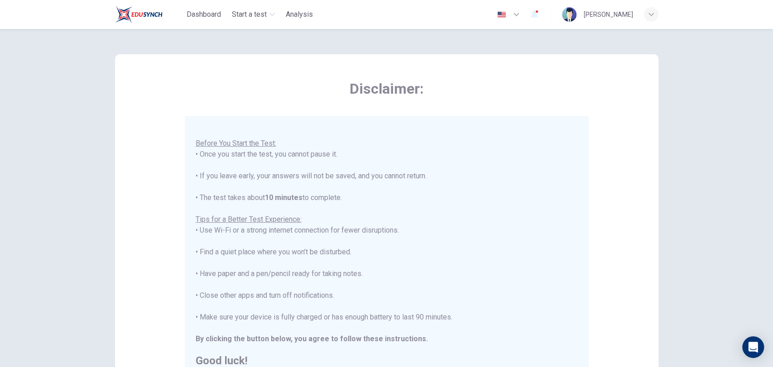
scroll to position [136, 0]
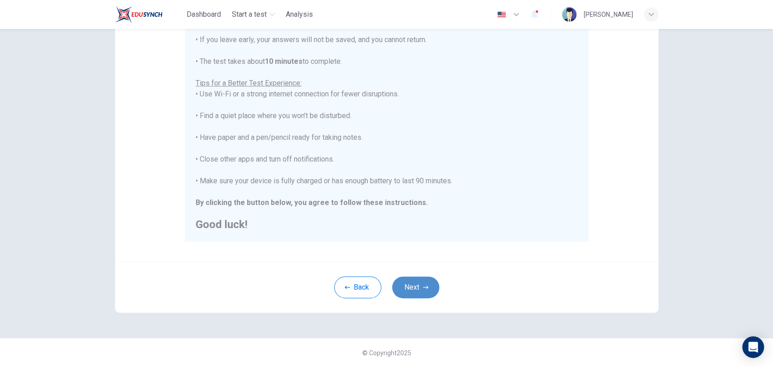
click at [428, 287] on button "Next" at bounding box center [415, 288] width 47 height 22
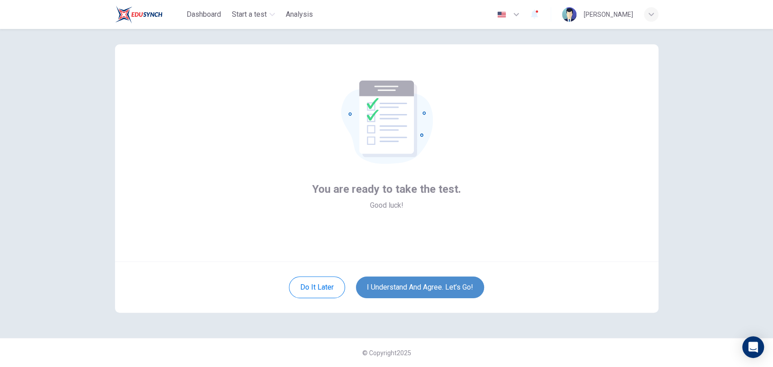
click at [428, 287] on button "I understand and agree. Let’s go!" at bounding box center [420, 288] width 128 height 22
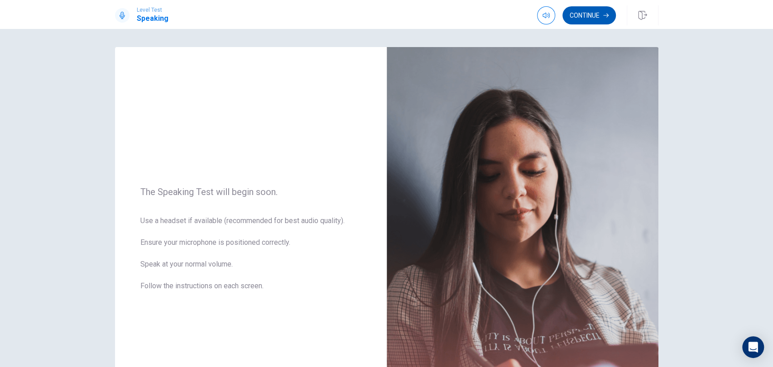
click at [585, 17] on button "Continue" at bounding box center [589, 15] width 53 height 18
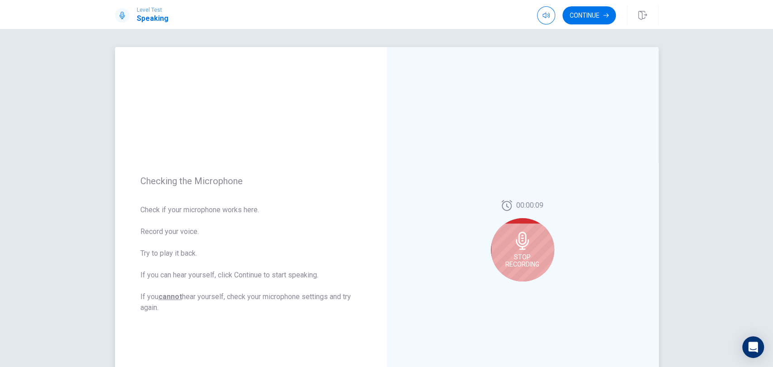
click at [478, 255] on div "00:00:09 Stop Recording" at bounding box center [523, 244] width 272 height 395
click at [519, 255] on span "Stop Recording" at bounding box center [522, 261] width 34 height 14
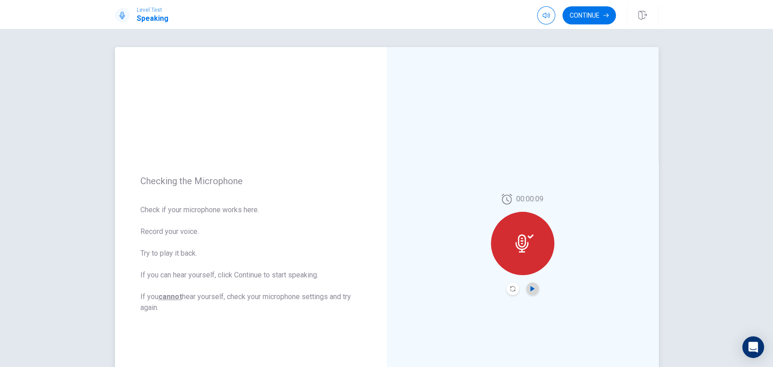
click at [530, 290] on icon "Play Audio" at bounding box center [532, 288] width 5 height 5
click at [591, 14] on button "Continue" at bounding box center [589, 15] width 53 height 18
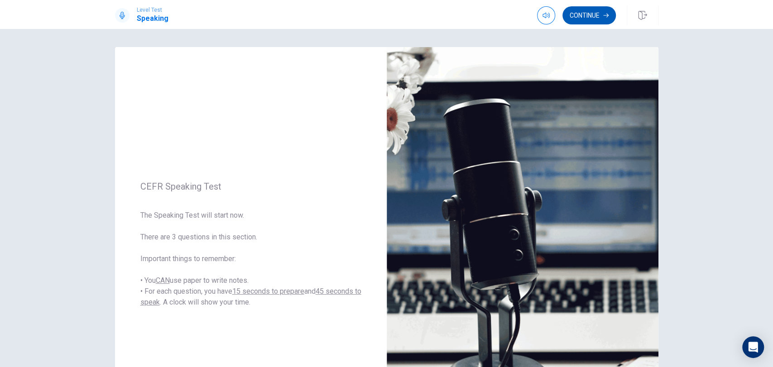
click at [598, 12] on button "Continue" at bounding box center [589, 15] width 53 height 18
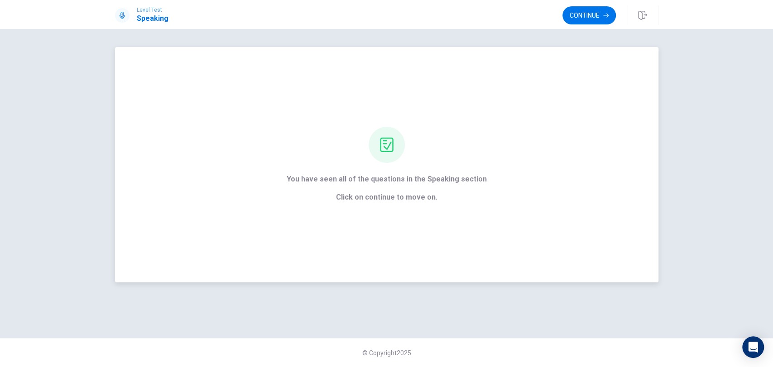
click at [417, 213] on div "You have seen all of the questions in the Speaking section Click on continue to…" at bounding box center [387, 165] width 544 height 236
click at [391, 160] on div at bounding box center [387, 145] width 36 height 36
click at [401, 202] on span "Click on continue to move on." at bounding box center [387, 197] width 200 height 11
click at [585, 15] on button "Continue" at bounding box center [589, 15] width 53 height 18
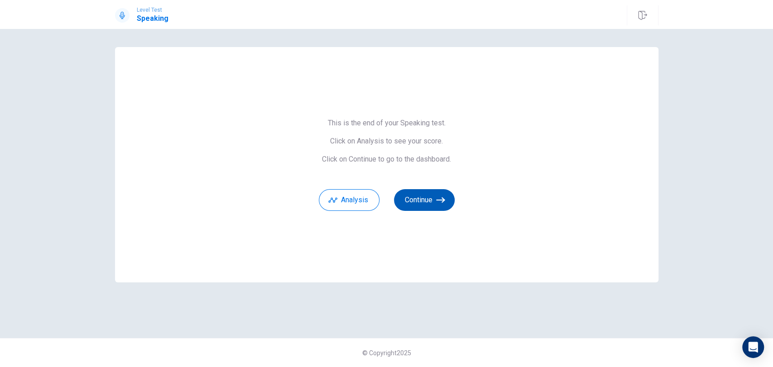
click at [429, 195] on button "Continue" at bounding box center [424, 200] width 61 height 22
